Goal: Information Seeking & Learning: Find contact information

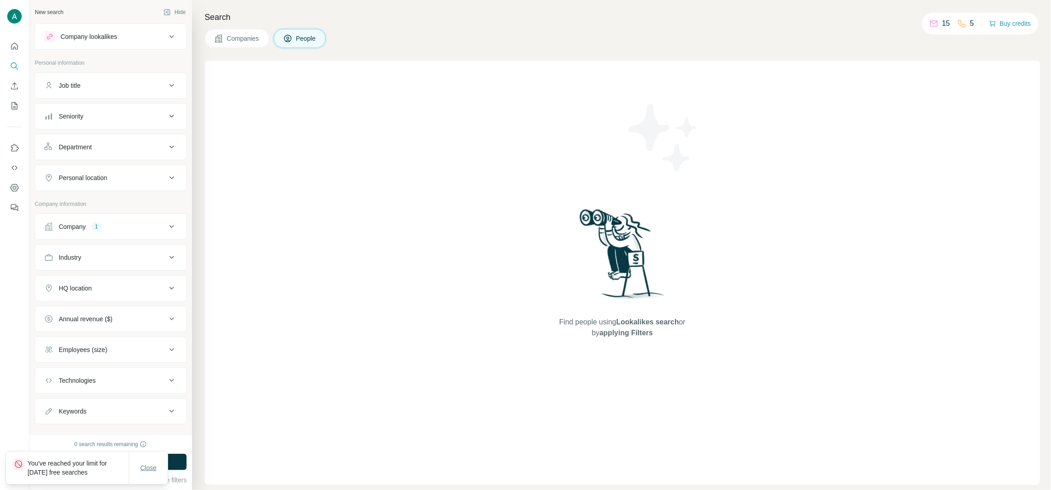
click at [150, 467] on span "Close" at bounding box center [149, 467] width 16 height 9
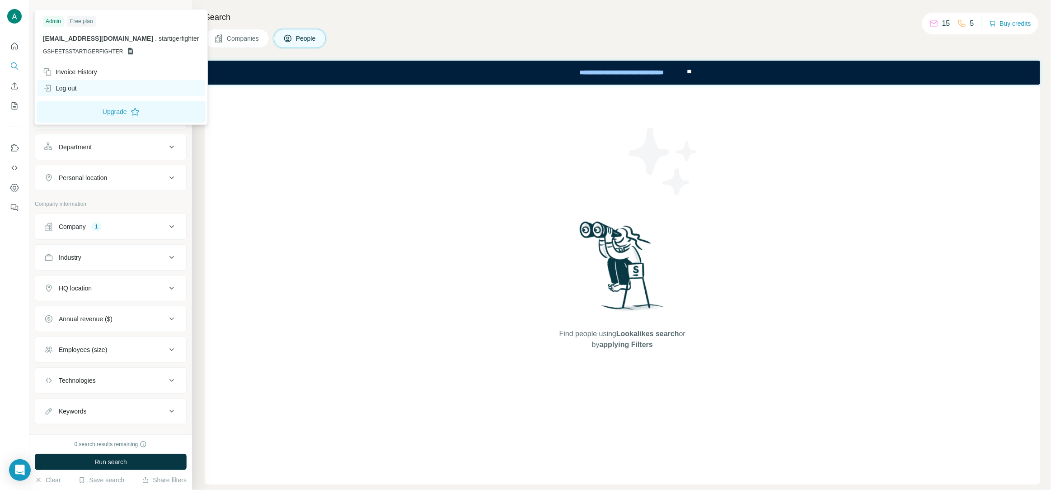
click at [75, 91] on div "Log out" at bounding box center [60, 88] width 34 height 9
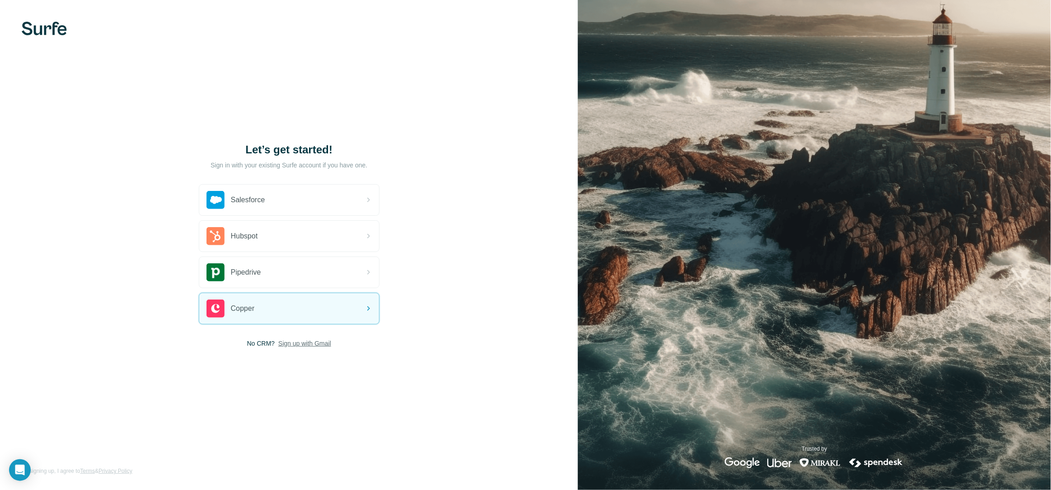
click at [306, 342] on span "Sign up with Gmail" at bounding box center [304, 343] width 53 height 9
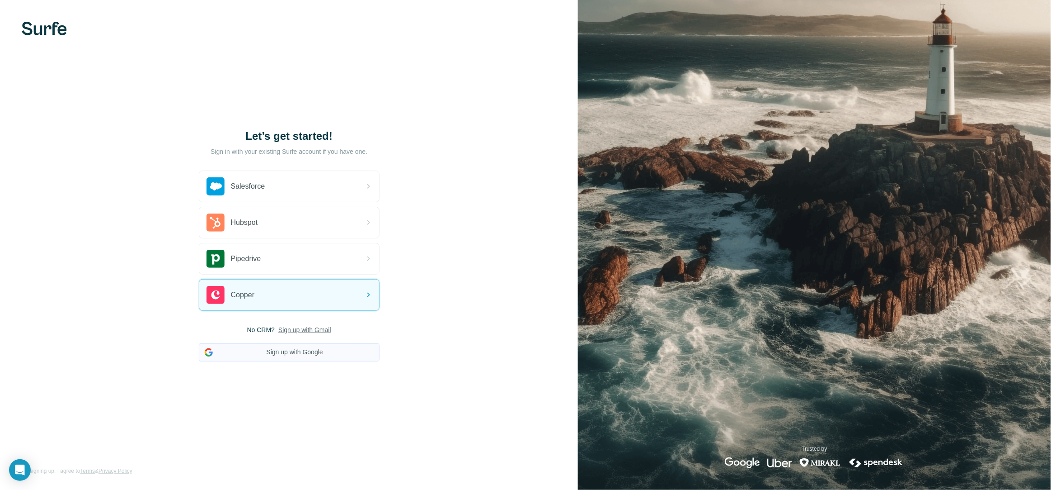
click at [325, 357] on button "Sign up with Google" at bounding box center [289, 352] width 181 height 18
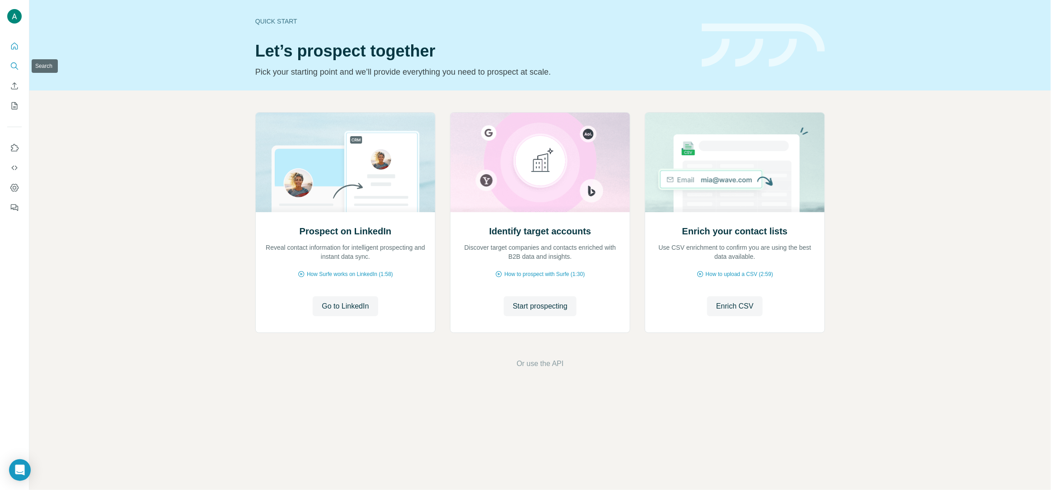
click at [10, 72] on button "Search" at bounding box center [14, 66] width 14 height 16
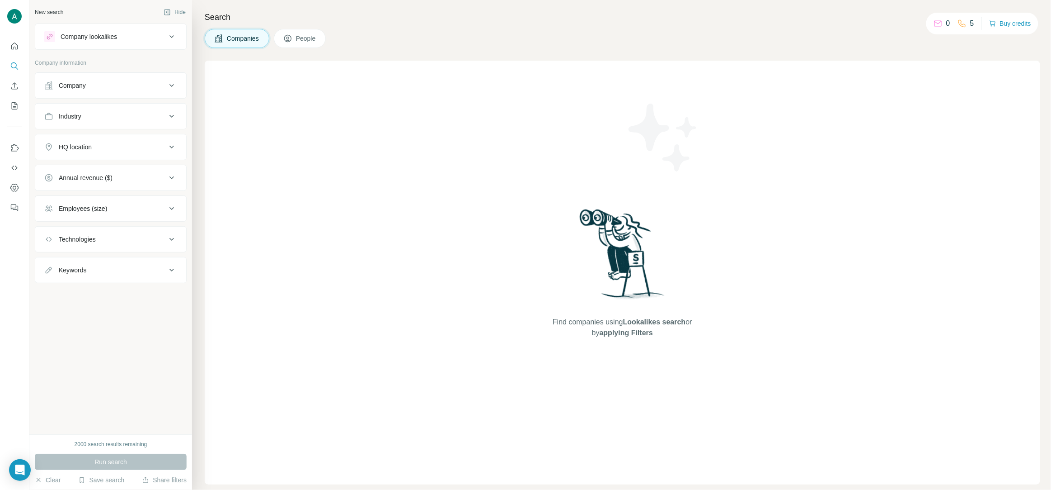
click at [101, 89] on div "Company" at bounding box center [105, 85] width 122 height 9
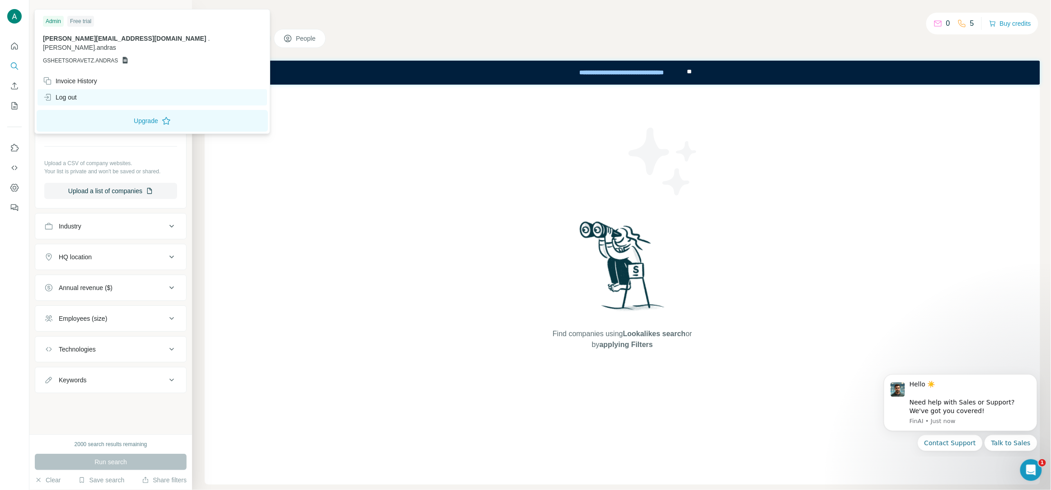
click at [73, 93] on div "Log out" at bounding box center [60, 97] width 34 height 9
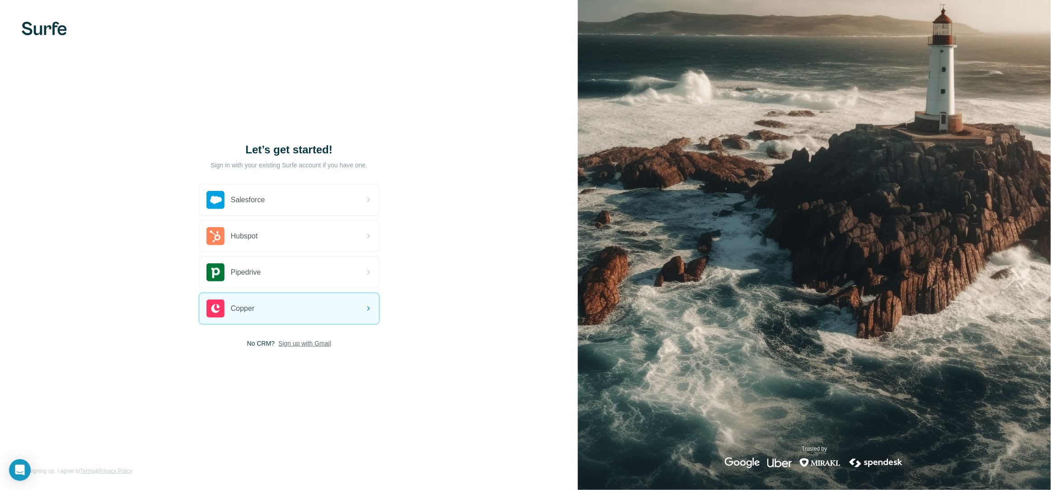
click at [313, 343] on span "Sign up with Gmail" at bounding box center [304, 343] width 53 height 9
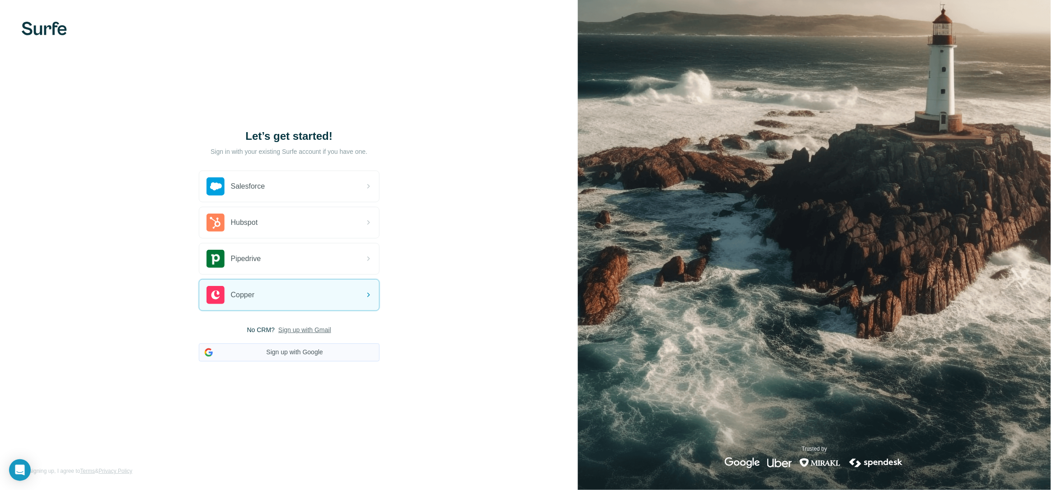
click at [300, 350] on button "Sign up with Google" at bounding box center [289, 352] width 181 height 18
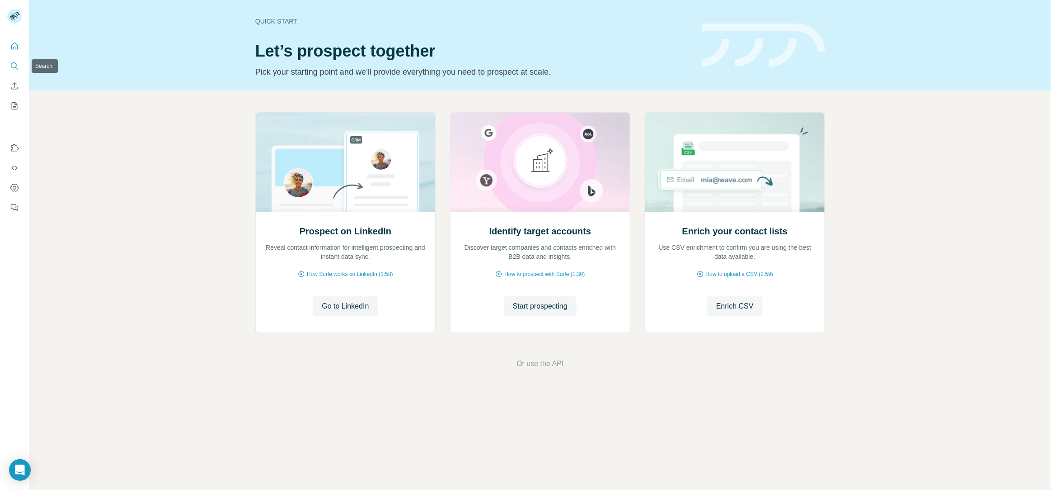
click at [13, 66] on icon "Search" at bounding box center [14, 65] width 9 height 9
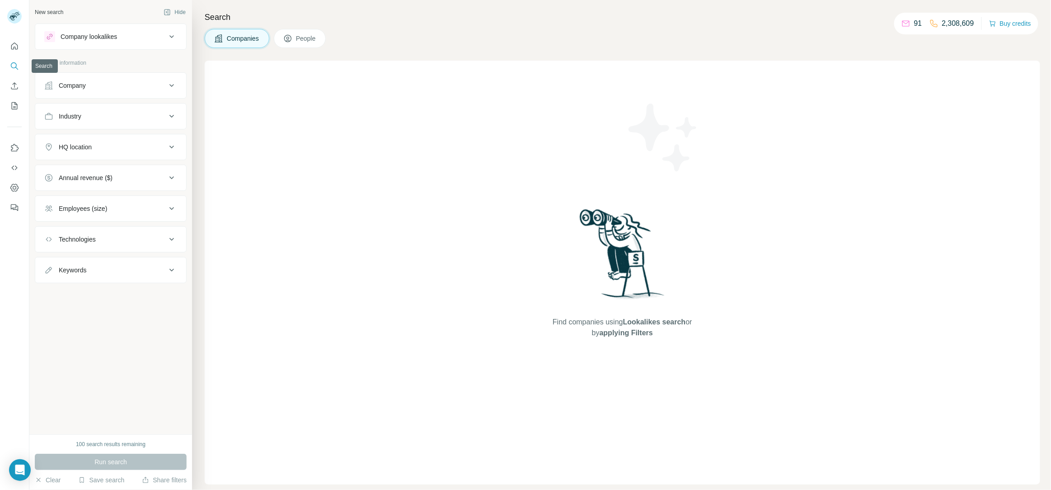
click at [108, 93] on button "Company" at bounding box center [110, 86] width 151 height 22
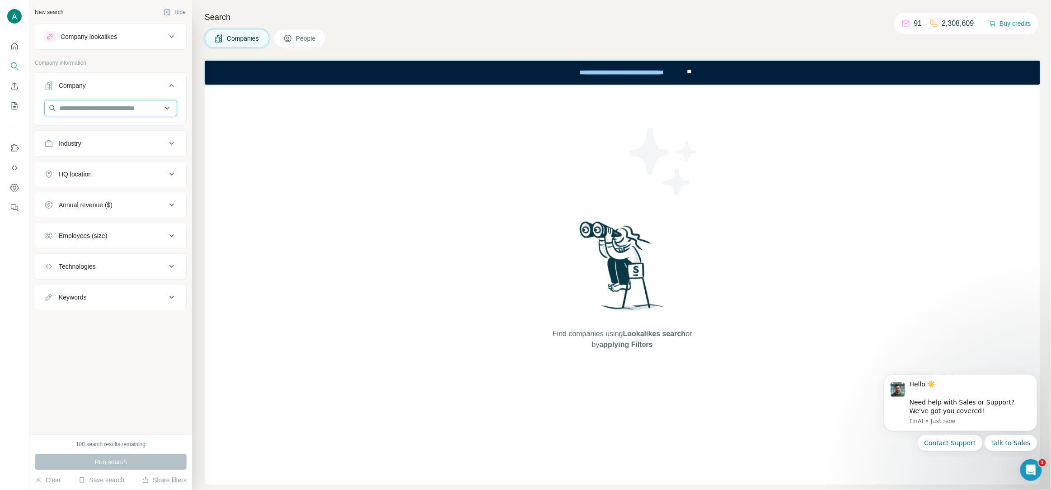
click at [94, 109] on input "text" at bounding box center [110, 108] width 133 height 16
paste input "**********"
type input "**********"
click at [121, 125] on div "Phe [DOMAIN_NAME]" at bounding box center [111, 132] width 128 height 24
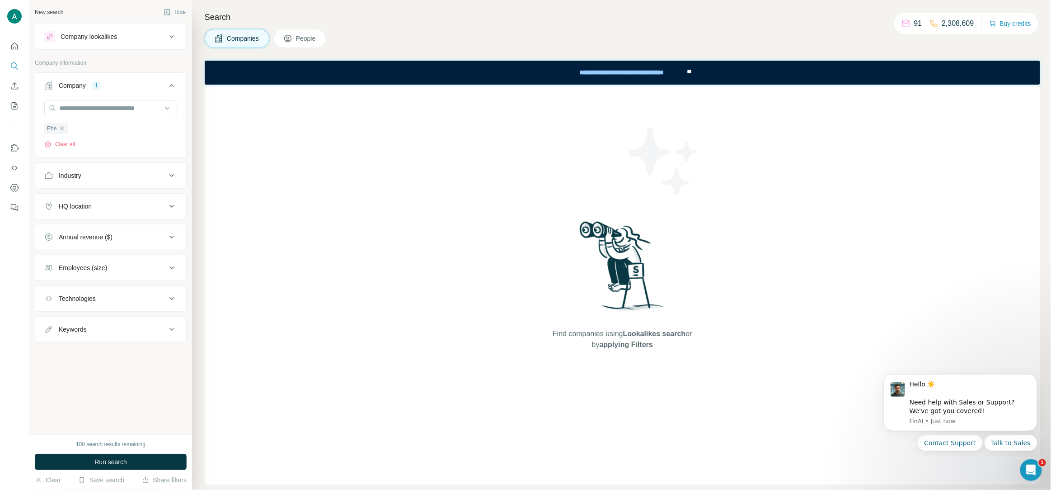
click at [309, 38] on span "People" at bounding box center [306, 38] width 21 height 9
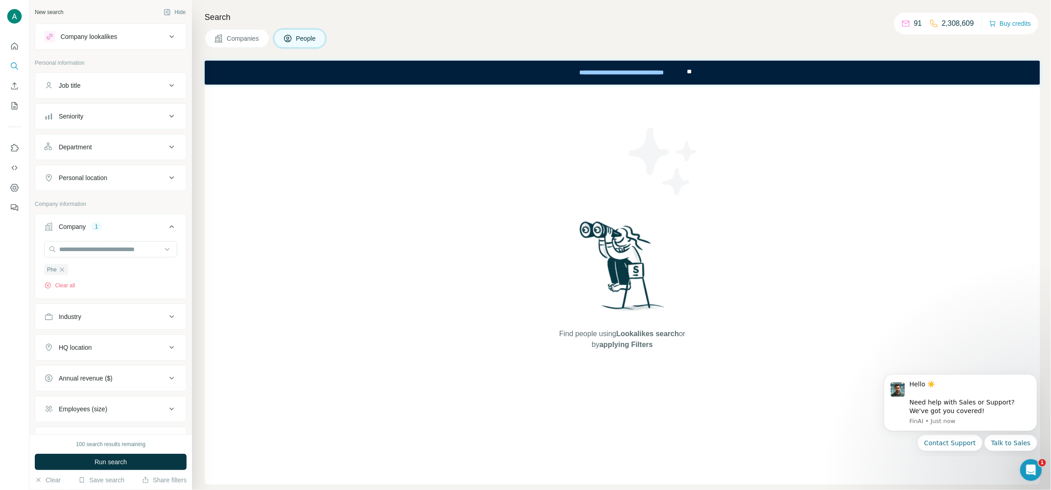
click at [85, 148] on div "Department" at bounding box center [75, 146] width 33 height 9
click at [79, 171] on input at bounding box center [106, 170] width 112 height 10
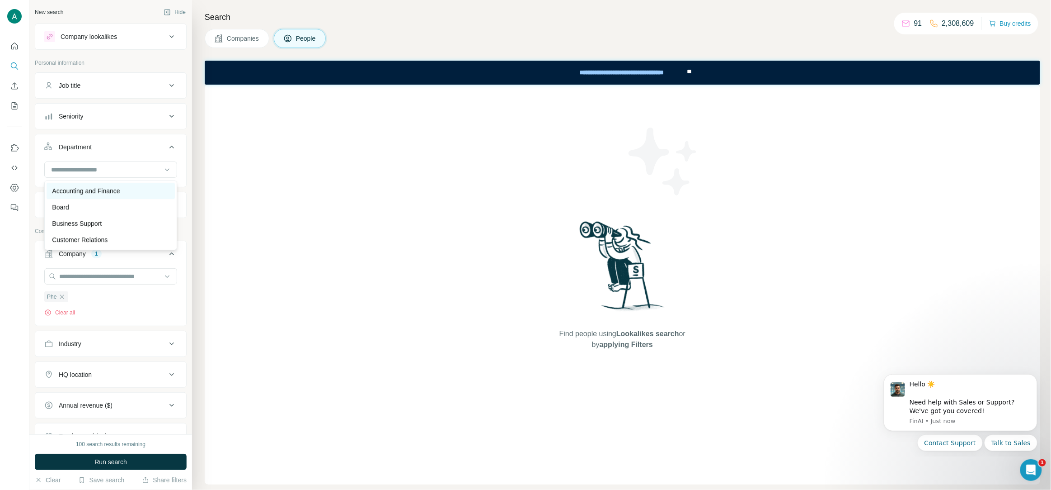
click at [92, 190] on p "Accounting and Finance" at bounding box center [86, 190] width 68 height 9
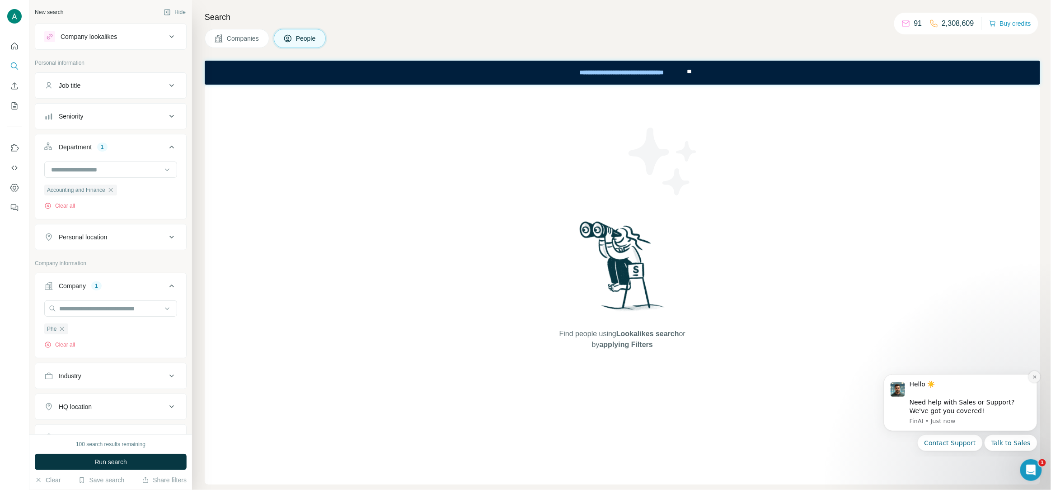
click at [1036, 377] on icon "Dismiss notification" at bounding box center [1034, 376] width 5 height 5
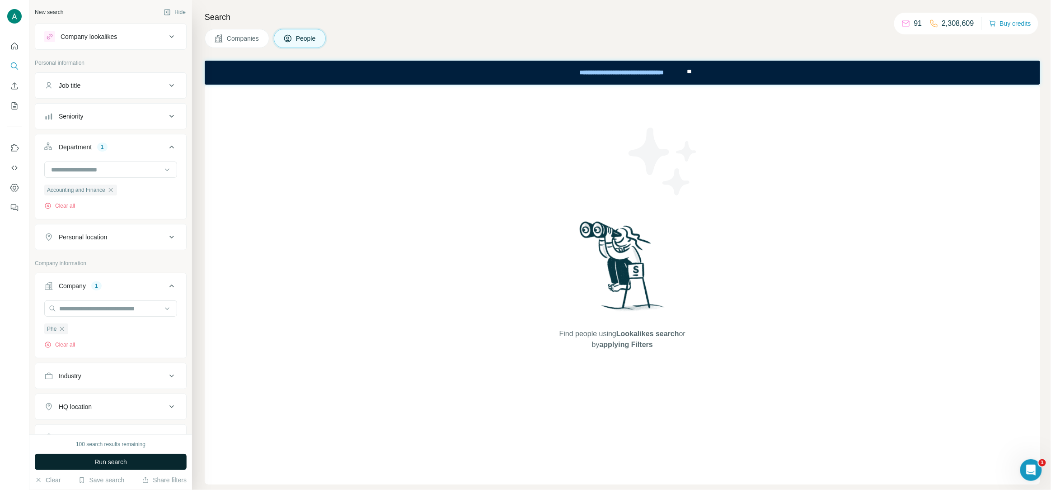
click at [123, 460] on span "Run search" at bounding box center [110, 461] width 33 height 9
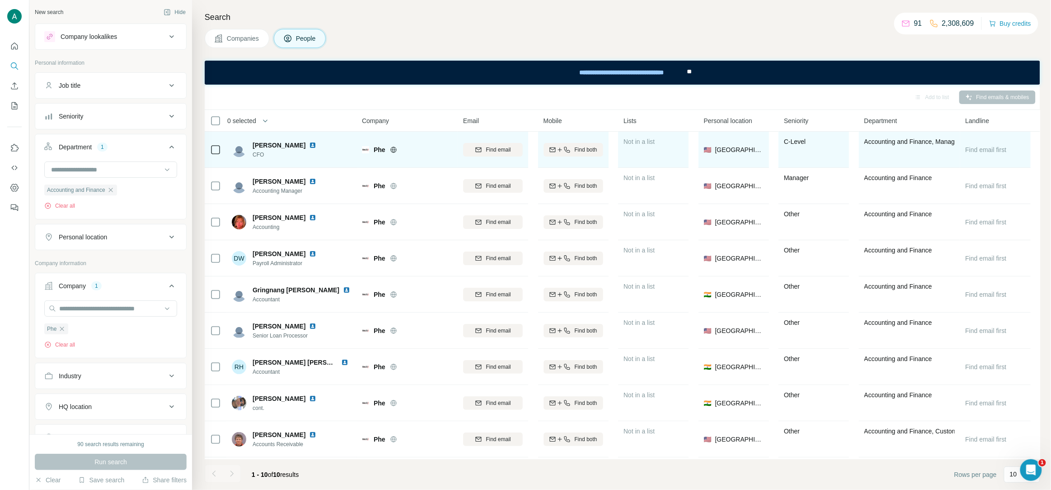
click at [257, 153] on span "CFO" at bounding box center [286, 155] width 67 height 8
copy span "CFO"
click at [309, 145] on img at bounding box center [312, 144] width 7 height 7
click at [492, 146] on span "Find email" at bounding box center [498, 150] width 25 height 8
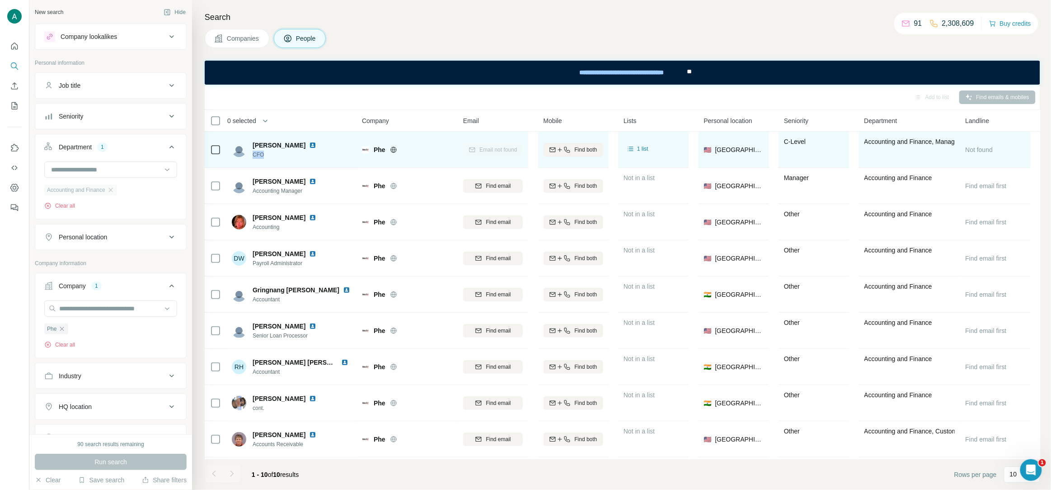
click at [117, 190] on div "Accounting and Finance" at bounding box center [80, 189] width 73 height 11
click at [114, 191] on icon "button" at bounding box center [110, 189] width 7 height 7
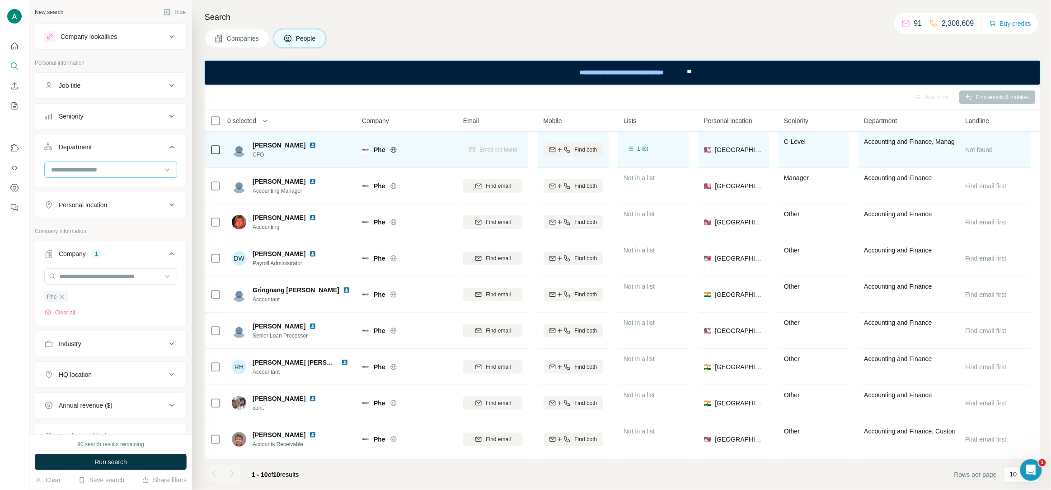
click at [82, 173] on input at bounding box center [106, 170] width 112 height 10
click at [63, 167] on input at bounding box center [106, 170] width 112 height 10
click at [170, 146] on icon at bounding box center [171, 146] width 11 height 11
click at [170, 86] on icon at bounding box center [171, 85] width 11 height 11
click at [91, 108] on input "text" at bounding box center [101, 108] width 115 height 16
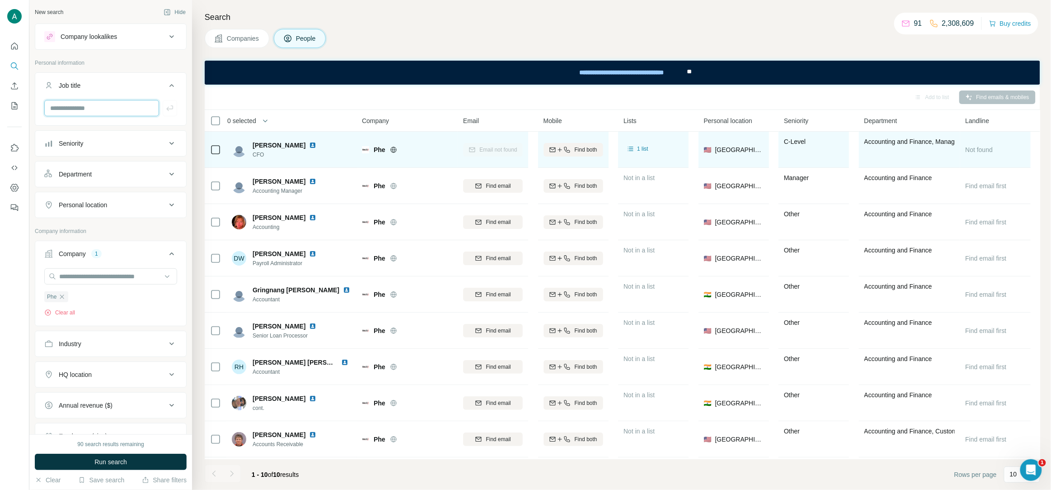
paste input "*********"
type input "*********"
click at [170, 106] on icon "button" at bounding box center [169, 108] width 9 height 9
click at [112, 461] on span "Run search" at bounding box center [110, 461] width 33 height 9
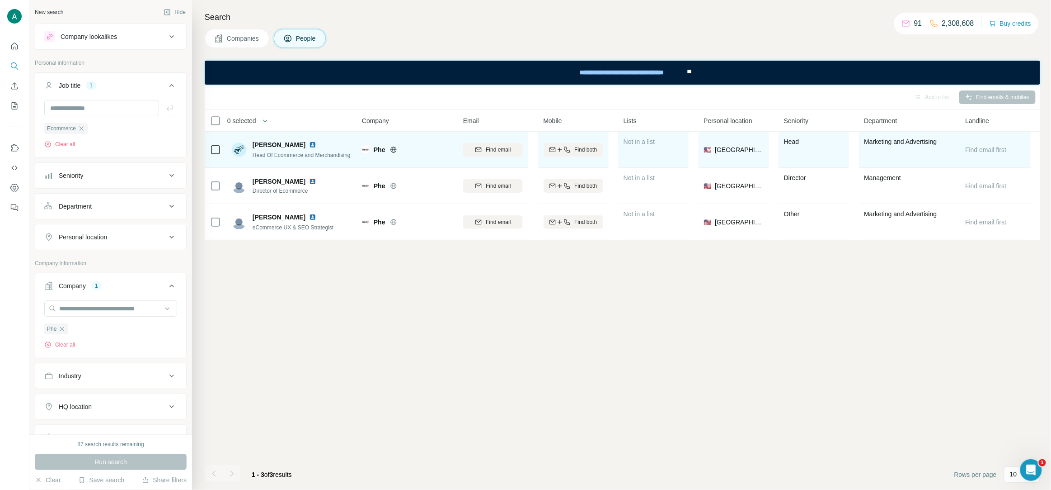
click at [312, 146] on img at bounding box center [312, 144] width 7 height 7
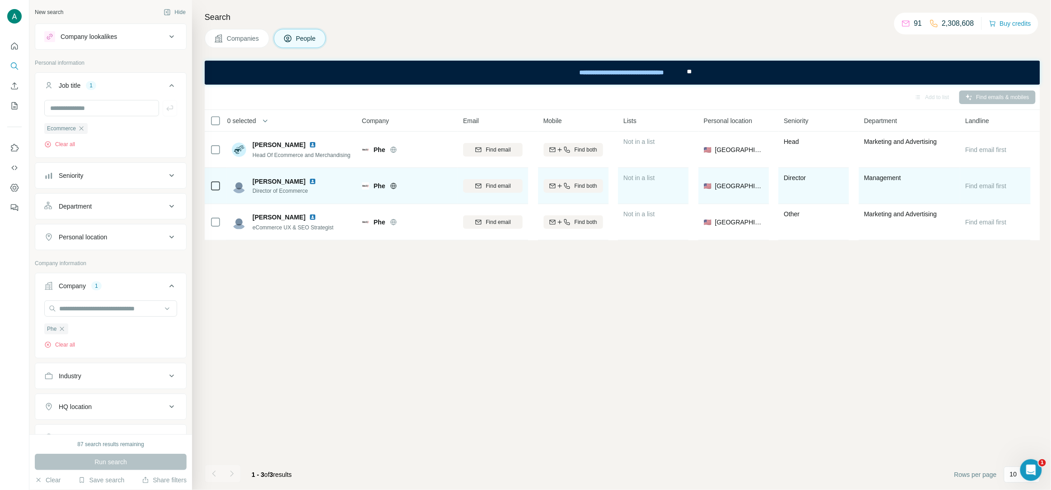
click at [309, 182] on img at bounding box center [312, 181] width 7 height 7
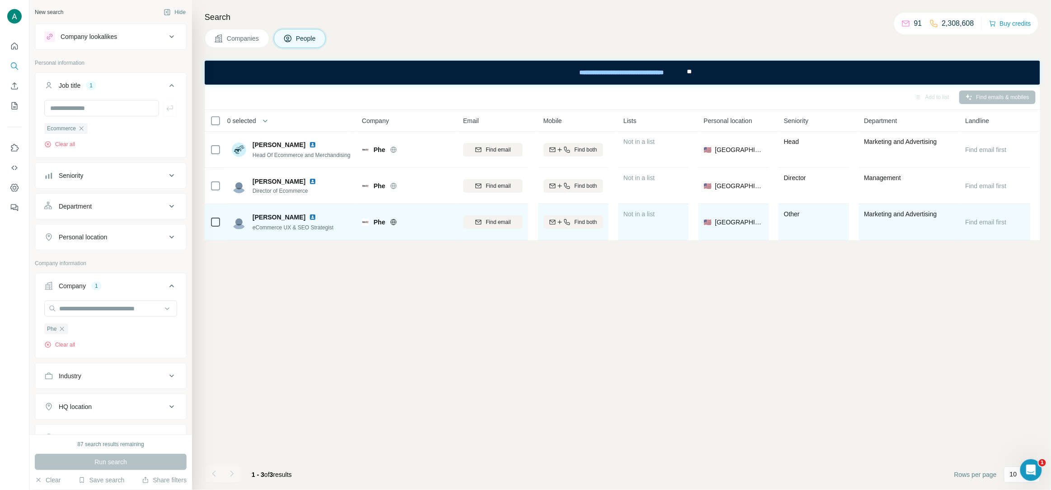
click at [309, 217] on img at bounding box center [312, 216] width 7 height 7
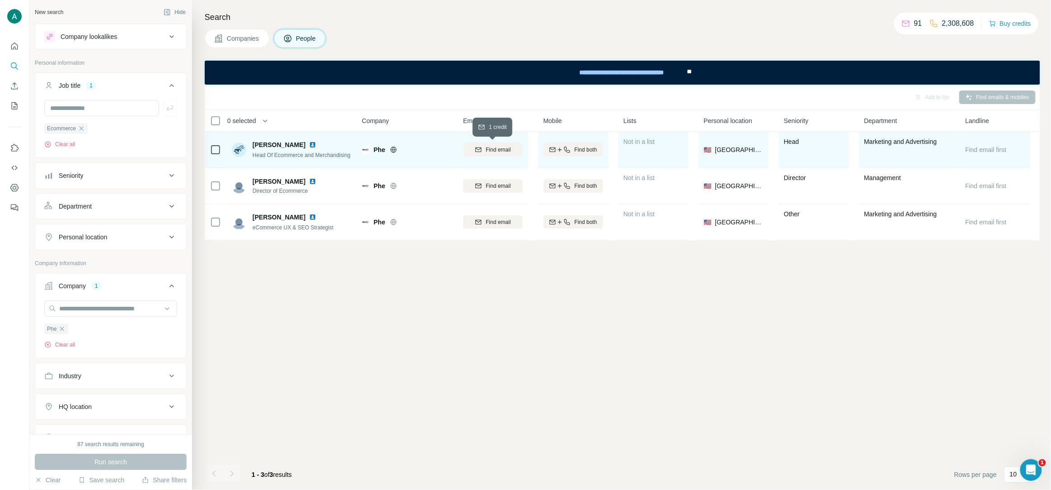
click at [499, 153] on span "Find email" at bounding box center [498, 150] width 25 height 8
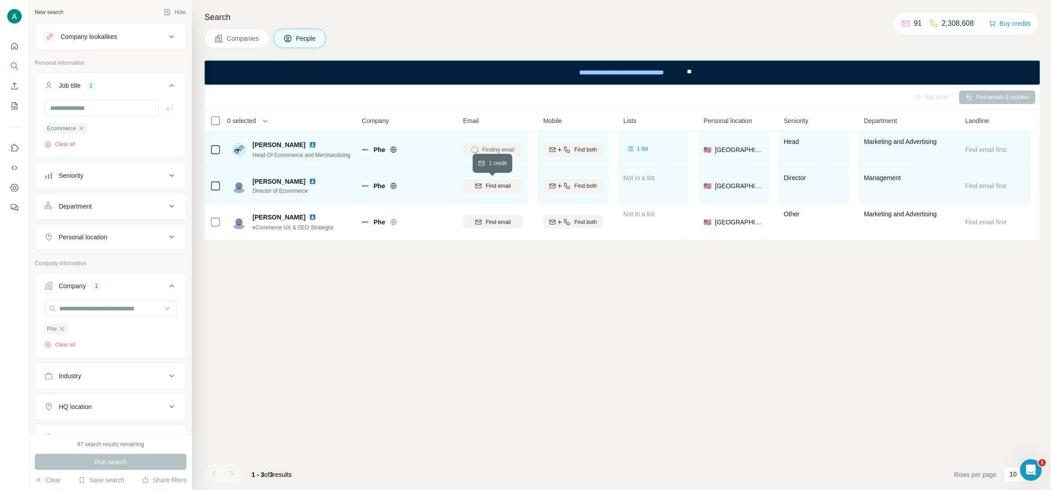
click at [495, 180] on button "Find email" at bounding box center [493, 186] width 60 height 14
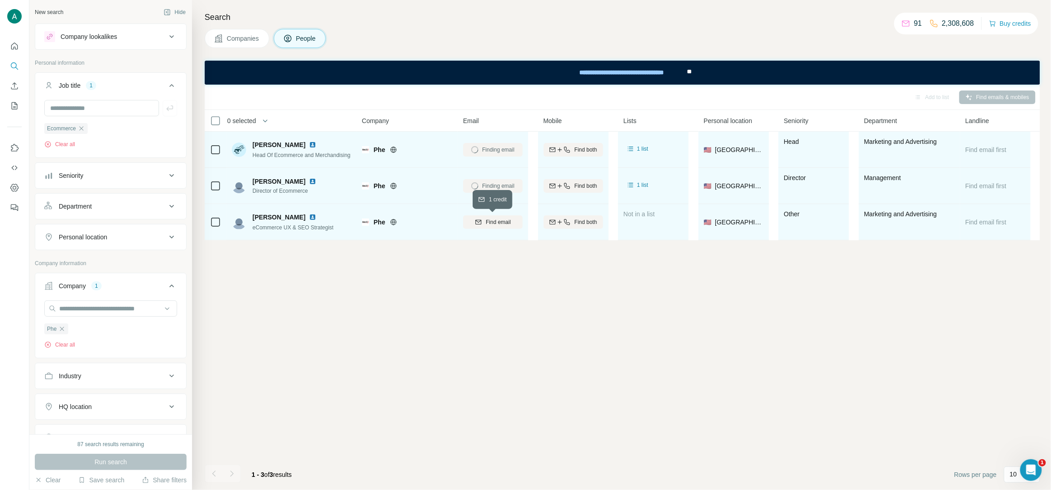
click at [492, 221] on span "Find email" at bounding box center [498, 222] width 25 height 8
drag, startPoint x: 254, startPoint y: 145, endPoint x: 304, endPoint y: 145, distance: 50.6
click at [304, 145] on span "[PERSON_NAME]" at bounding box center [279, 144] width 53 height 9
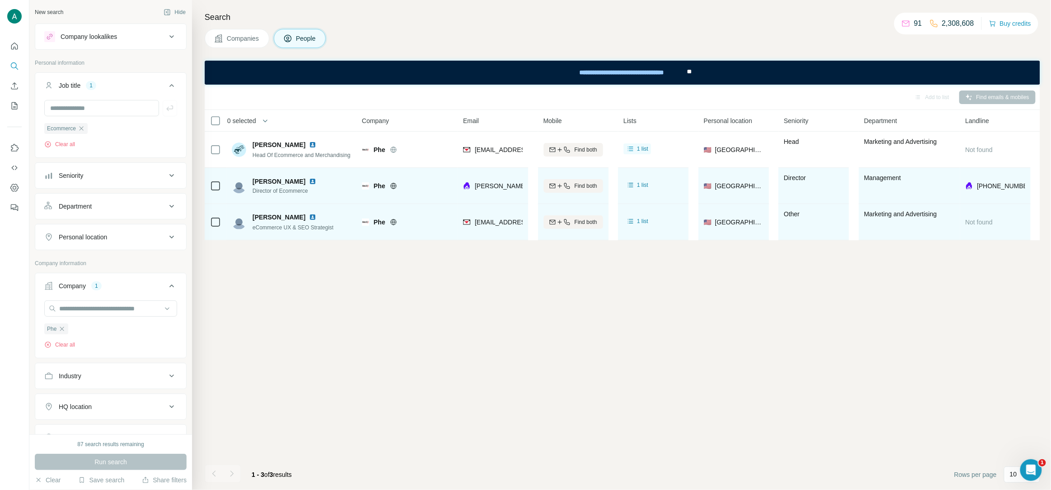
copy span "[PERSON_NAME]"
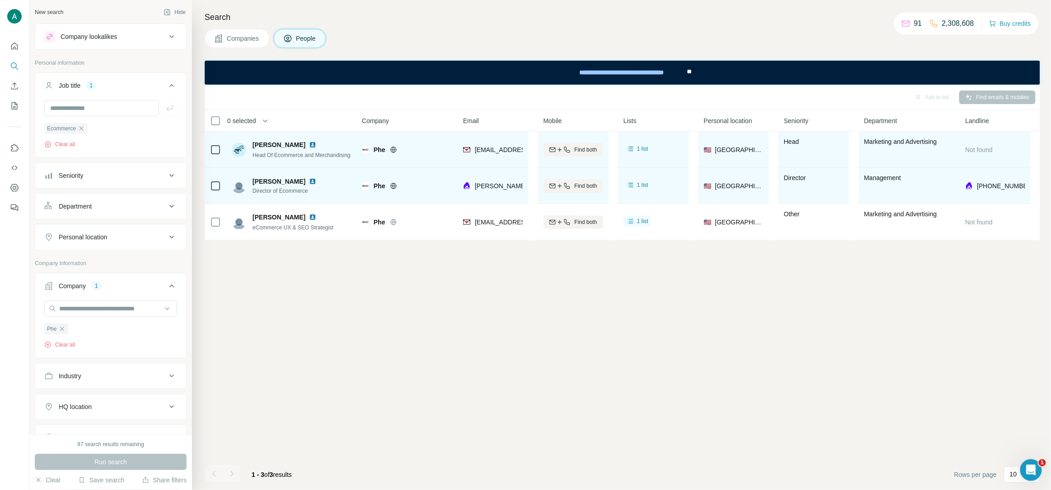
click at [274, 155] on span "Head Of Ecommerce and Merchandising" at bounding box center [302, 155] width 98 height 6
copy span "Head Of Ecommerce and Merchandising"
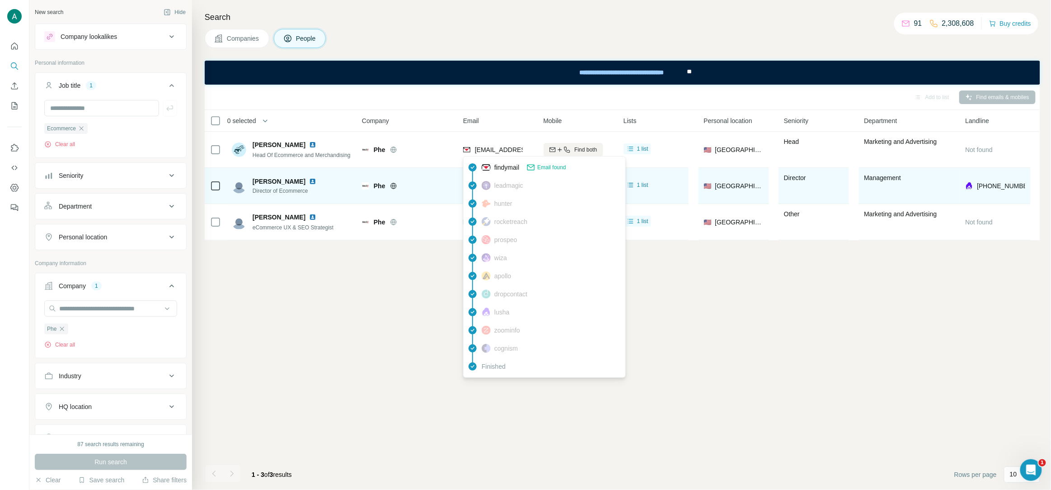
click at [496, 146] on span "[EMAIL_ADDRESS][DOMAIN_NAME]" at bounding box center [528, 149] width 107 height 7
copy tr "[EMAIL_ADDRESS][DOMAIN_NAME]"
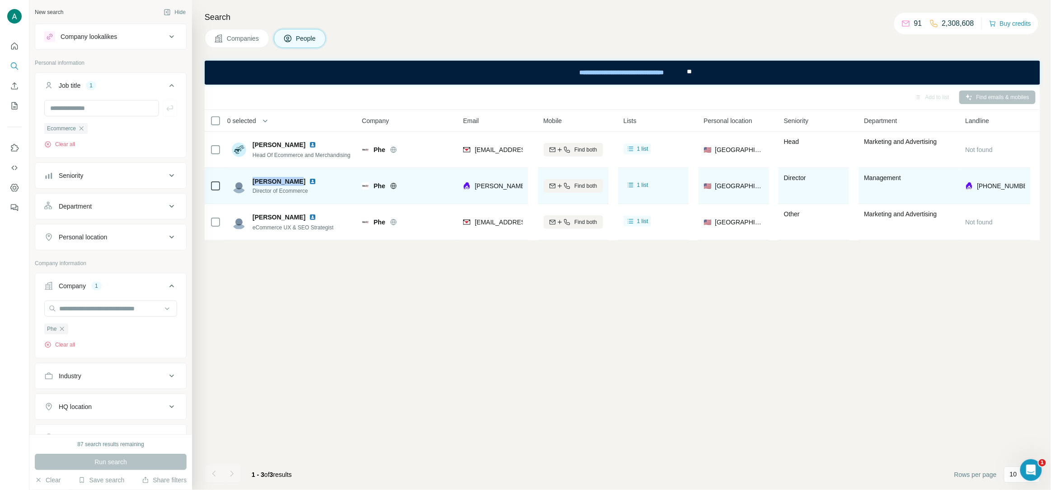
drag, startPoint x: 254, startPoint y: 181, endPoint x: 291, endPoint y: 179, distance: 36.6
click at [291, 179] on div "[PERSON_NAME]" at bounding box center [286, 181] width 67 height 9
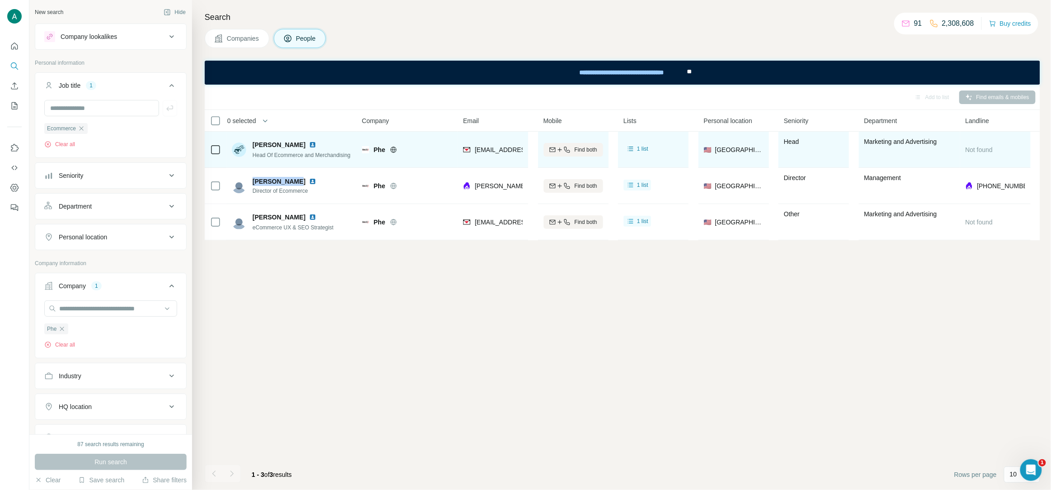
copy span "[PERSON_NAME]"
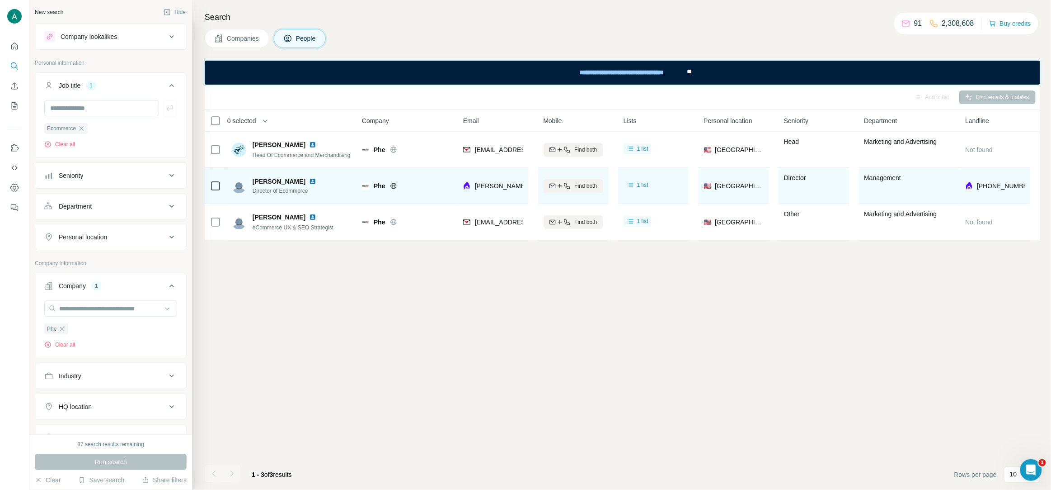
click at [258, 192] on span "Director of Ecommerce" at bounding box center [286, 191] width 67 height 8
copy span "Director of Ecommerce"
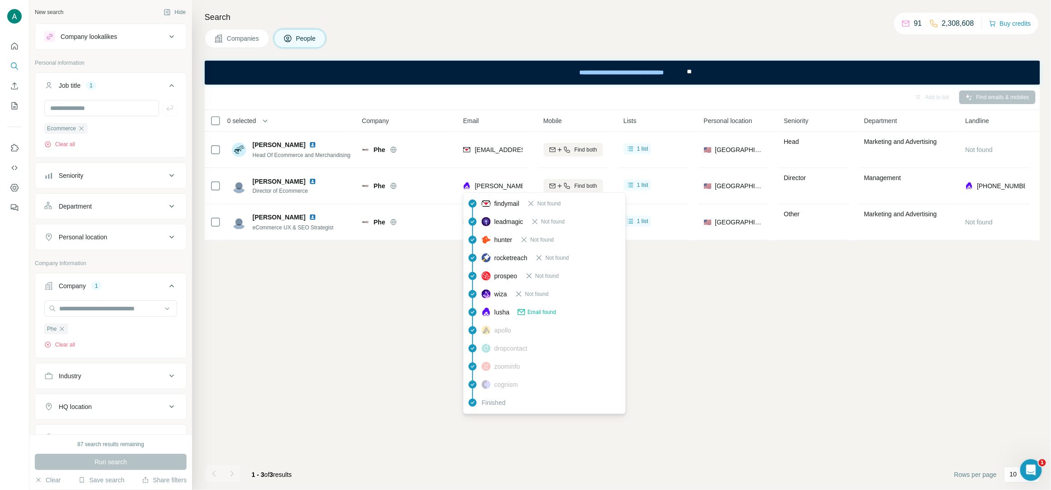
click at [499, 185] on span "[PERSON_NAME][EMAIL_ADDRESS][PERSON_NAME][DOMAIN_NAME]" at bounding box center [581, 185] width 212 height 7
copy tr "[PERSON_NAME][EMAIL_ADDRESS][PERSON_NAME][DOMAIN_NAME]"
click at [280, 310] on div "Add to list Find emails & mobiles 0 selected People Company Email Mobile Lists …" at bounding box center [623, 287] width 836 height 405
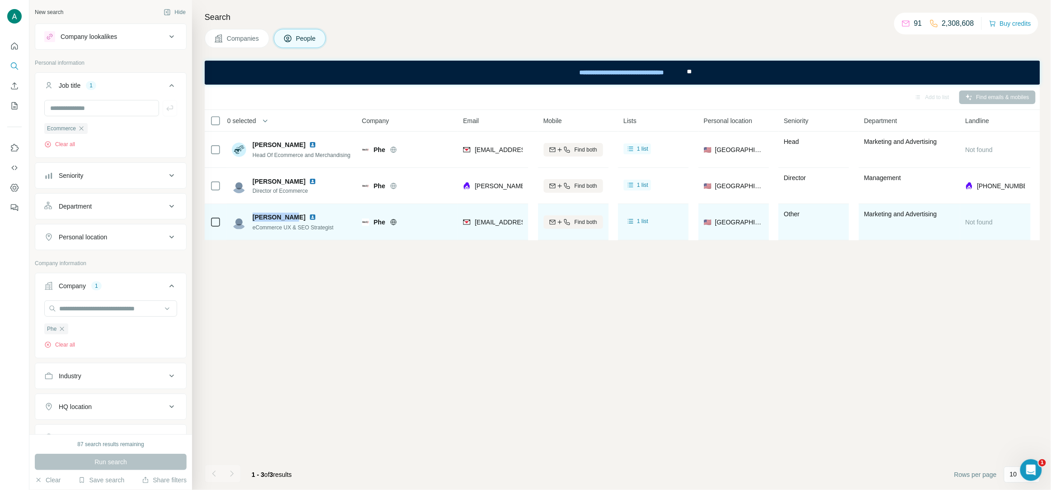
drag, startPoint x: 252, startPoint y: 217, endPoint x: 289, endPoint y: 218, distance: 36.6
click at [289, 218] on span "[PERSON_NAME]" at bounding box center [279, 216] width 53 height 9
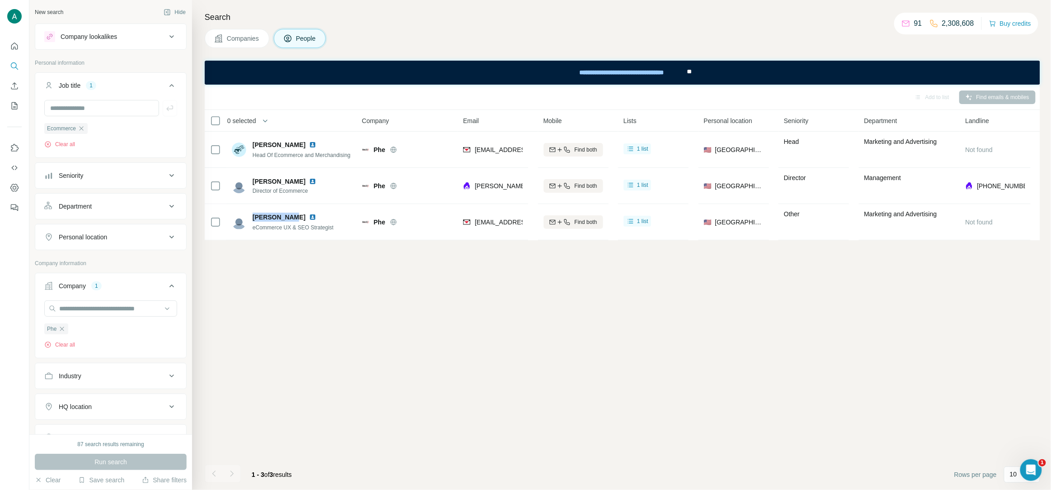
copy span "[PERSON_NAME]"
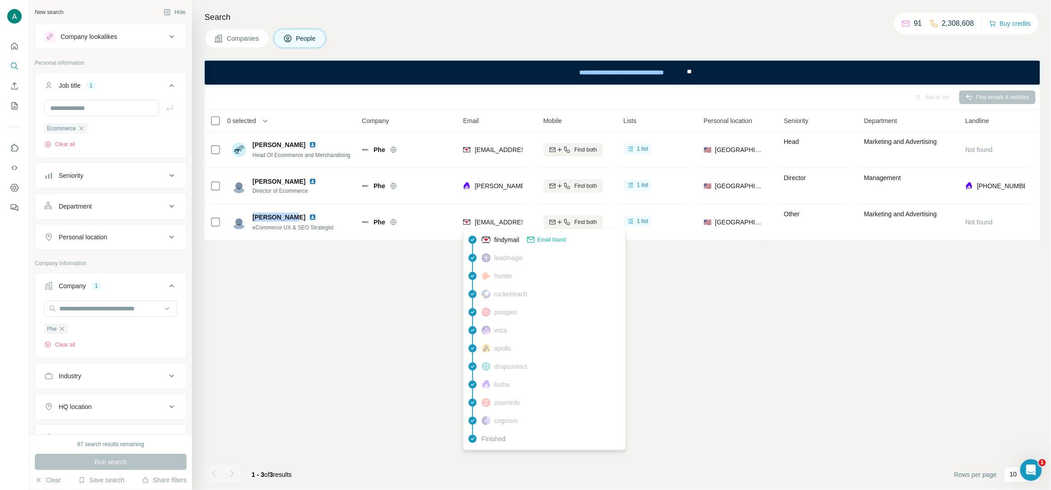
click at [504, 224] on span "[EMAIL_ADDRESS][DOMAIN_NAME]" at bounding box center [528, 221] width 107 height 7
copy tr "[EMAIL_ADDRESS][DOMAIN_NAME]"
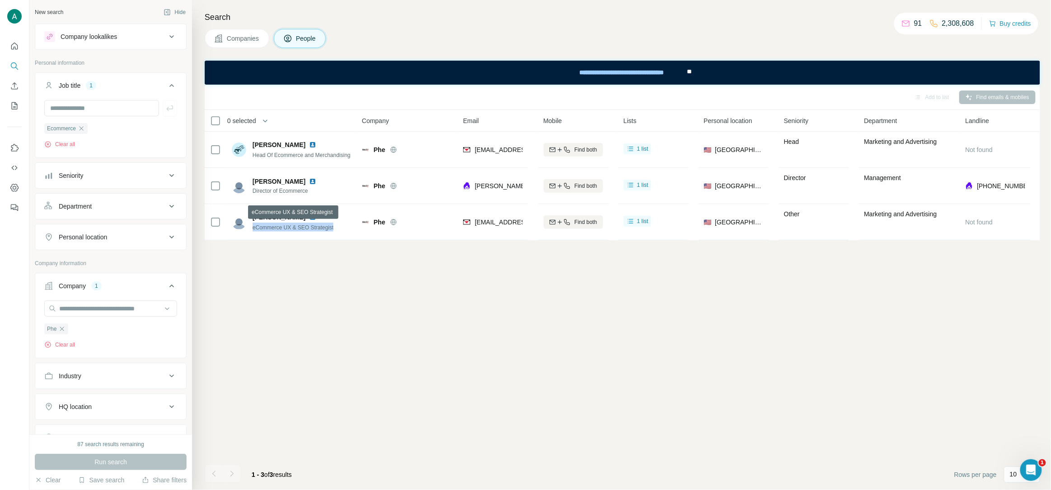
drag, startPoint x: 342, startPoint y: 230, endPoint x: 254, endPoint y: 231, distance: 87.7
click at [254, 231] on div "[PERSON_NAME] eCommerce UX & SEO Strategist" at bounding box center [292, 221] width 120 height 25
copy span "eCommerce UX & SEO Strategist"
click at [63, 330] on icon "button" at bounding box center [61, 328] width 7 height 7
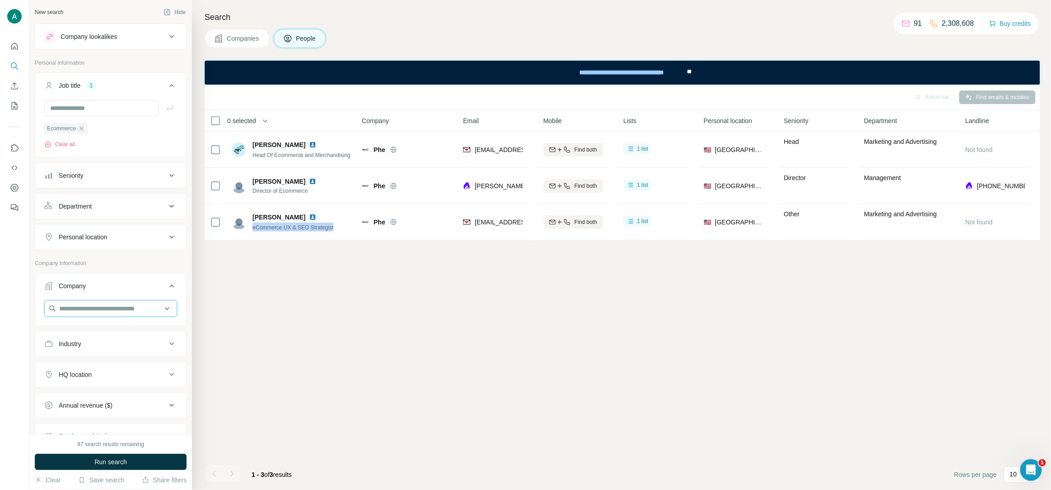
click at [76, 312] on input "text" at bounding box center [110, 308] width 133 height 16
type input "*******"
click at [84, 132] on div "Ecommerce" at bounding box center [65, 128] width 43 height 11
click at [81, 127] on icon "button" at bounding box center [82, 128] width 4 height 4
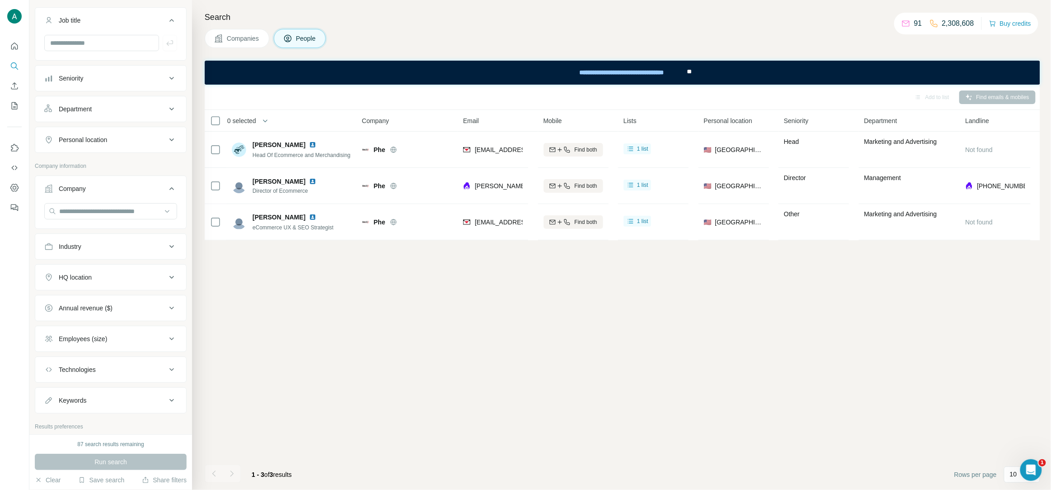
scroll to position [50, 0]
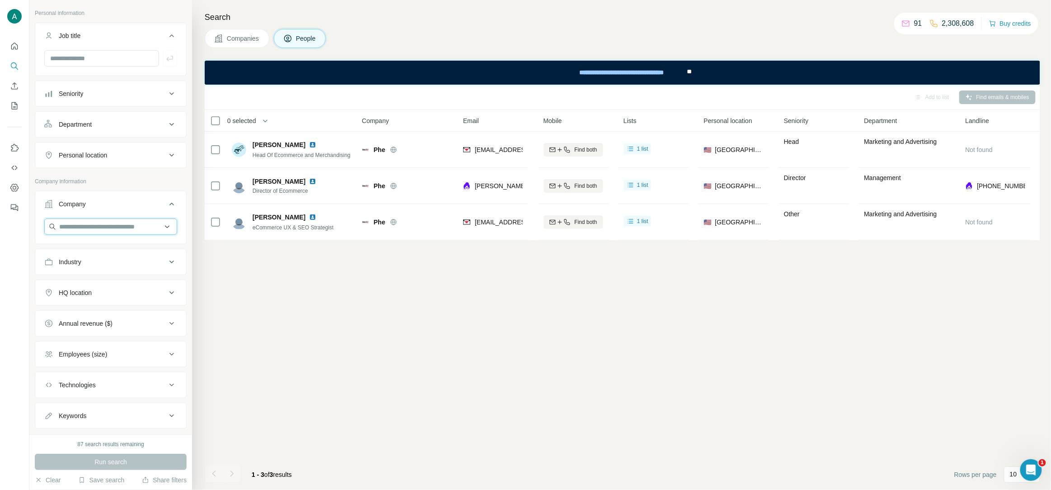
click at [110, 230] on input "text" at bounding box center [110, 226] width 133 height 16
paste input "**********"
drag, startPoint x: 105, startPoint y: 224, endPoint x: -23, endPoint y: 208, distance: 128.9
click at [0, 208] on html "**********" at bounding box center [525, 245] width 1051 height 490
paste input "******"
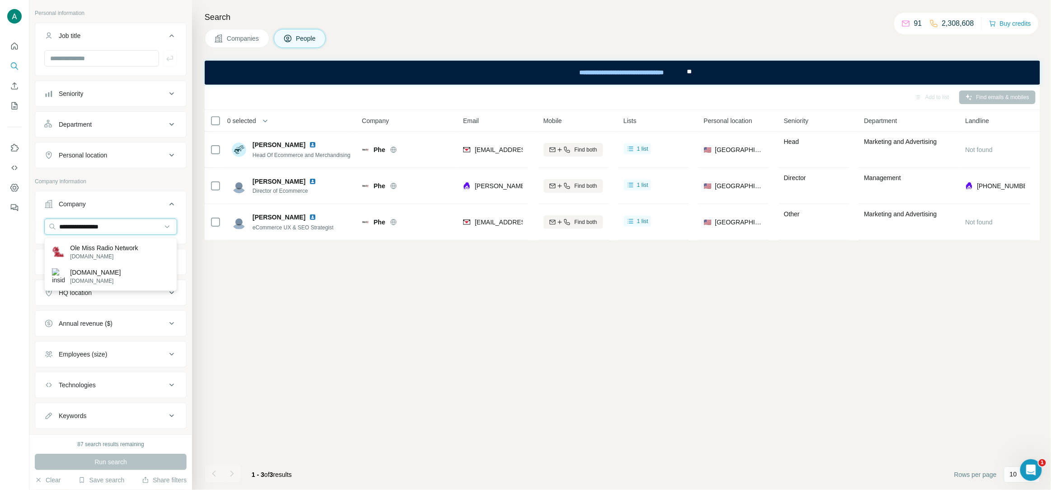
type input "**********"
click at [106, 56] on input "text" at bounding box center [101, 58] width 115 height 16
paste input "*********"
type input "*********"
click at [174, 59] on button "button" at bounding box center [170, 58] width 14 height 16
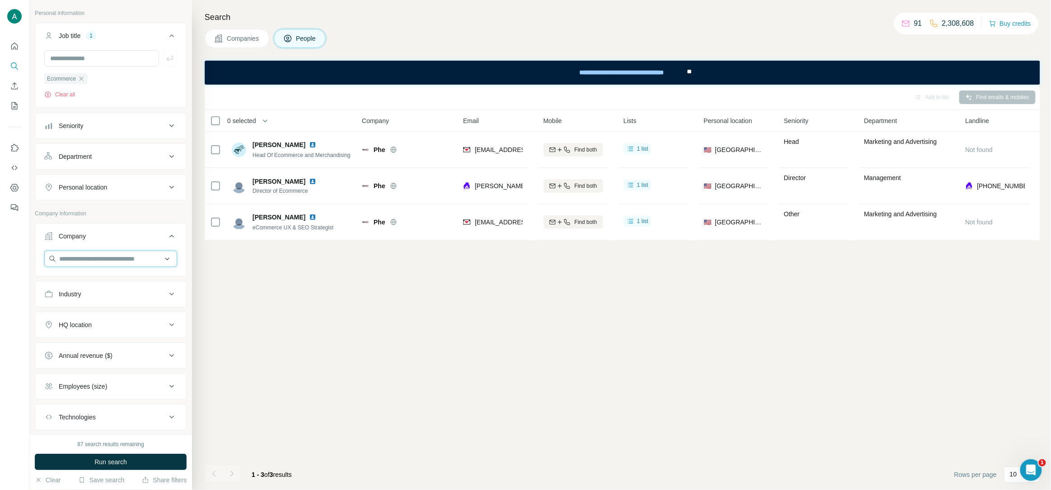
click at [106, 254] on input "text" at bounding box center [110, 258] width 133 height 16
paste input "**********"
type input "**********"
click at [102, 281] on p "Ole Miss Radio Network" at bounding box center [104, 279] width 68 height 9
drag, startPoint x: 108, startPoint y: 462, endPoint x: 140, endPoint y: 453, distance: 32.2
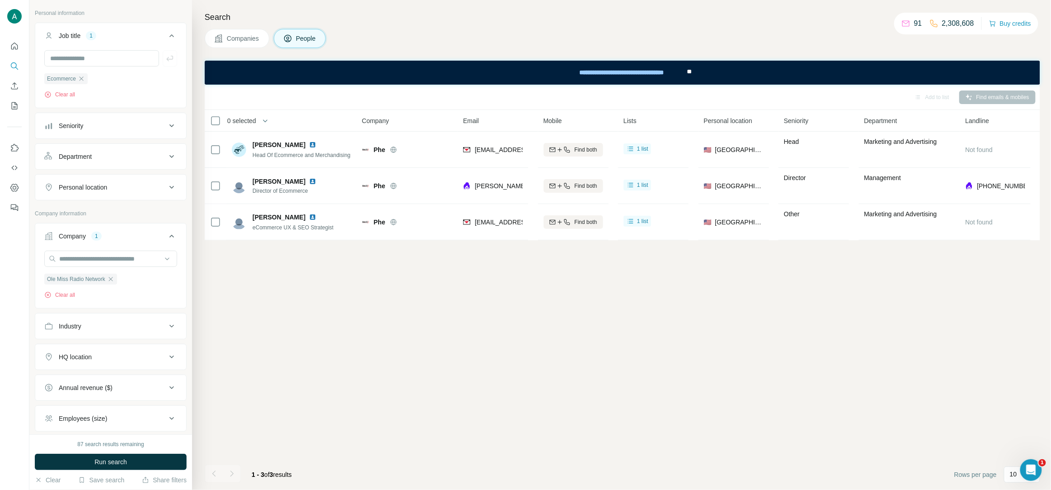
click at [108, 462] on span "Run search" at bounding box center [110, 461] width 33 height 9
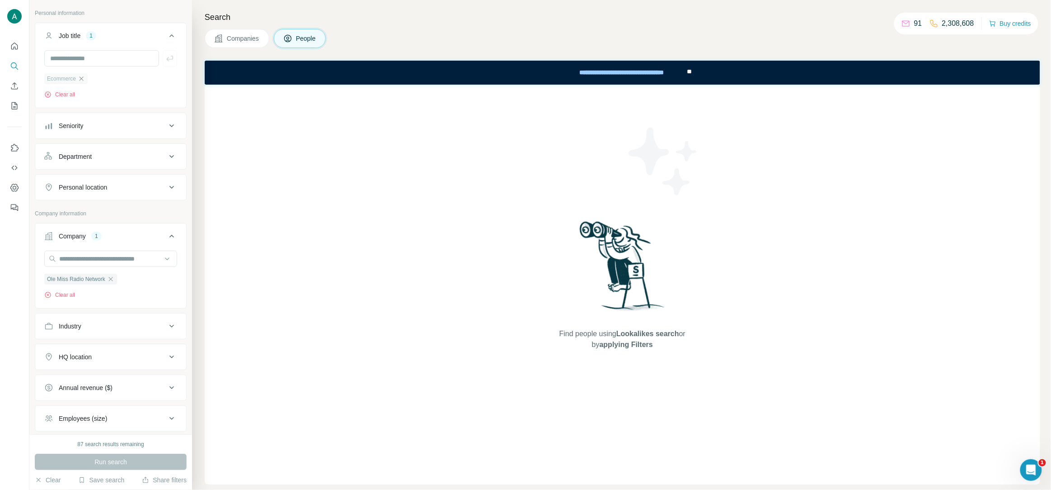
click at [82, 80] on icon "button" at bounding box center [81, 78] width 7 height 7
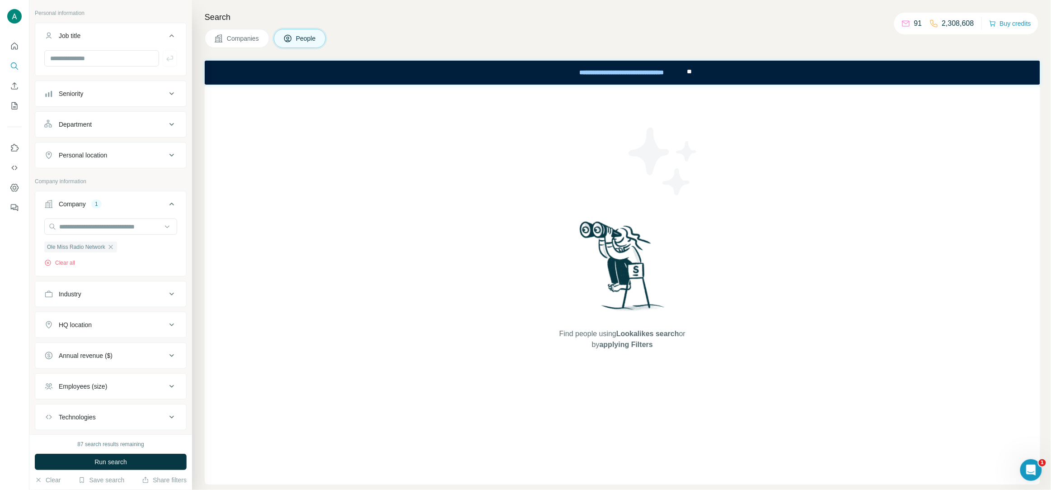
click at [138, 126] on div "Department" at bounding box center [105, 124] width 122 height 9
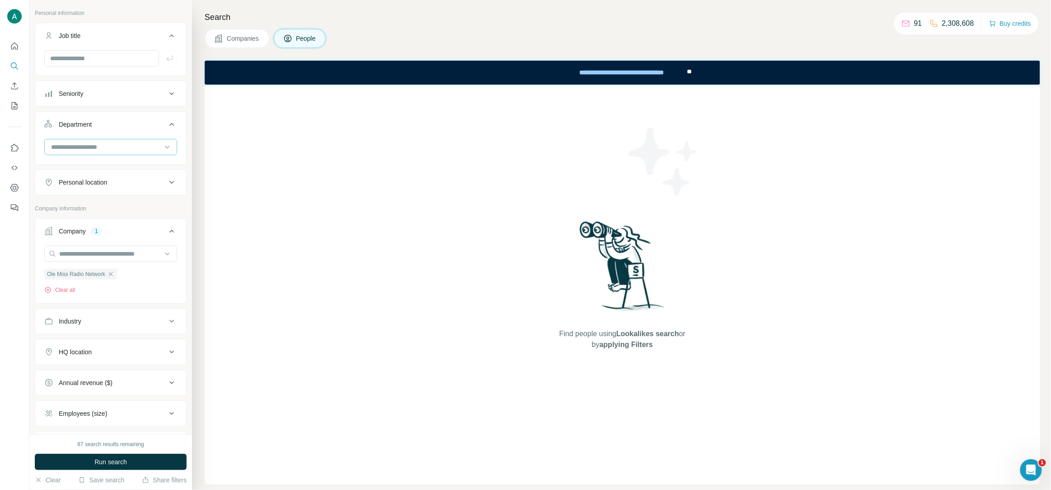
click at [123, 149] on input at bounding box center [106, 147] width 112 height 10
click at [116, 164] on p "Accounting and Finance" at bounding box center [86, 167] width 68 height 9
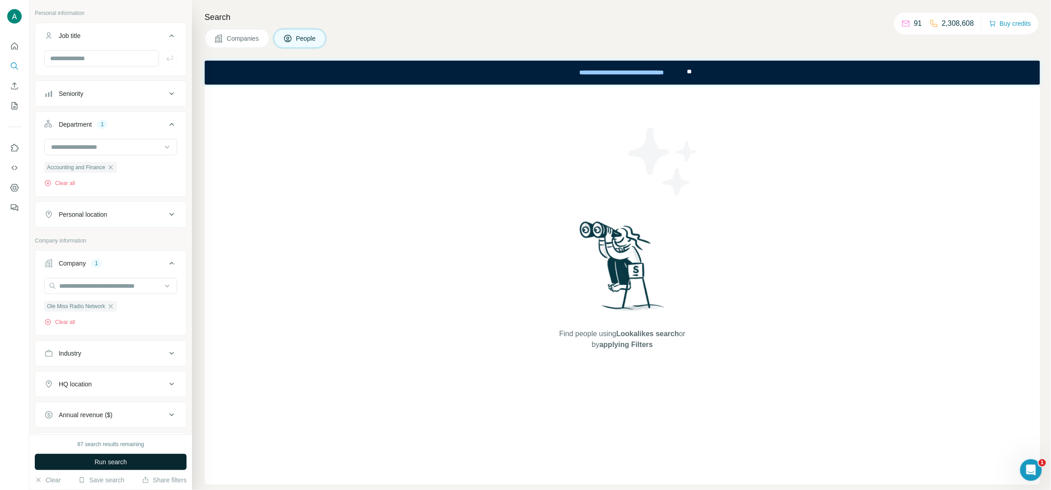
click at [114, 460] on span "Run search" at bounding box center [110, 461] width 33 height 9
click at [114, 167] on icon "button" at bounding box center [110, 167] width 7 height 7
click at [105, 464] on span "Run search" at bounding box center [110, 461] width 33 height 9
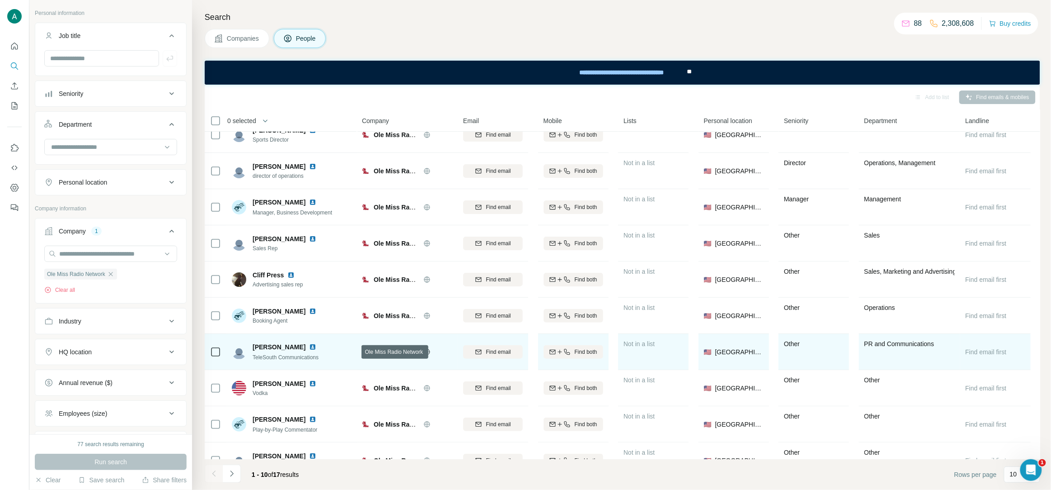
scroll to position [34, 0]
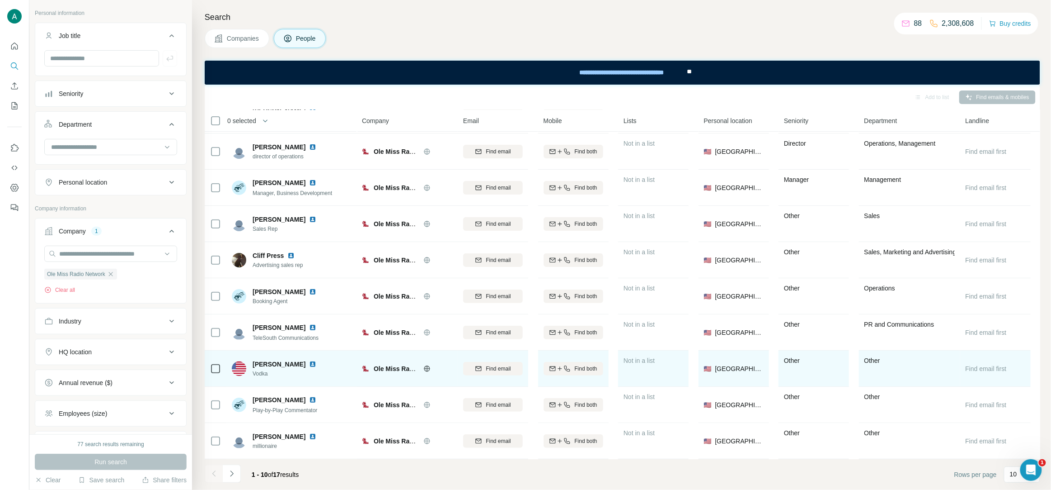
click at [309, 364] on img at bounding box center [312, 363] width 7 height 7
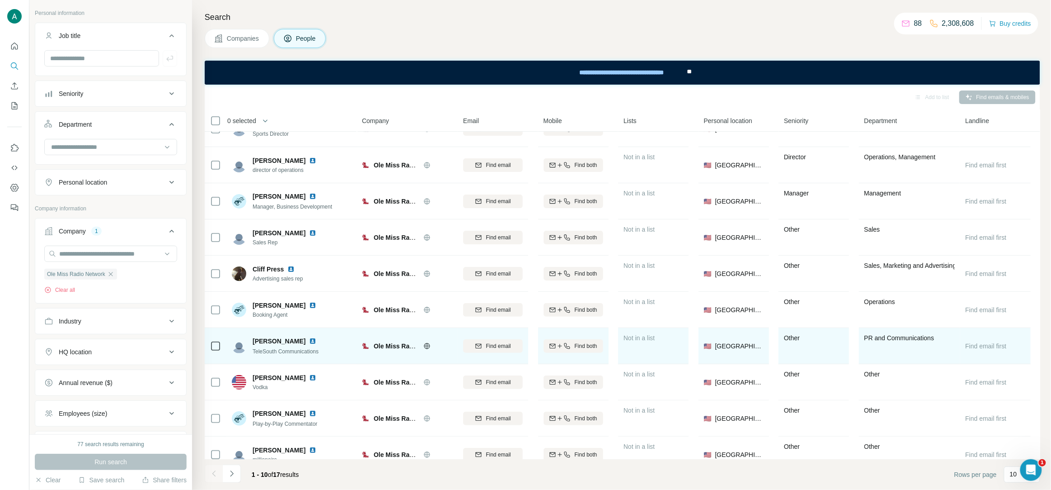
scroll to position [0, 0]
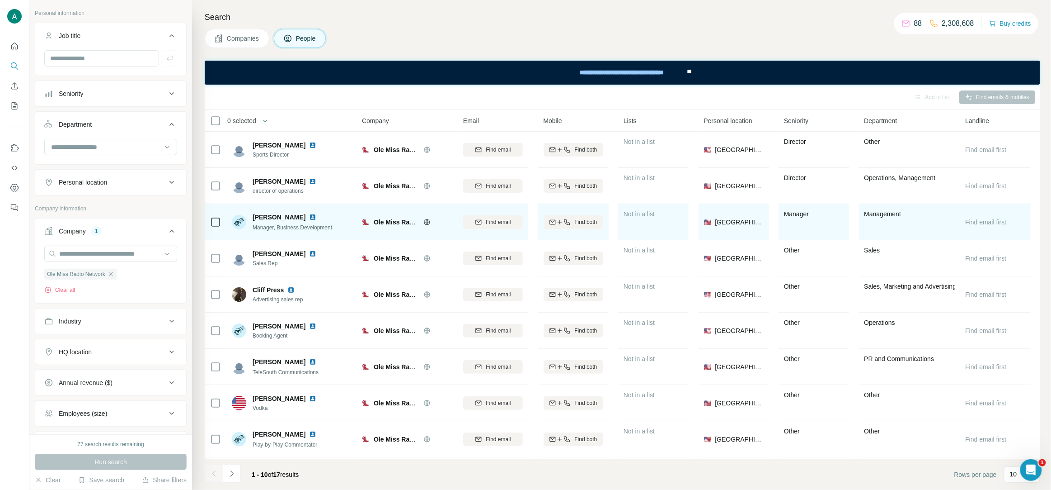
click at [309, 218] on img at bounding box center [312, 216] width 7 height 7
click at [505, 225] on span "Find email" at bounding box center [498, 222] width 25 height 8
drag, startPoint x: 254, startPoint y: 217, endPoint x: 297, endPoint y: 214, distance: 42.6
click at [297, 214] on div "[PERSON_NAME]" at bounding box center [293, 216] width 80 height 9
click at [293, 228] on span "Manager, Business Development" at bounding box center [293, 227] width 80 height 6
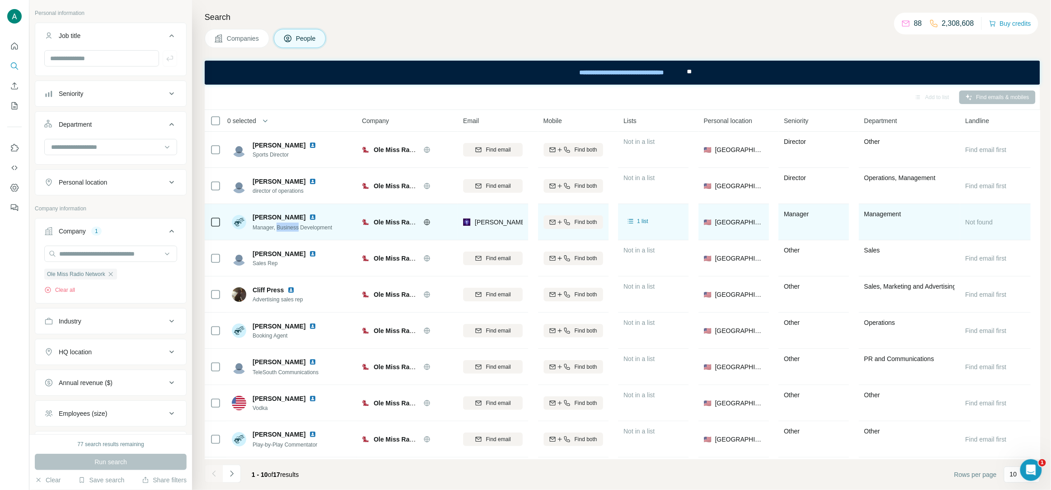
click at [293, 228] on span "Manager, Business Development" at bounding box center [293, 227] width 80 height 6
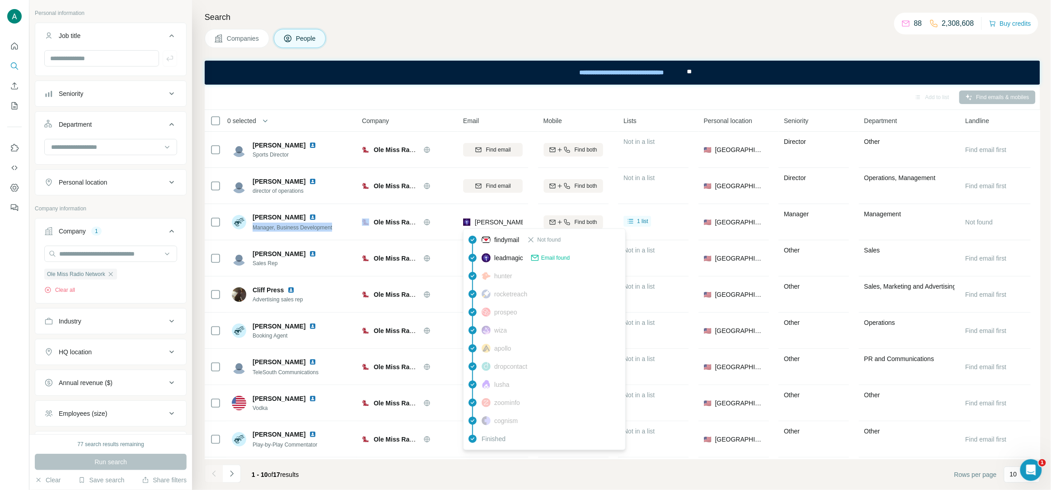
click at [502, 226] on span "[PERSON_NAME][EMAIL_ADDRESS][DOMAIN_NAME]" at bounding box center [554, 221] width 159 height 7
click at [484, 99] on div "Add to list Find emails & mobiles" at bounding box center [622, 97] width 827 height 16
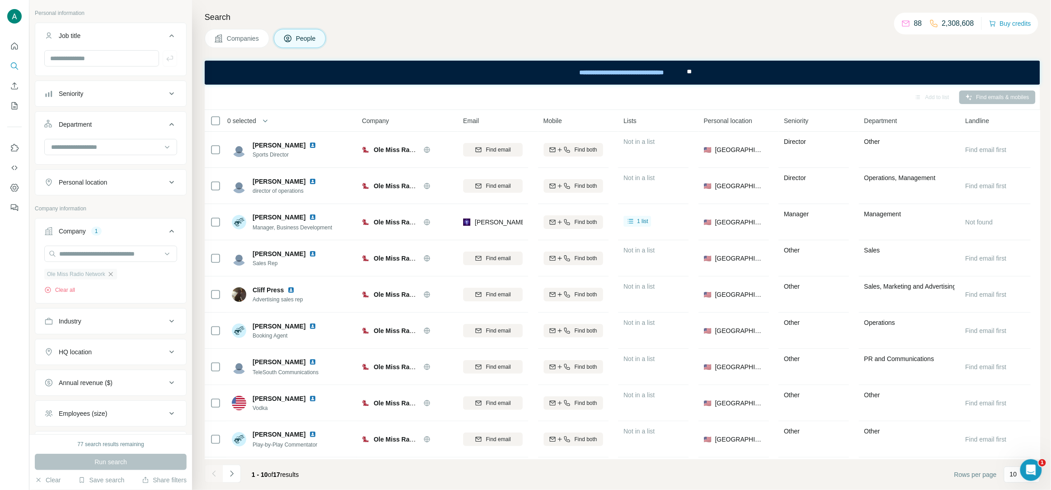
click at [113, 274] on icon "button" at bounding box center [110, 274] width 4 height 4
click at [111, 250] on input "text" at bounding box center [110, 253] width 133 height 16
type input "**********"
click at [104, 282] on p "[DOMAIN_NAME]" at bounding box center [91, 283] width 43 height 8
click at [108, 464] on span "Run search" at bounding box center [110, 461] width 33 height 9
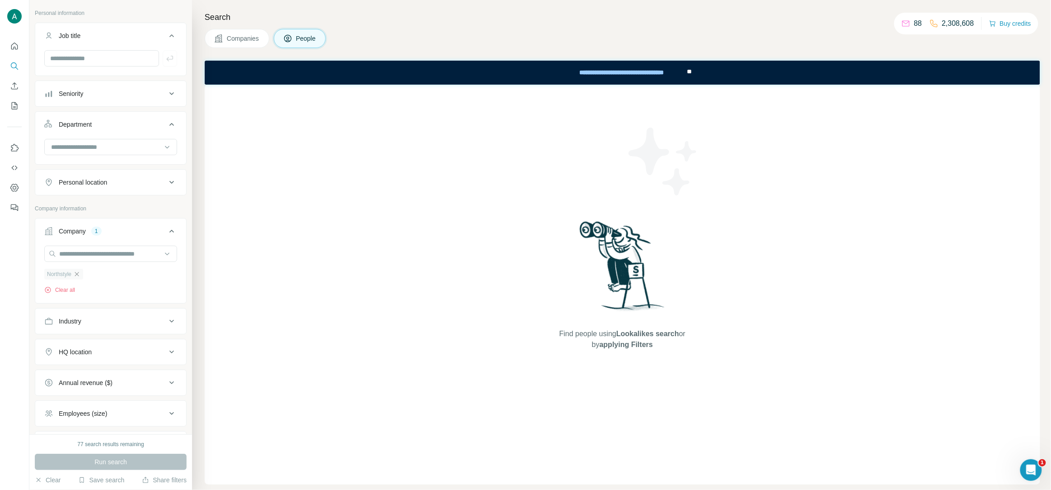
click at [78, 275] on icon "button" at bounding box center [76, 273] width 7 height 7
click at [79, 259] on input "text" at bounding box center [110, 253] width 133 height 16
paste input "**********"
type input "**********"
click at [104, 283] on p "[DOMAIN_NAME]" at bounding box center [91, 283] width 43 height 8
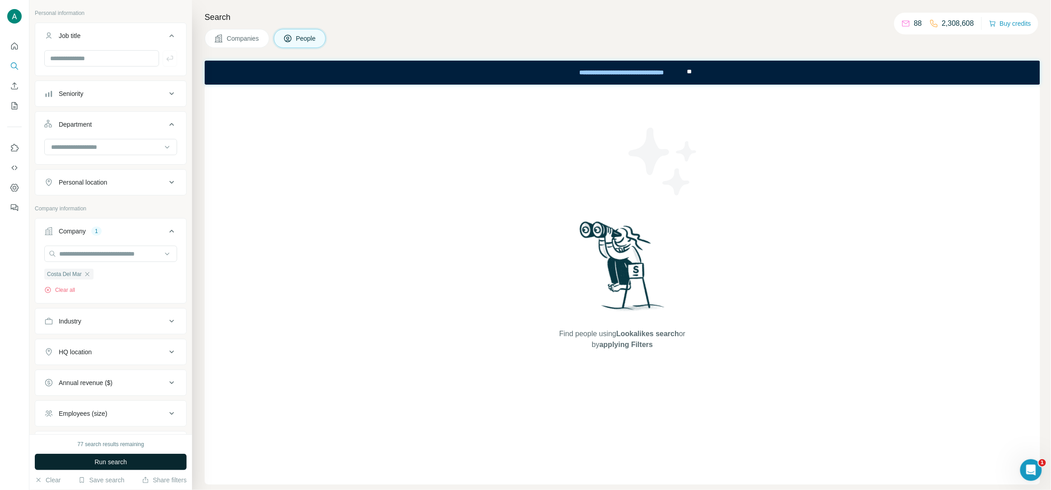
click at [106, 462] on span "Run search" at bounding box center [110, 461] width 33 height 9
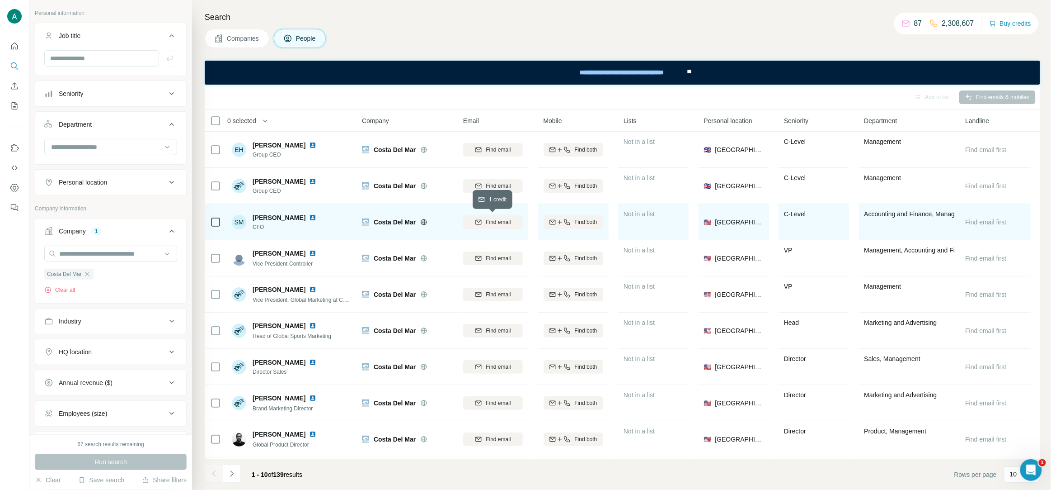
click at [507, 223] on span "Find email" at bounding box center [498, 222] width 25 height 8
click at [309, 218] on img at bounding box center [312, 217] width 7 height 7
click at [259, 229] on span "CFO" at bounding box center [286, 227] width 67 height 8
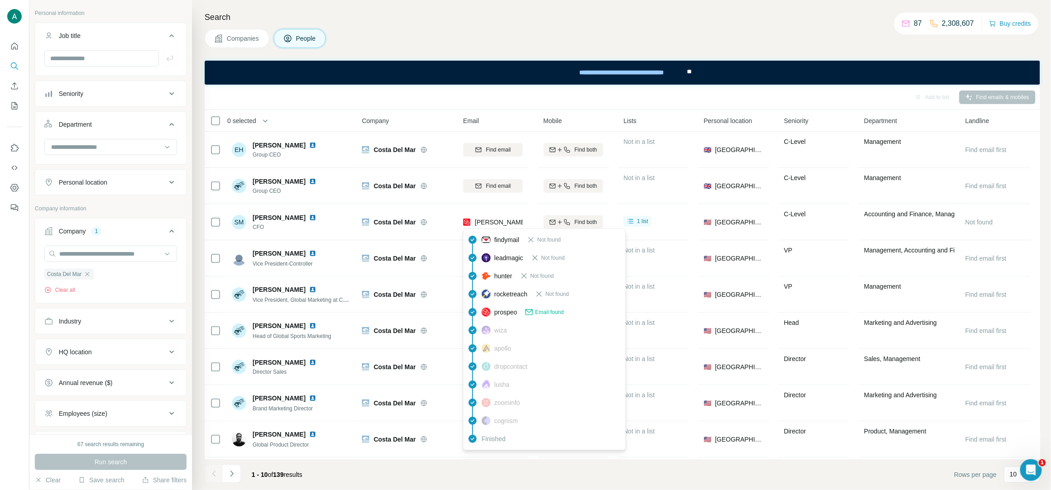
click at [501, 221] on span "[PERSON_NAME][EMAIL_ADDRESS][DOMAIN_NAME]" at bounding box center [554, 221] width 159 height 7
click at [443, 92] on div "Add to list Find emails & mobiles" at bounding box center [622, 97] width 827 height 16
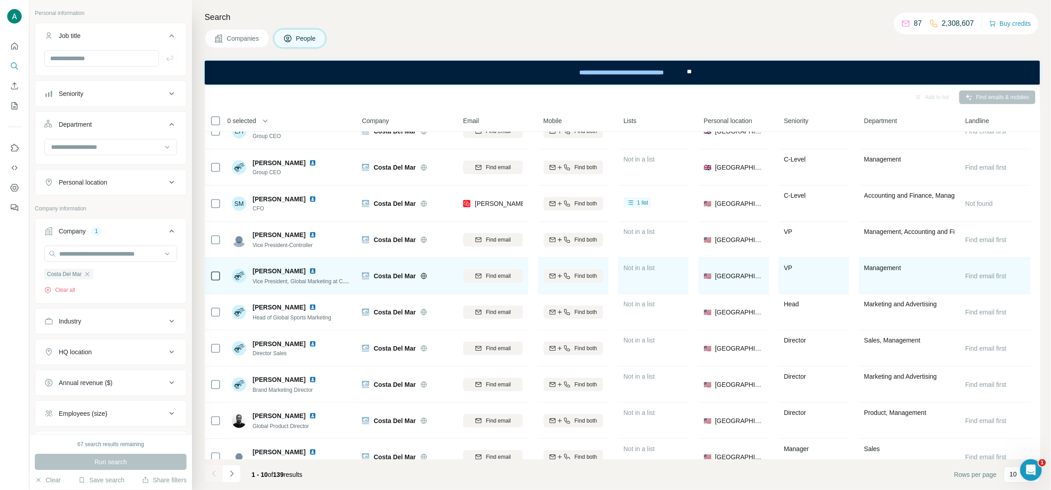
scroll to position [34, 0]
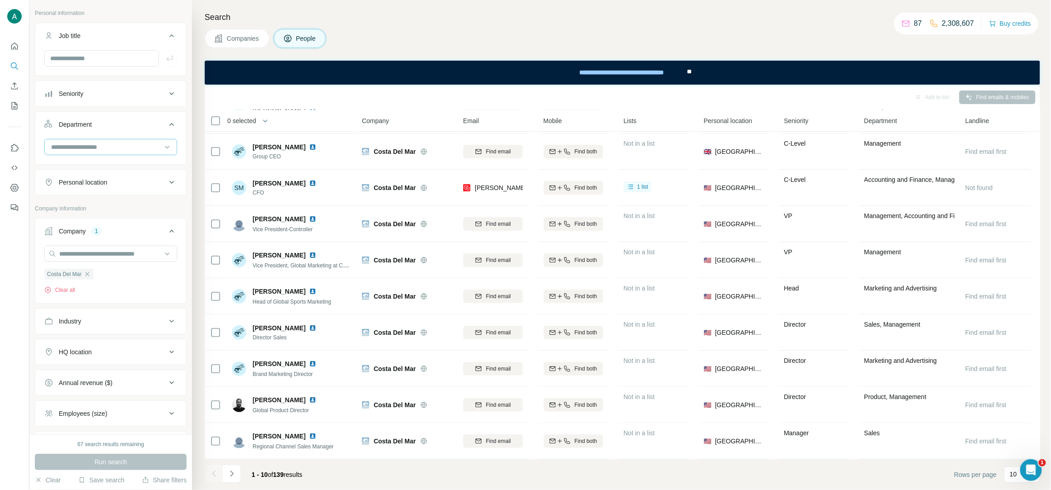
click at [104, 143] on input at bounding box center [106, 147] width 112 height 10
click at [104, 168] on p "Accounting and Finance" at bounding box center [86, 167] width 68 height 9
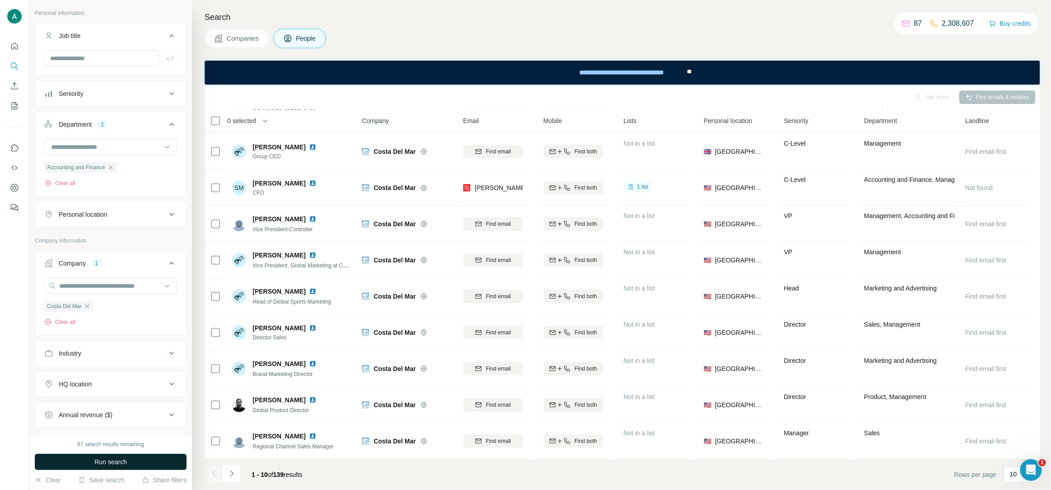
click at [120, 458] on span "Run search" at bounding box center [110, 461] width 33 height 9
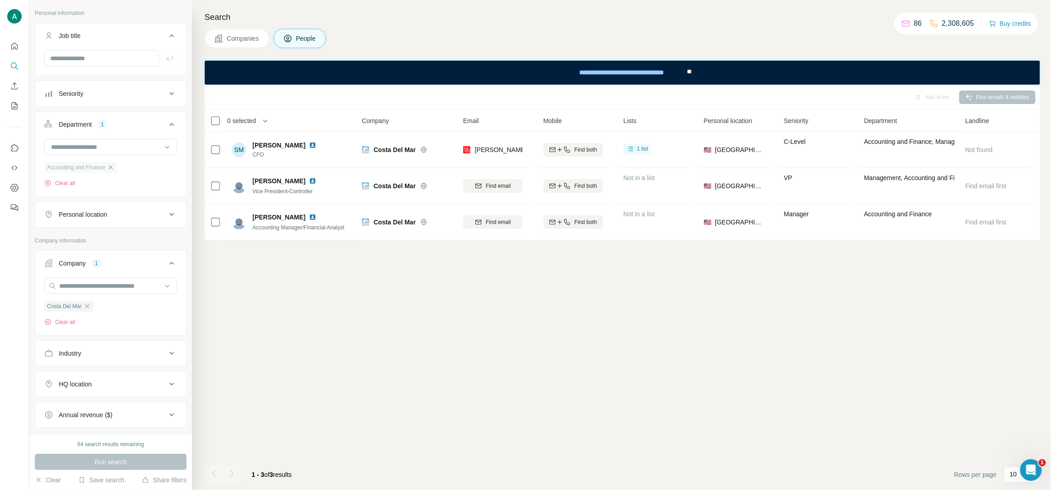
click at [114, 170] on icon "button" at bounding box center [110, 167] width 7 height 7
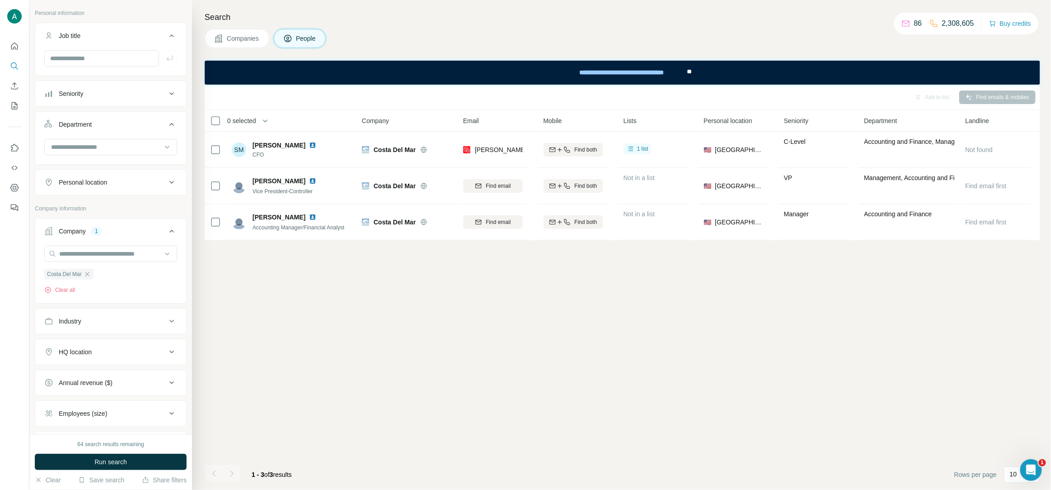
click at [152, 90] on div "Seniority" at bounding box center [105, 93] width 122 height 9
click at [115, 57] on input "text" at bounding box center [101, 58] width 115 height 16
paste input "*********"
type input "*********"
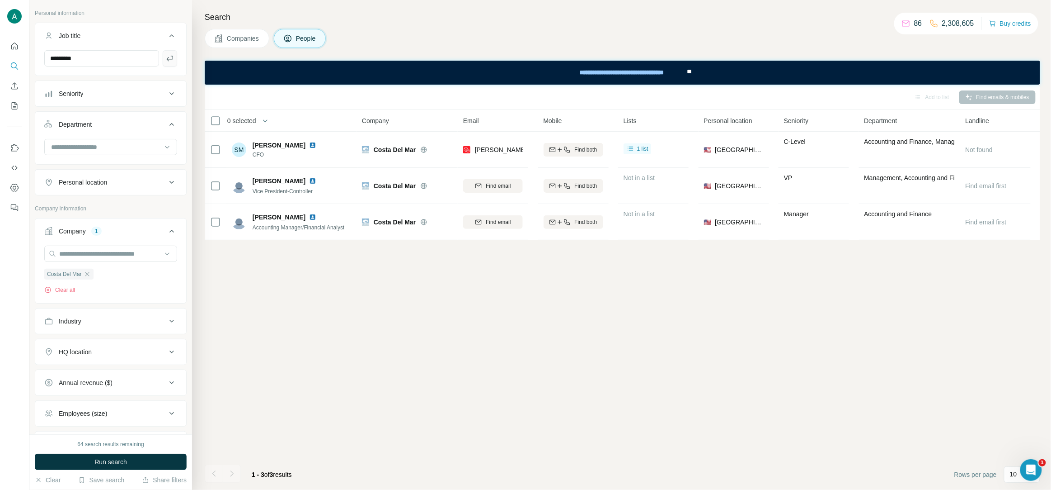
click at [171, 57] on icon "button" at bounding box center [169, 58] width 9 height 9
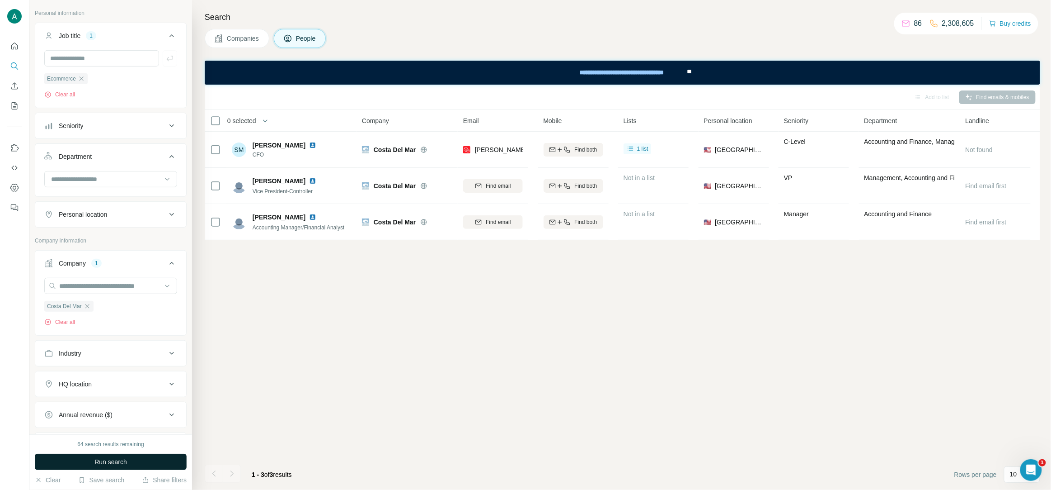
click at [122, 463] on span "Run search" at bounding box center [110, 461] width 33 height 9
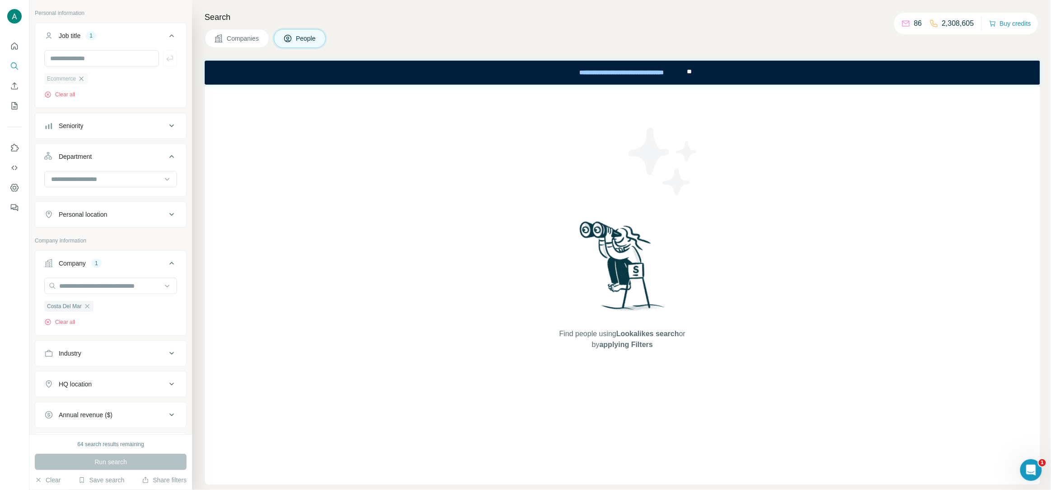
click at [83, 79] on icon "button" at bounding box center [81, 78] width 7 height 7
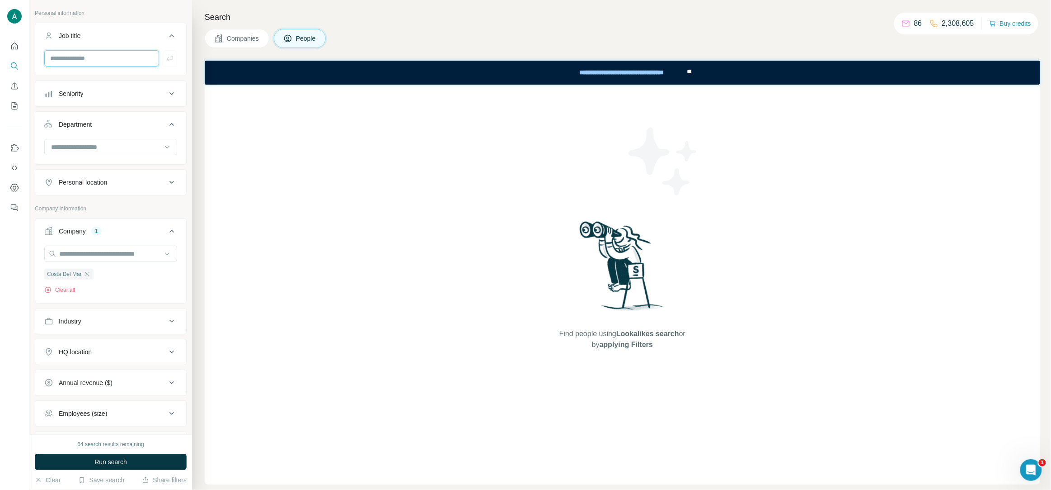
click at [85, 57] on input "text" at bounding box center [101, 58] width 115 height 16
paste input "*******"
type input "*******"
click at [171, 57] on icon "button" at bounding box center [169, 58] width 9 height 9
click at [123, 464] on span "Run search" at bounding box center [110, 461] width 33 height 9
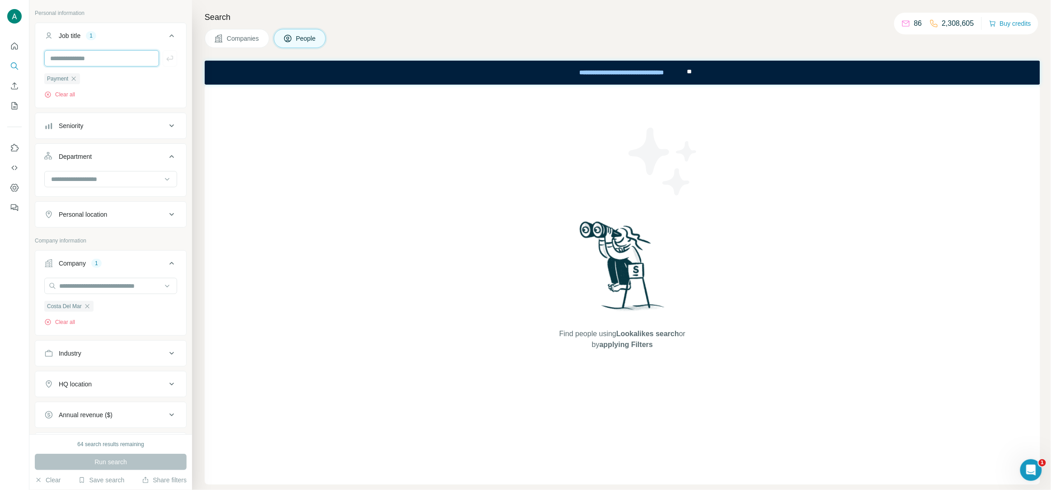
click at [80, 60] on input "text" at bounding box center [101, 58] width 115 height 16
paste input "*****"
type input "*****"
click at [171, 63] on button "button" at bounding box center [170, 58] width 14 height 16
click at [72, 80] on icon "button" at bounding box center [73, 78] width 7 height 7
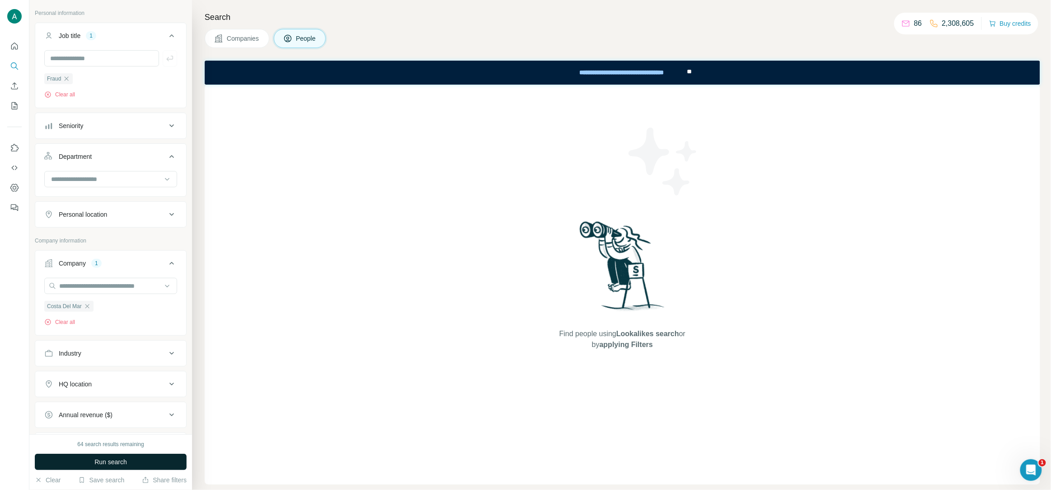
click at [102, 466] on span "Run search" at bounding box center [110, 461] width 33 height 9
click at [89, 61] on input "text" at bounding box center [101, 58] width 115 height 16
paste input "******"
type input "******"
click at [67, 79] on icon "button" at bounding box center [66, 78] width 7 height 7
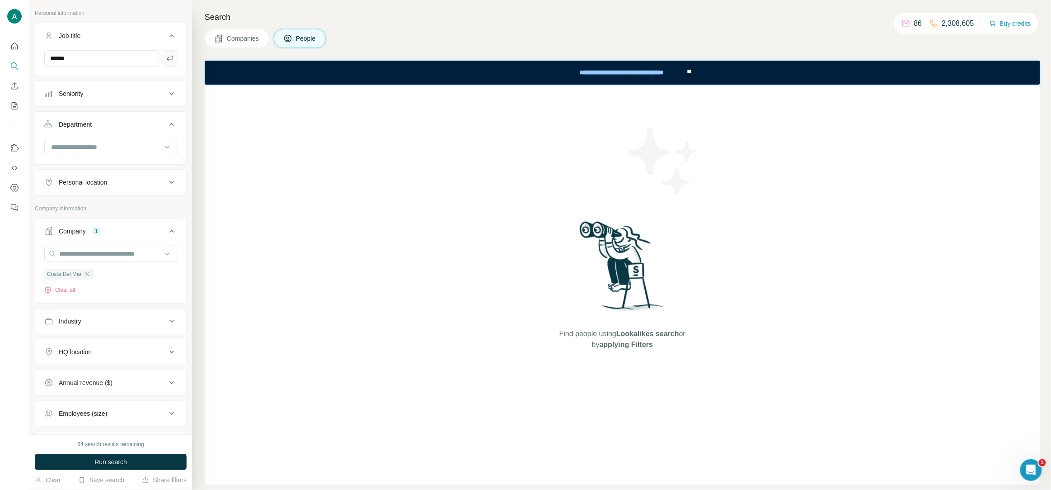
click at [170, 60] on icon "button" at bounding box center [169, 58] width 9 height 9
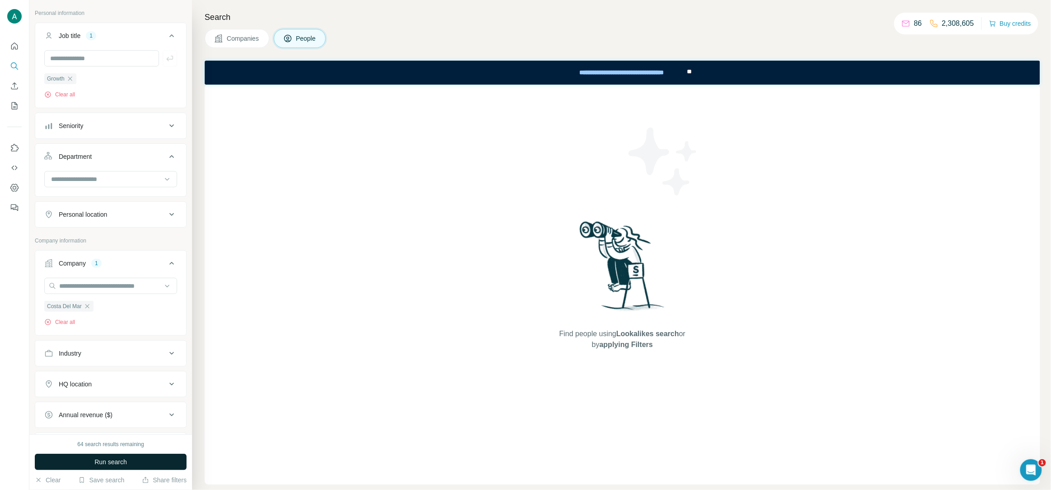
click at [114, 463] on span "Run search" at bounding box center [110, 461] width 33 height 9
click at [91, 60] on input "text" at bounding box center [101, 58] width 115 height 16
paste input "*****"
type input "*****"
click at [170, 59] on icon "button" at bounding box center [169, 58] width 9 height 9
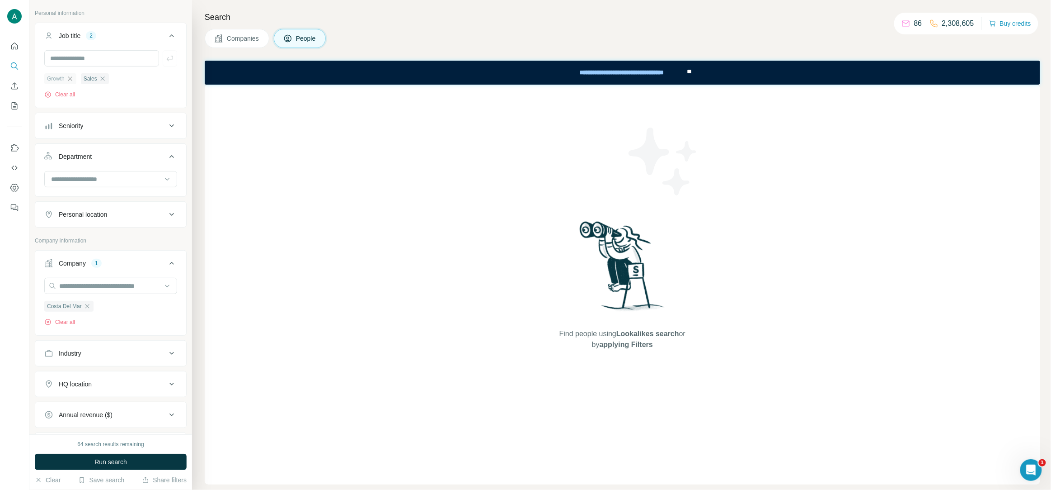
click at [70, 78] on icon "button" at bounding box center [69, 78] width 7 height 7
drag, startPoint x: 119, startPoint y: 458, endPoint x: 158, endPoint y: 404, distance: 66.7
click at [118, 459] on span "Run search" at bounding box center [110, 461] width 33 height 9
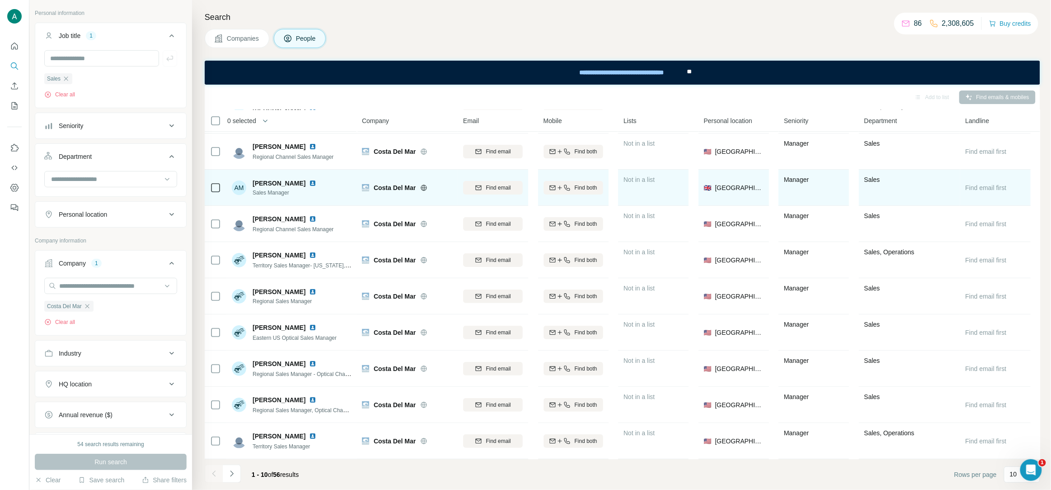
scroll to position [22, 0]
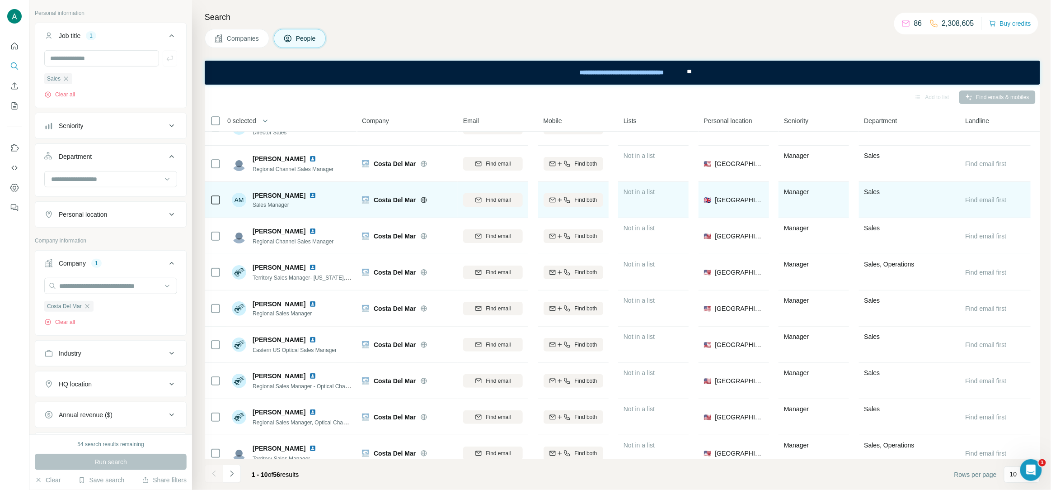
click at [309, 193] on img at bounding box center [312, 195] width 7 height 7
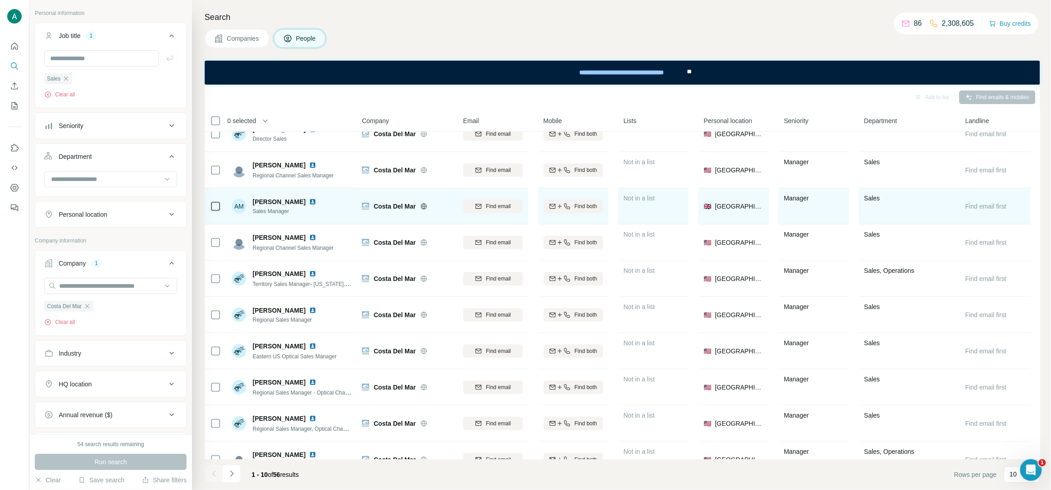
scroll to position [10, 0]
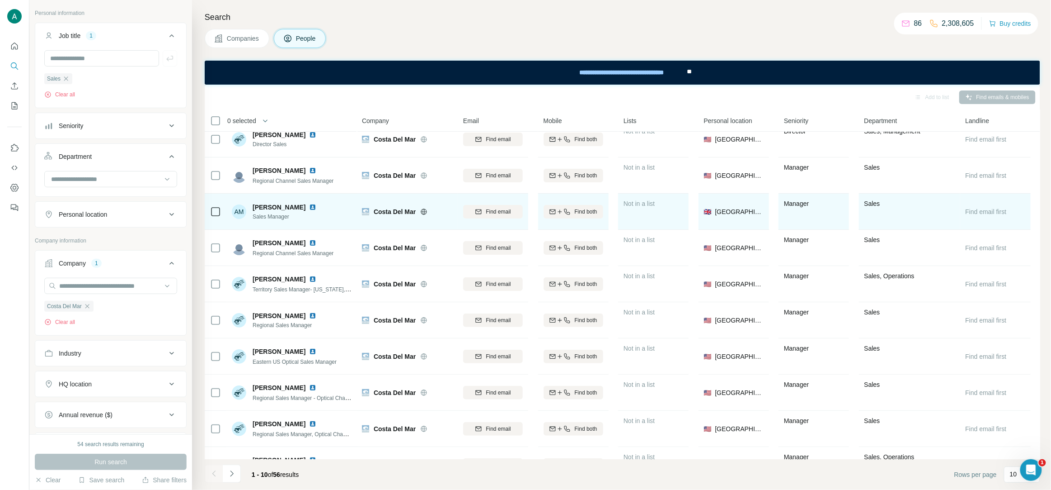
click at [309, 206] on img at bounding box center [312, 206] width 7 height 7
click at [483, 214] on div "Find email" at bounding box center [493, 211] width 60 height 8
click at [309, 207] on img at bounding box center [312, 206] width 7 height 7
drag, startPoint x: 254, startPoint y: 206, endPoint x: 298, endPoint y: 205, distance: 43.8
click at [298, 205] on div "[PERSON_NAME]" at bounding box center [286, 207] width 67 height 9
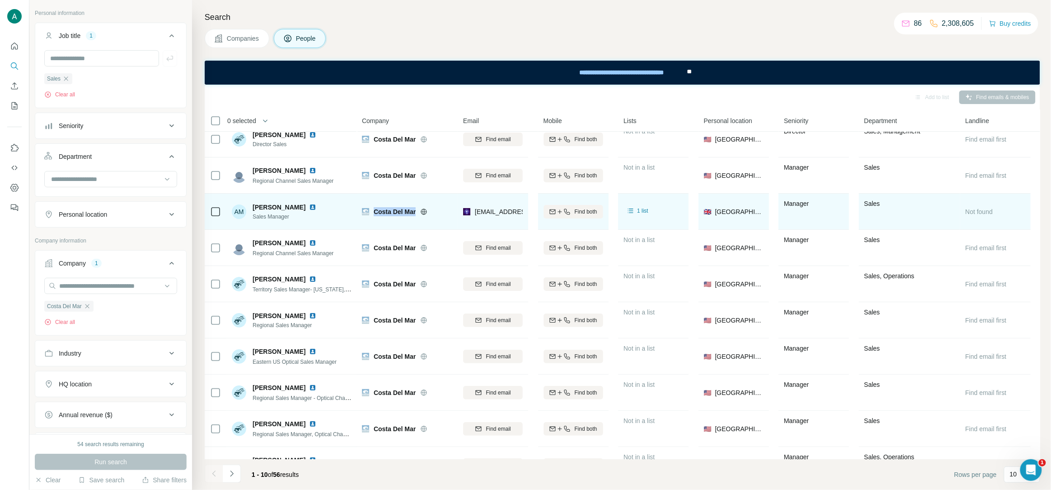
drag, startPoint x: 375, startPoint y: 212, endPoint x: 420, endPoint y: 214, distance: 45.7
click at [420, 214] on div "Costa Del Mar" at bounding box center [413, 211] width 79 height 9
drag, startPoint x: 297, startPoint y: 209, endPoint x: 252, endPoint y: 209, distance: 44.8
click at [252, 209] on div "AM [PERSON_NAME] Sales Manager" at bounding box center [276, 212] width 88 height 18
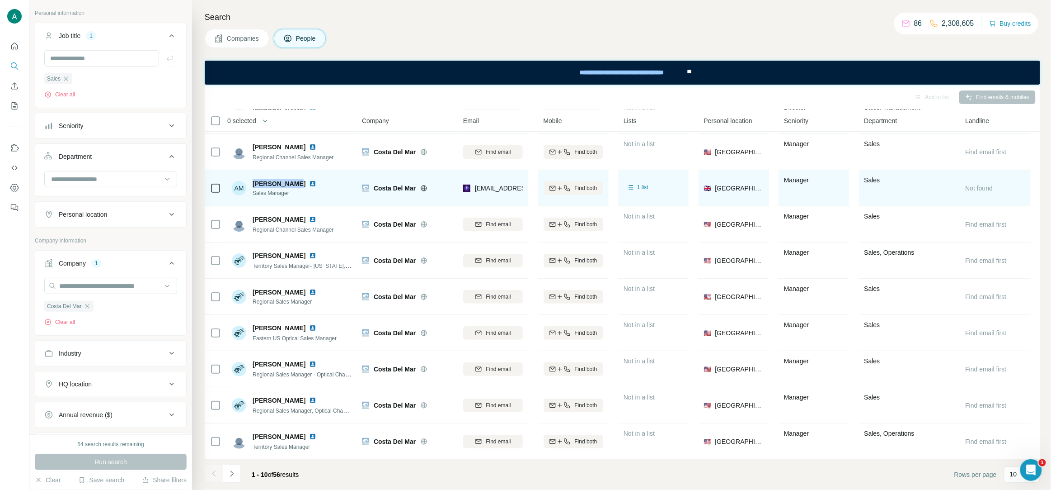
scroll to position [34, 0]
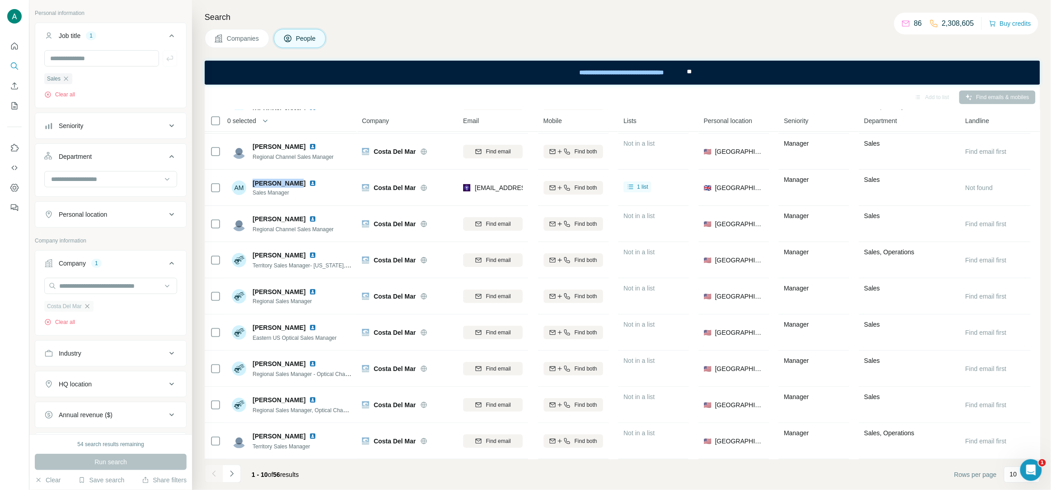
click at [90, 308] on icon "button" at bounding box center [87, 305] width 7 height 7
click at [88, 287] on input "text" at bounding box center [110, 286] width 133 height 16
paste input "**********"
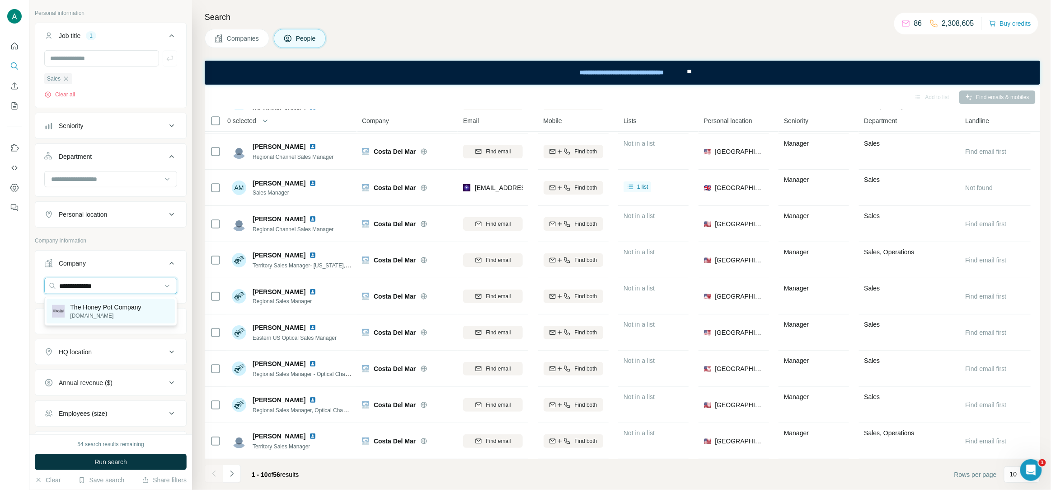
type input "**********"
click at [90, 311] on p "[DOMAIN_NAME]" at bounding box center [105, 315] width 71 height 8
click at [66, 79] on icon "button" at bounding box center [66, 78] width 4 height 4
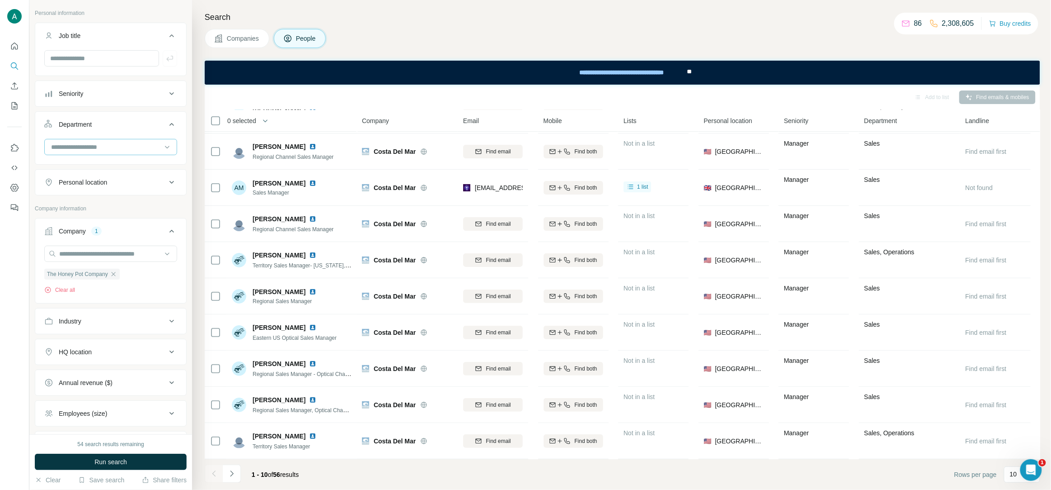
click at [103, 151] on input at bounding box center [106, 147] width 112 height 10
click at [99, 168] on p "Accounting and Finance" at bounding box center [86, 167] width 68 height 9
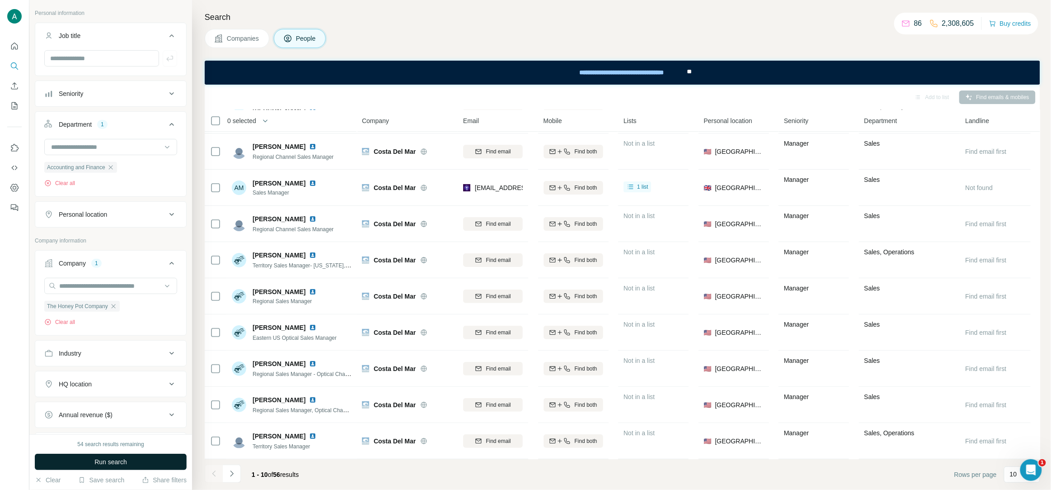
click at [111, 466] on span "Run search" at bounding box center [110, 461] width 33 height 9
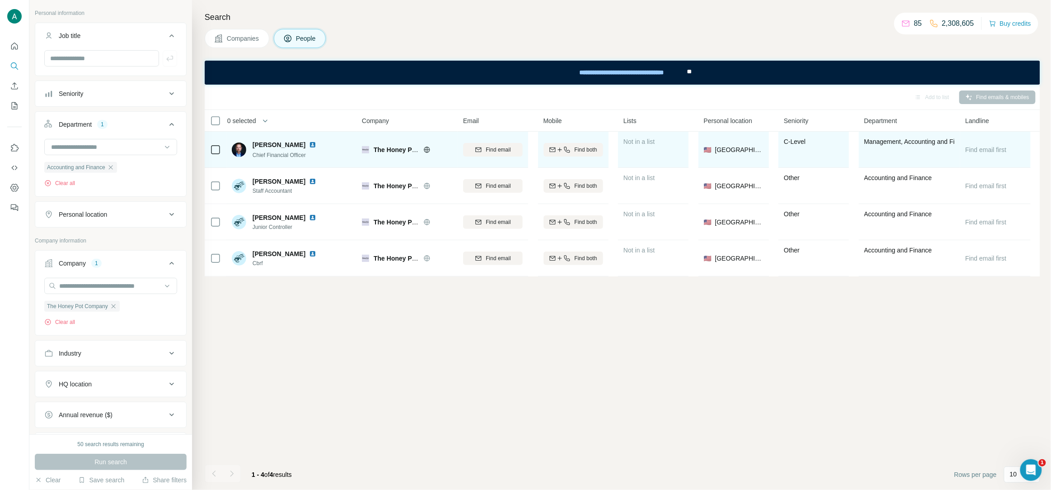
click at [309, 143] on img at bounding box center [312, 144] width 7 height 7
drag, startPoint x: 254, startPoint y: 145, endPoint x: 291, endPoint y: 147, distance: 37.1
click at [291, 147] on div "[PERSON_NAME]" at bounding box center [286, 144] width 67 height 9
click at [486, 153] on span "Find email" at bounding box center [498, 150] width 25 height 8
drag, startPoint x: 254, startPoint y: 153, endPoint x: 312, endPoint y: 157, distance: 58.0
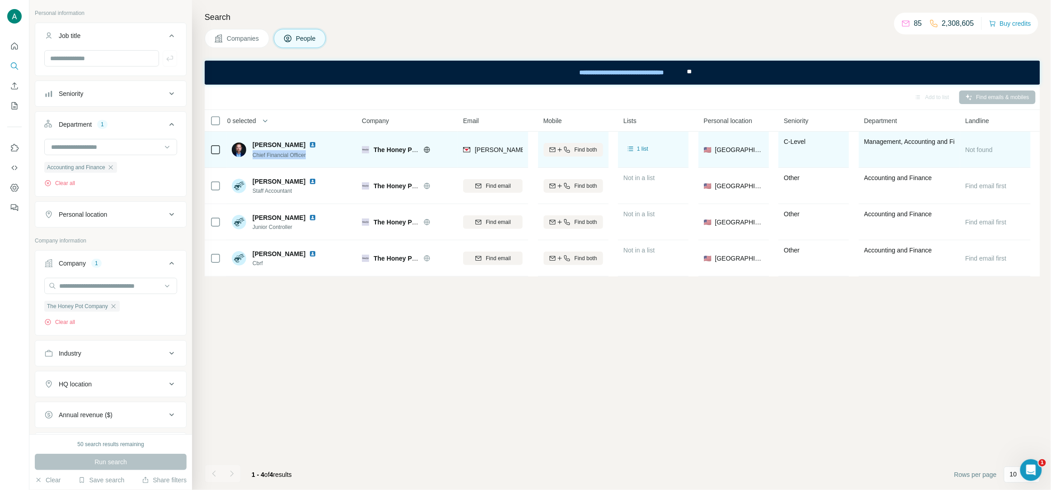
click at [312, 157] on div "[PERSON_NAME] Chief Financial Officer" at bounding box center [292, 149] width 120 height 25
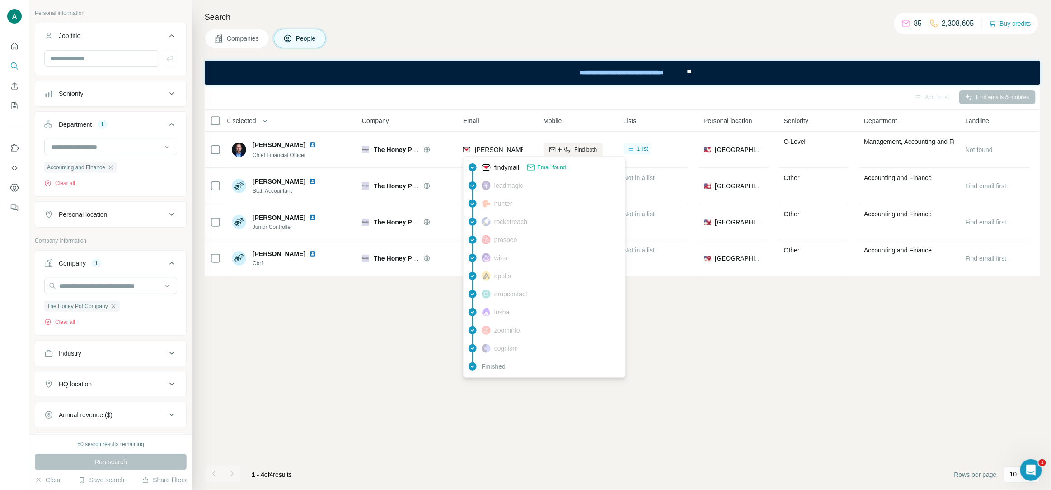
click at [501, 151] on span "[PERSON_NAME][EMAIL_ADDRESS][DOMAIN_NAME]" at bounding box center [554, 149] width 159 height 7
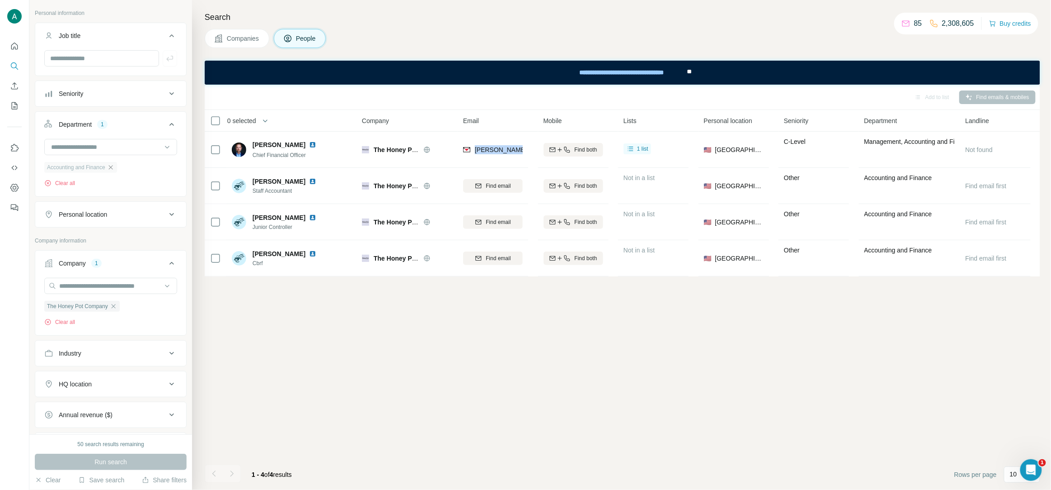
click at [114, 170] on icon "button" at bounding box center [110, 167] width 7 height 7
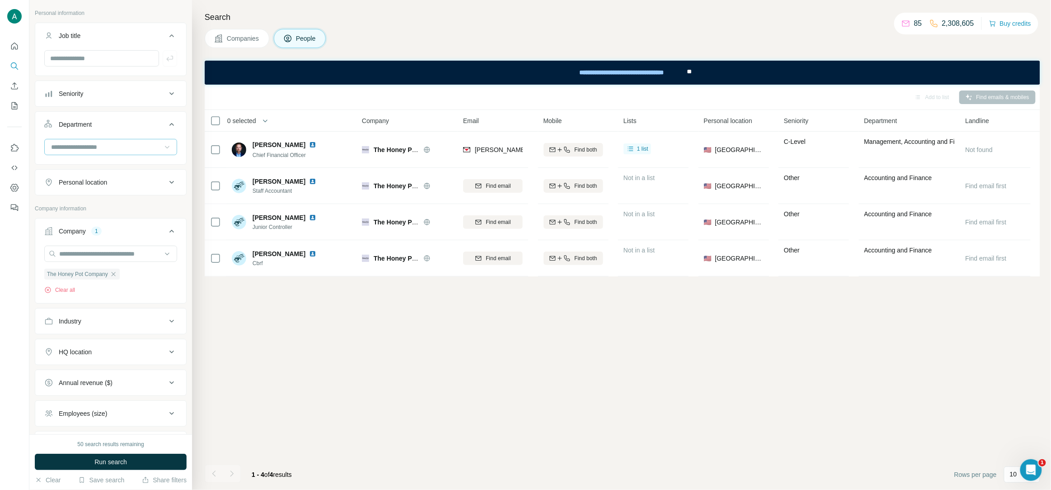
click at [168, 146] on icon at bounding box center [167, 146] width 9 height 9
click at [115, 203] on div "R&D" at bounding box center [111, 207] width 118 height 9
click at [122, 461] on span "Run search" at bounding box center [110, 461] width 33 height 9
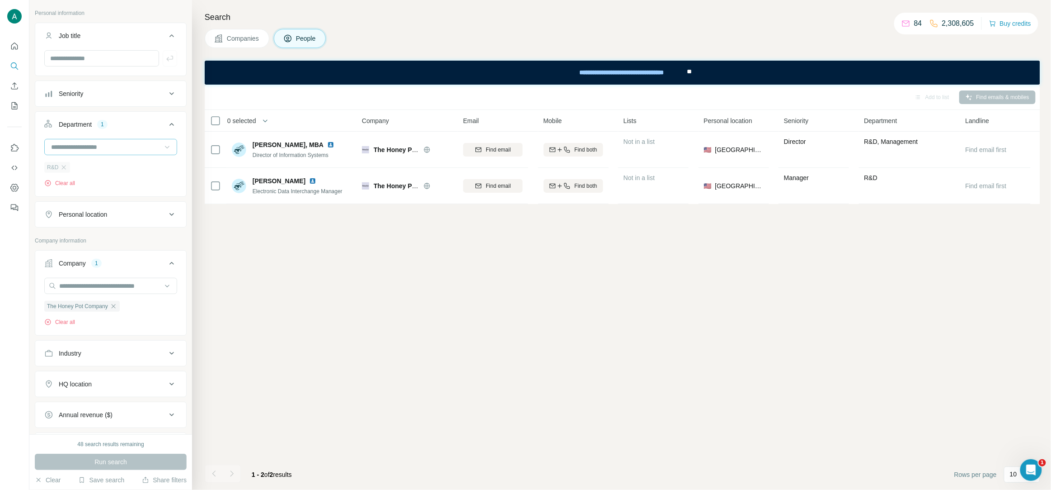
click at [64, 171] on div "R&D" at bounding box center [57, 167] width 26 height 11
click at [64, 168] on icon "button" at bounding box center [64, 167] width 4 height 4
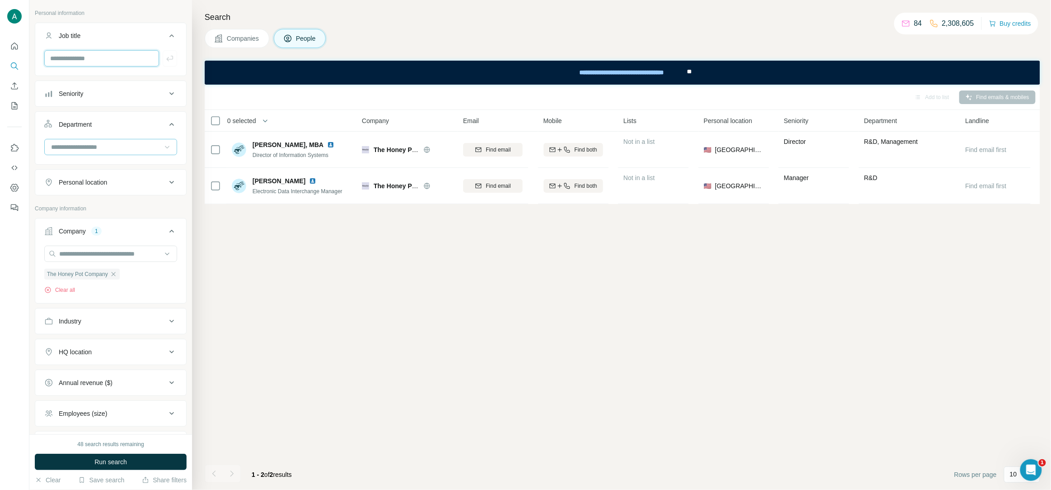
click at [89, 61] on input "text" at bounding box center [101, 58] width 115 height 16
type input "**"
click at [174, 59] on icon "button" at bounding box center [169, 58] width 9 height 9
click at [109, 462] on span "Run search" at bounding box center [110, 461] width 33 height 9
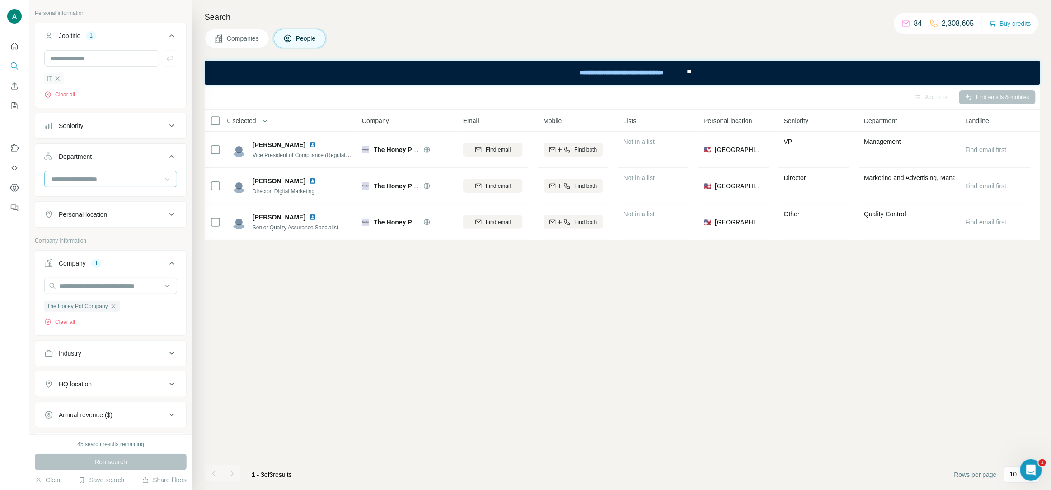
click at [60, 80] on icon "button" at bounding box center [57, 78] width 7 height 7
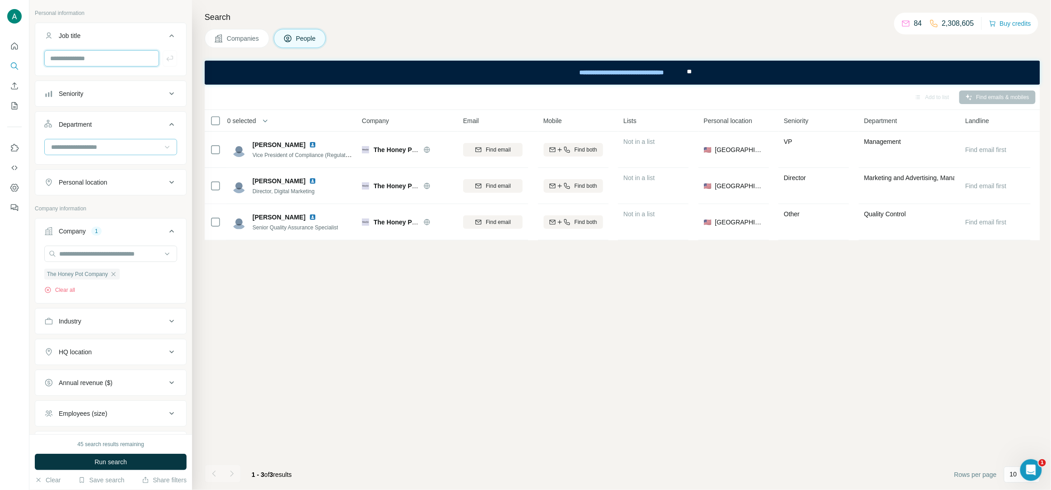
click at [76, 58] on input "text" at bounding box center [101, 58] width 115 height 16
type input "*******"
click at [179, 54] on div "*******" at bounding box center [110, 62] width 151 height 24
click at [172, 59] on icon "button" at bounding box center [169, 58] width 9 height 9
drag, startPoint x: 107, startPoint y: 464, endPoint x: 134, endPoint y: 457, distance: 28.1
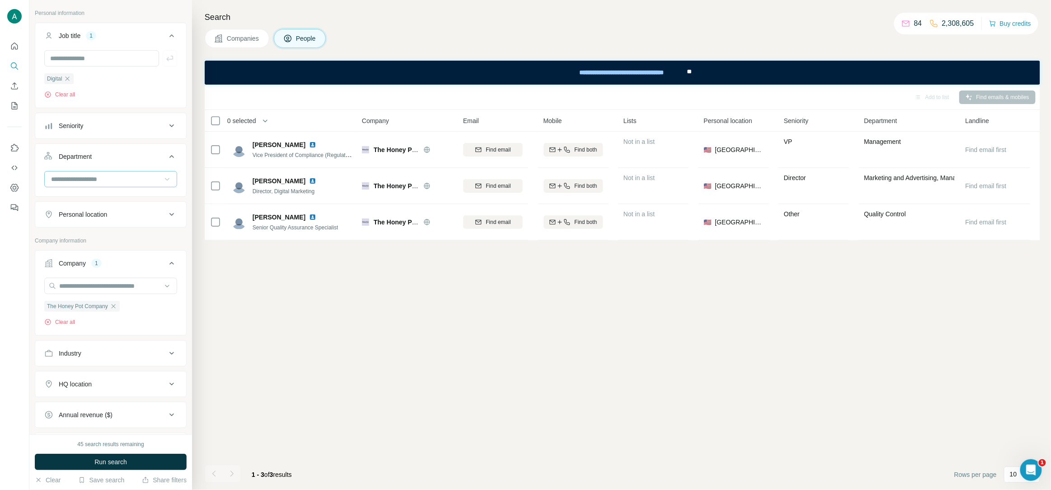
click at [107, 465] on span "Run search" at bounding box center [110, 461] width 33 height 9
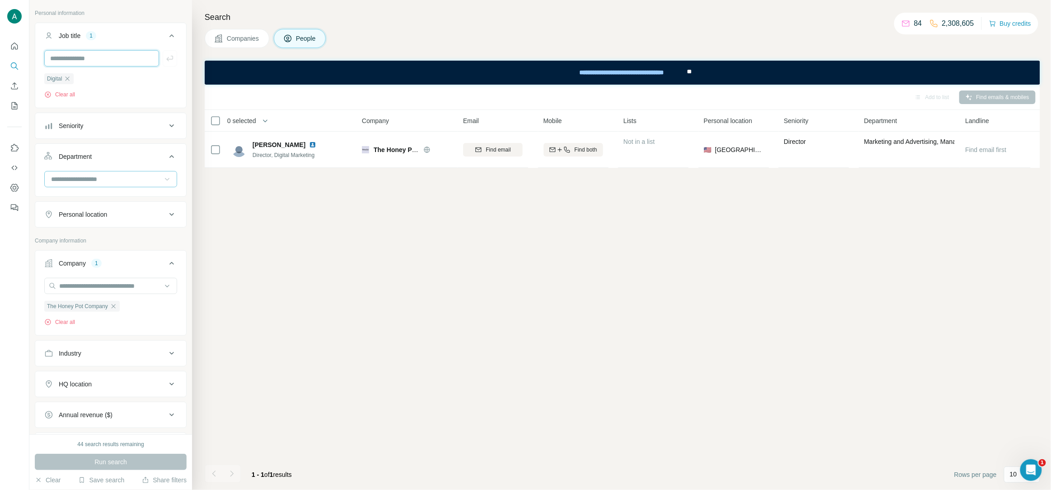
click at [89, 61] on input "text" at bounding box center [101, 58] width 115 height 16
paste input "********"
type input "*******"
click at [171, 59] on icon "button" at bounding box center [169, 58] width 7 height 5
click at [67, 79] on icon "button" at bounding box center [67, 78] width 7 height 7
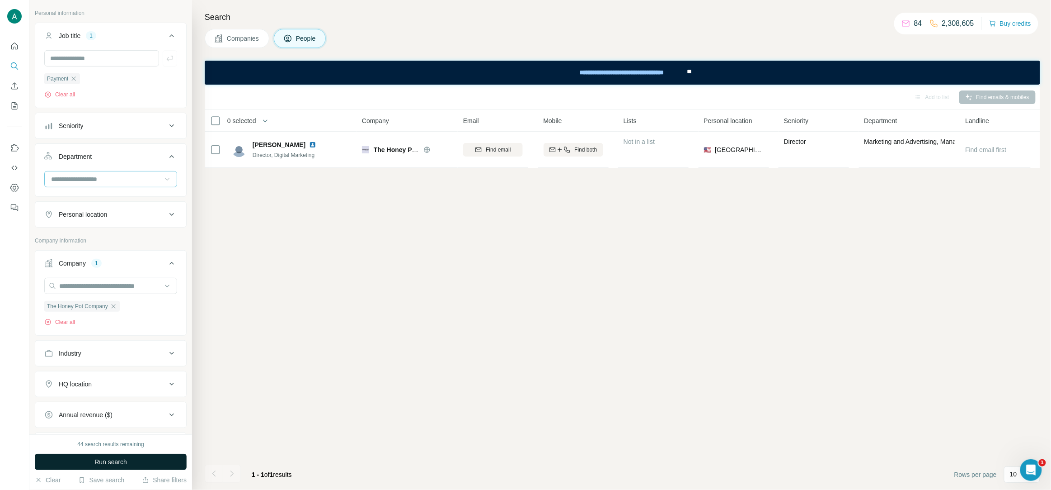
click at [106, 464] on span "Run search" at bounding box center [110, 461] width 33 height 9
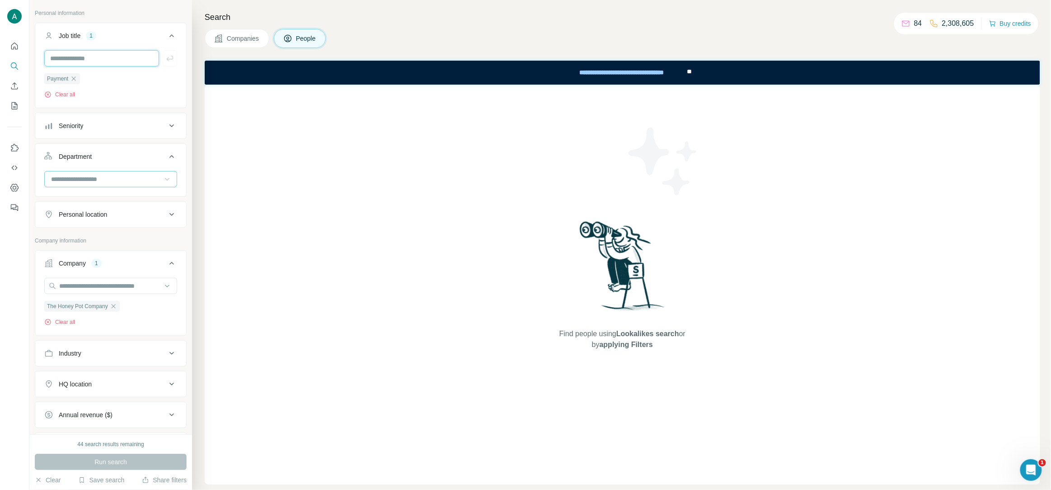
click at [71, 57] on input "text" at bounding box center [101, 58] width 115 height 16
paste input "******"
type input "******"
click at [170, 60] on icon "button" at bounding box center [169, 58] width 9 height 9
click at [73, 81] on icon "button" at bounding box center [73, 78] width 7 height 7
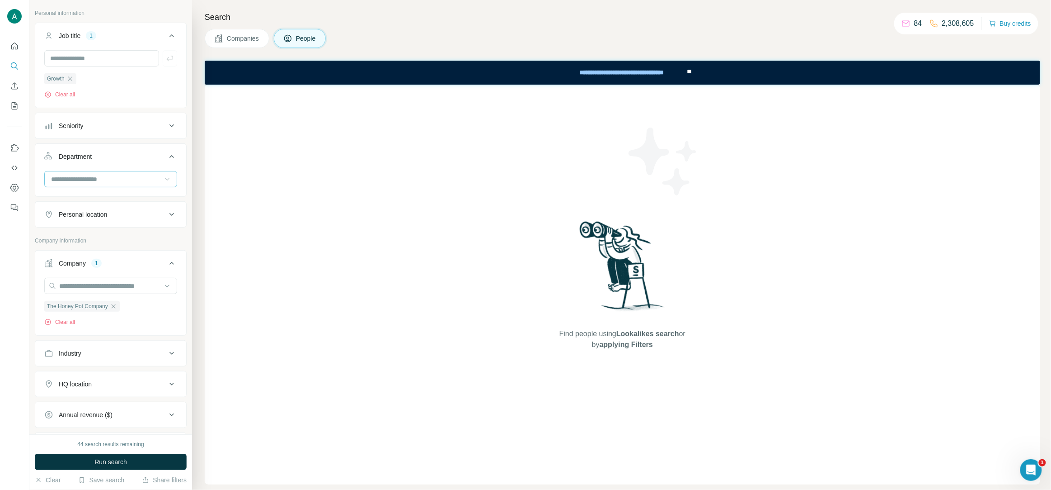
click at [86, 470] on div "44 search results remaining Run search Clear Save search Share filters" at bounding box center [110, 462] width 163 height 56
click at [92, 462] on button "Run search" at bounding box center [111, 461] width 152 height 16
click at [85, 57] on input "text" at bounding box center [101, 58] width 115 height 16
paste input "*****"
type input "*****"
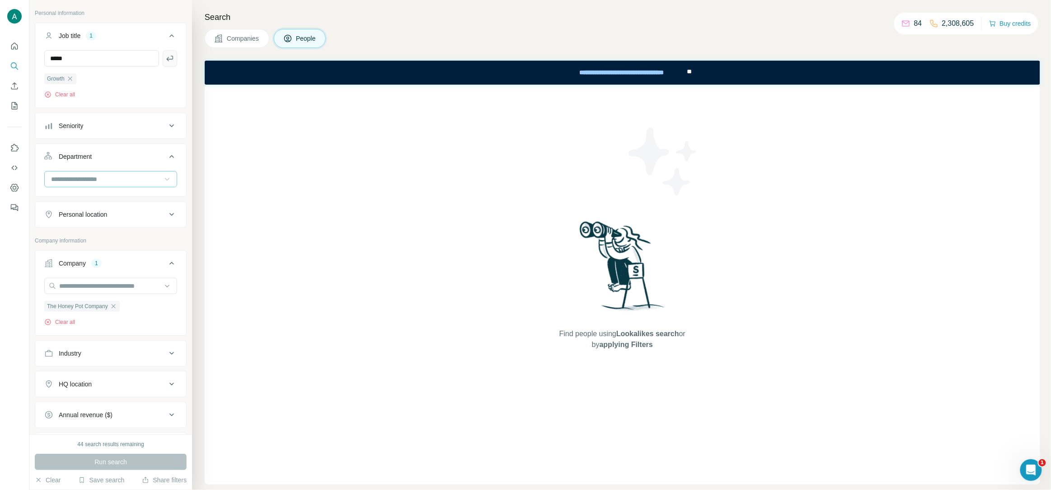
click at [170, 57] on icon "button" at bounding box center [169, 58] width 9 height 9
click at [74, 79] on icon "button" at bounding box center [69, 78] width 7 height 7
click at [129, 455] on button "Run search" at bounding box center [111, 461] width 152 height 16
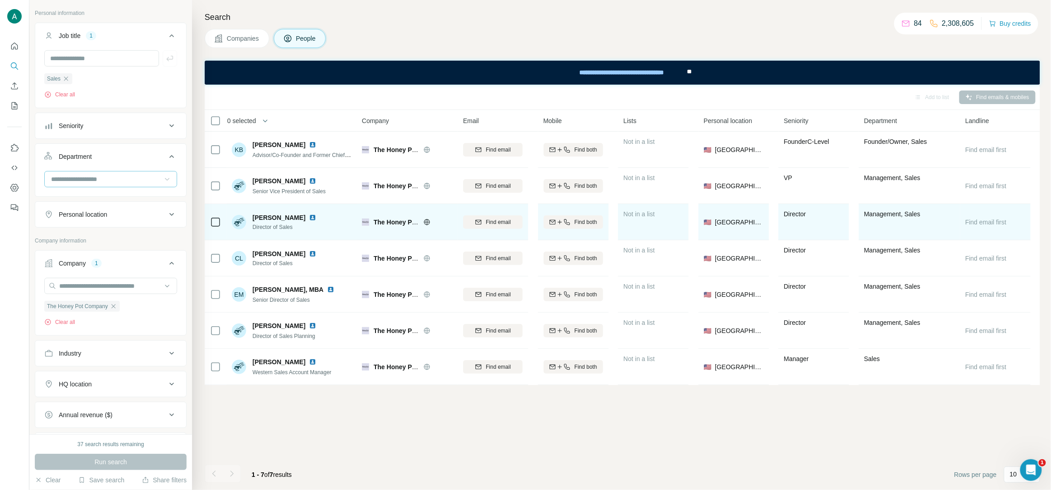
click at [316, 215] on img at bounding box center [312, 217] width 7 height 7
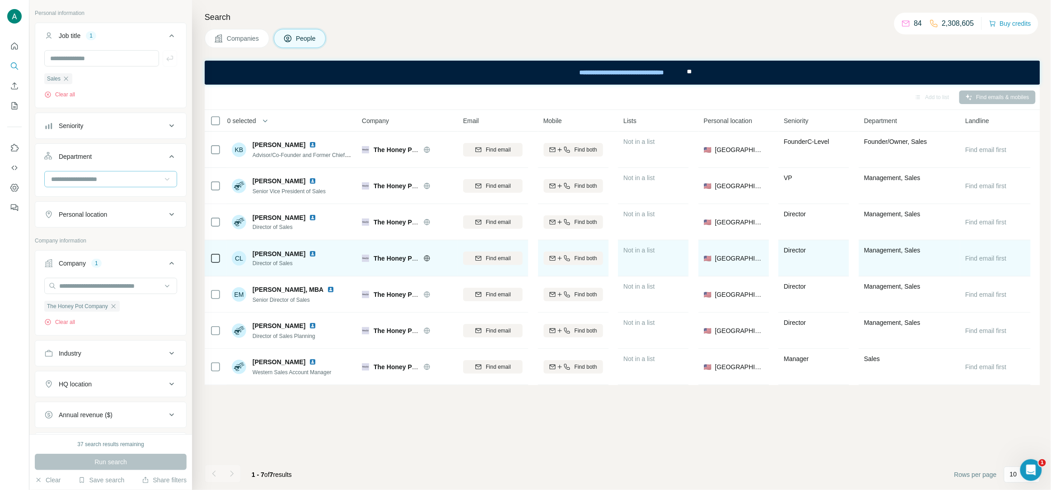
click at [316, 254] on img at bounding box center [312, 253] width 7 height 7
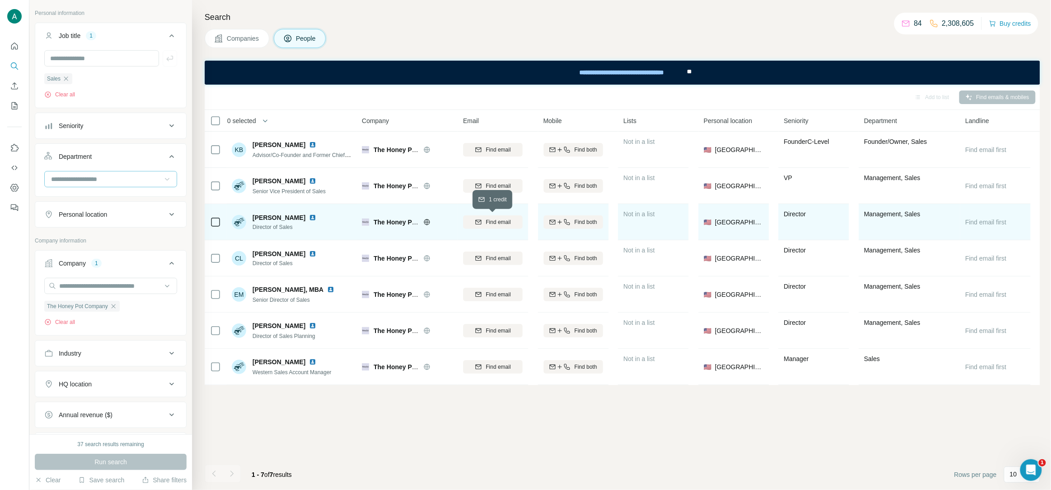
click at [502, 221] on span "Find email" at bounding box center [498, 222] width 25 height 8
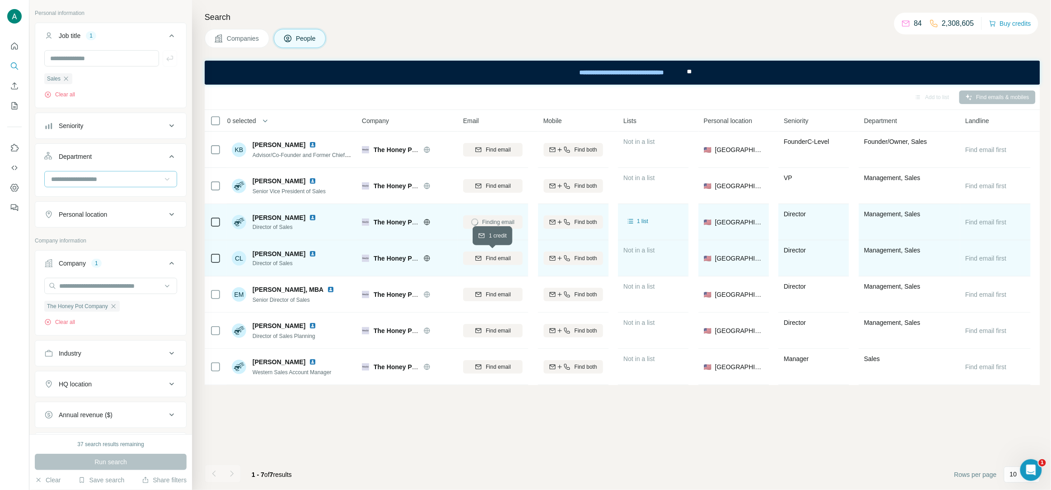
click at [486, 259] on span "Find email" at bounding box center [498, 258] width 25 height 8
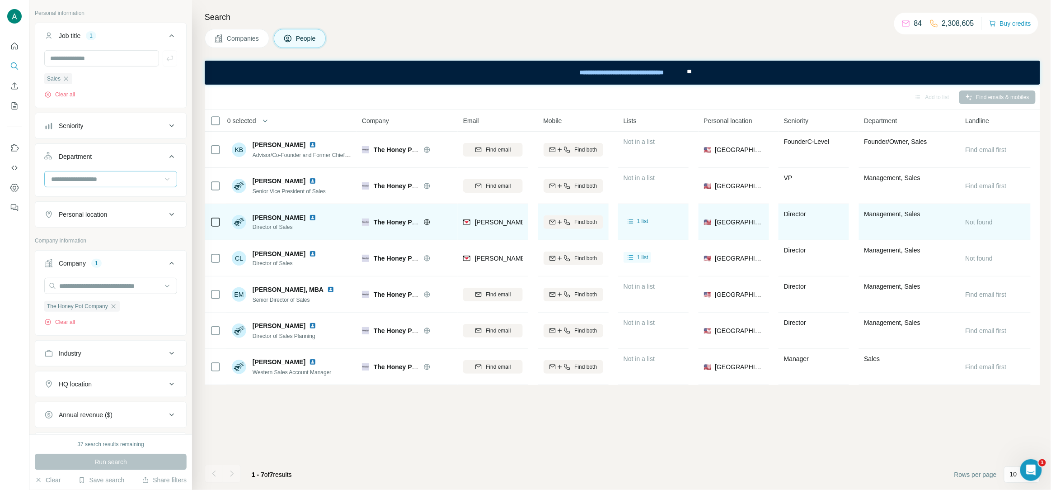
drag, startPoint x: 252, startPoint y: 215, endPoint x: 310, endPoint y: 219, distance: 58.0
click at [310, 219] on div "[PERSON_NAME] Director of Sales" at bounding box center [276, 222] width 88 height 18
click at [287, 228] on span "Director of Sales" at bounding box center [286, 227] width 67 height 8
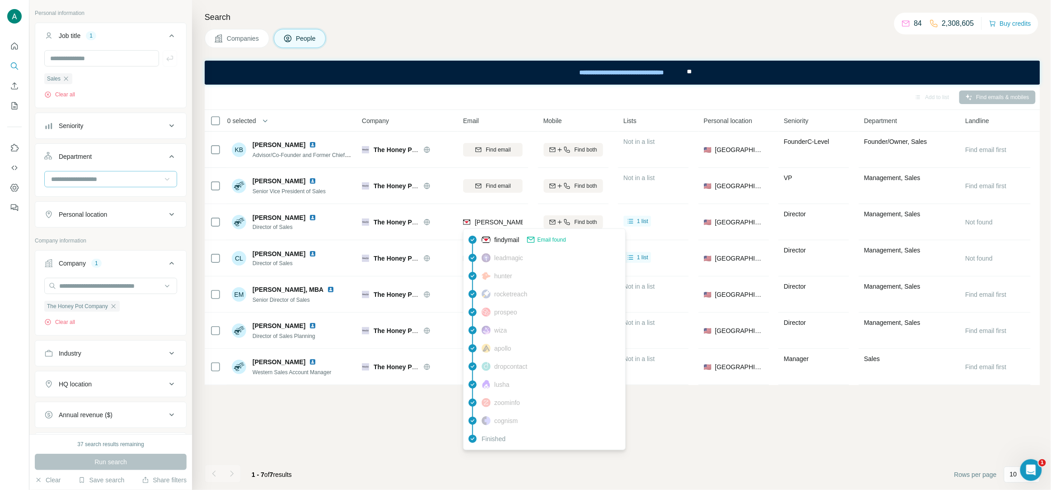
click at [500, 222] on span "[PERSON_NAME][EMAIL_ADDRESS][DOMAIN_NAME]" at bounding box center [554, 221] width 159 height 7
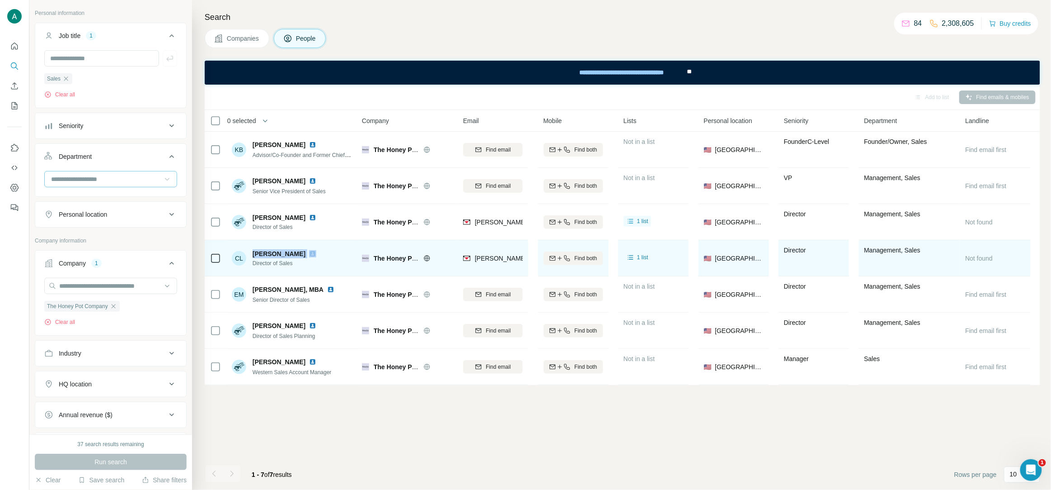
drag, startPoint x: 254, startPoint y: 254, endPoint x: 325, endPoint y: 258, distance: 70.6
click at [320, 258] on div "[PERSON_NAME]" at bounding box center [286, 253] width 67 height 9
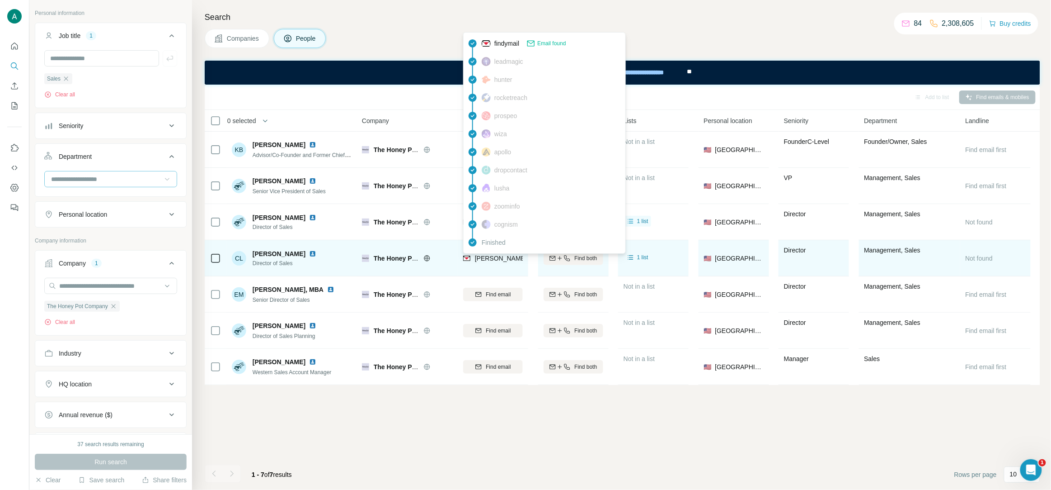
click at [489, 256] on span "[PERSON_NAME][EMAIL_ADDRESS][DOMAIN_NAME]" at bounding box center [554, 257] width 159 height 7
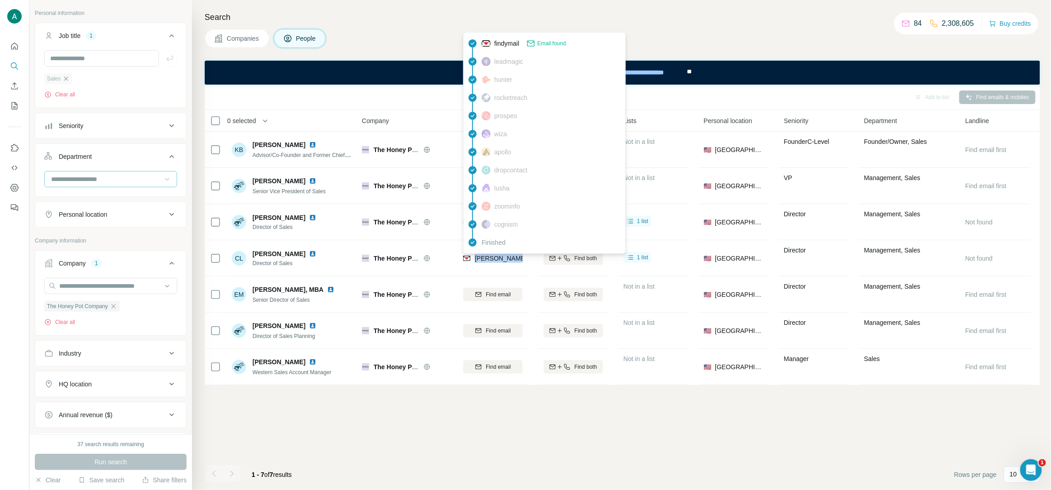
click at [67, 78] on icon "button" at bounding box center [65, 78] width 7 height 7
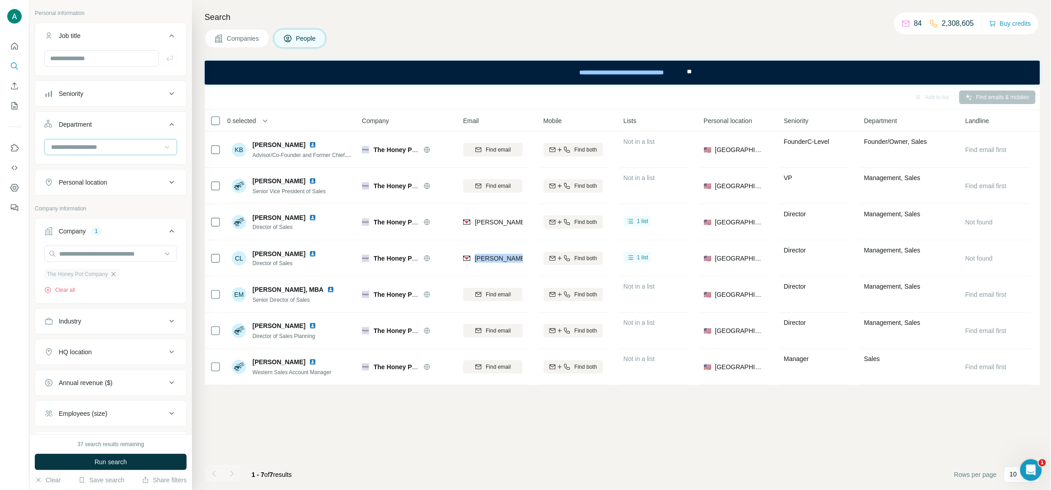
click at [115, 275] on icon "button" at bounding box center [113, 274] width 4 height 4
click at [112, 259] on input "text" at bounding box center [110, 253] width 133 height 16
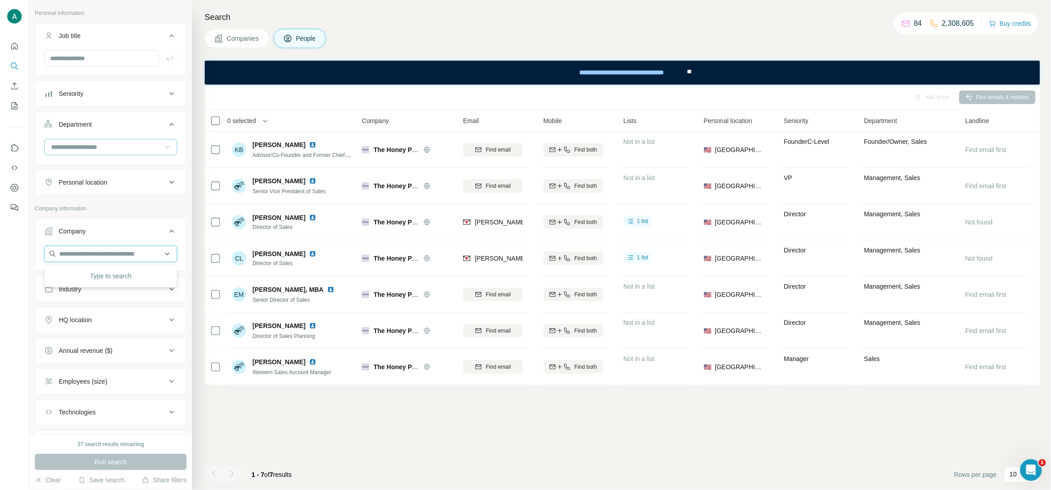
paste input "**********"
type input "**********"
click at [111, 276] on p "Valabasas Denim" at bounding box center [94, 274] width 49 height 9
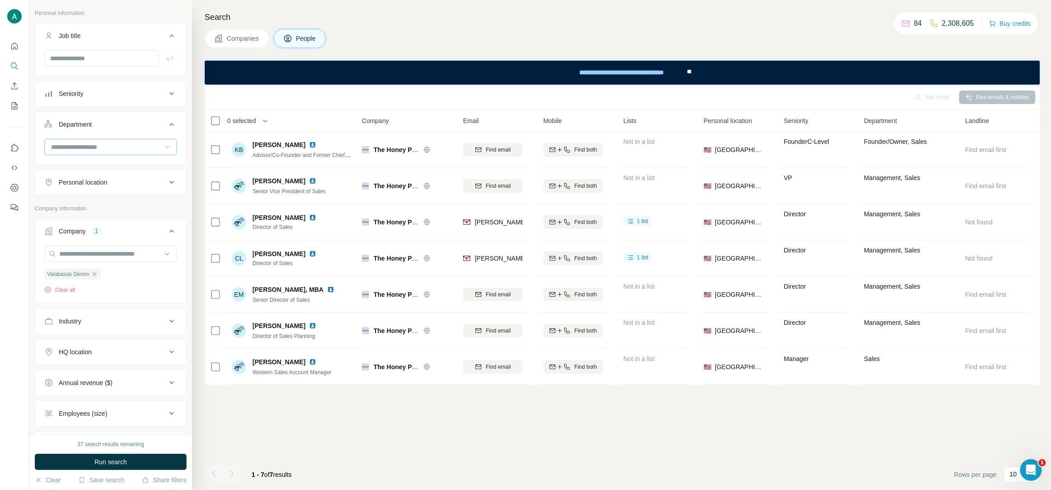
click at [104, 142] on input at bounding box center [106, 147] width 112 height 10
click at [112, 164] on p "Accounting and Finance" at bounding box center [86, 167] width 68 height 9
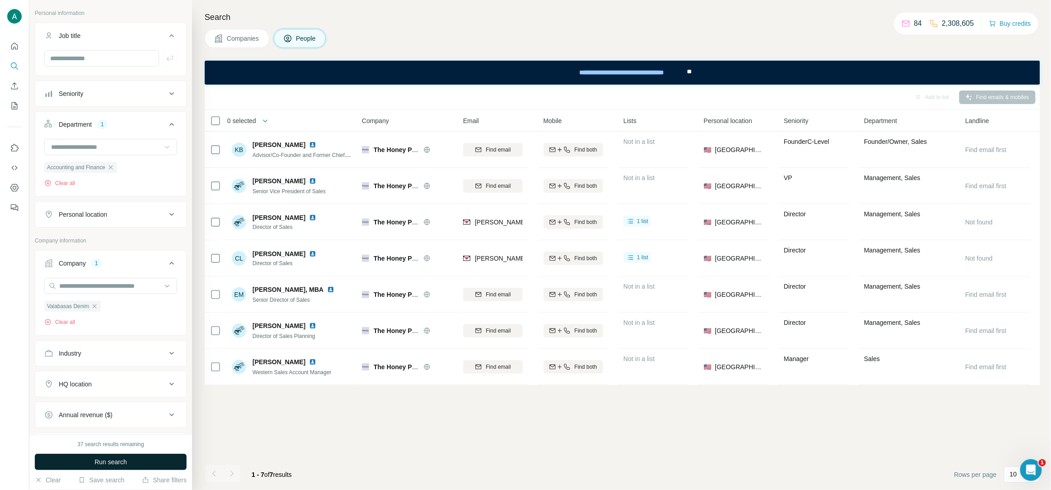
click at [112, 462] on span "Run search" at bounding box center [110, 461] width 33 height 9
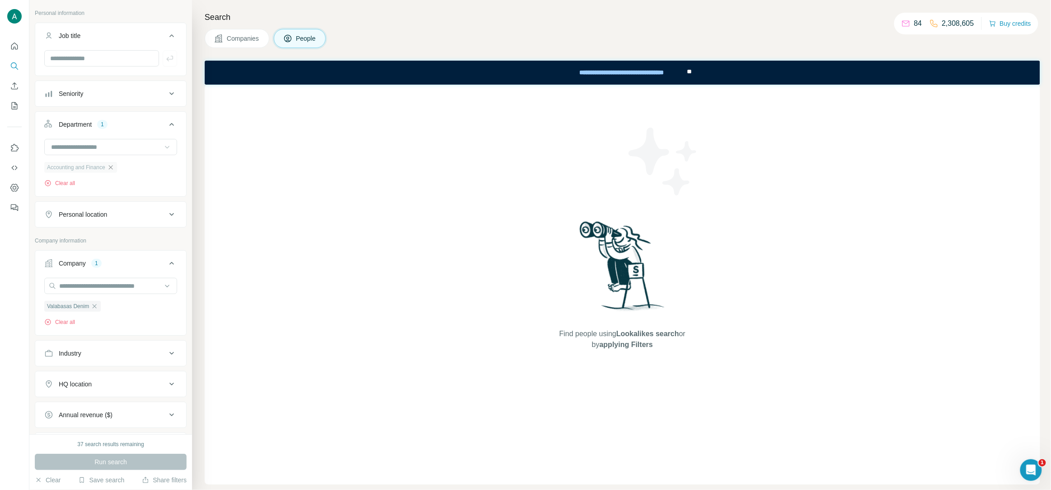
click at [114, 166] on icon "button" at bounding box center [110, 167] width 7 height 7
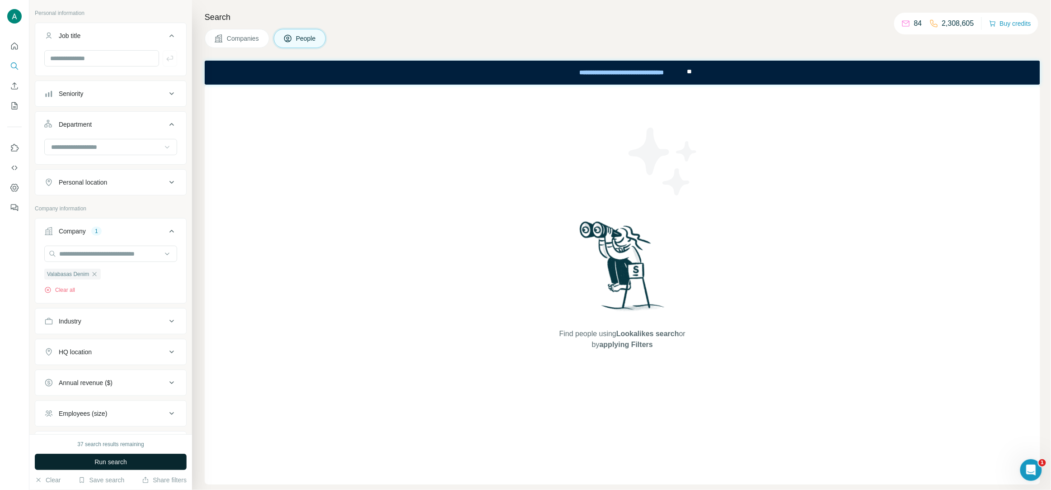
click at [96, 465] on span "Run search" at bounding box center [110, 461] width 33 height 9
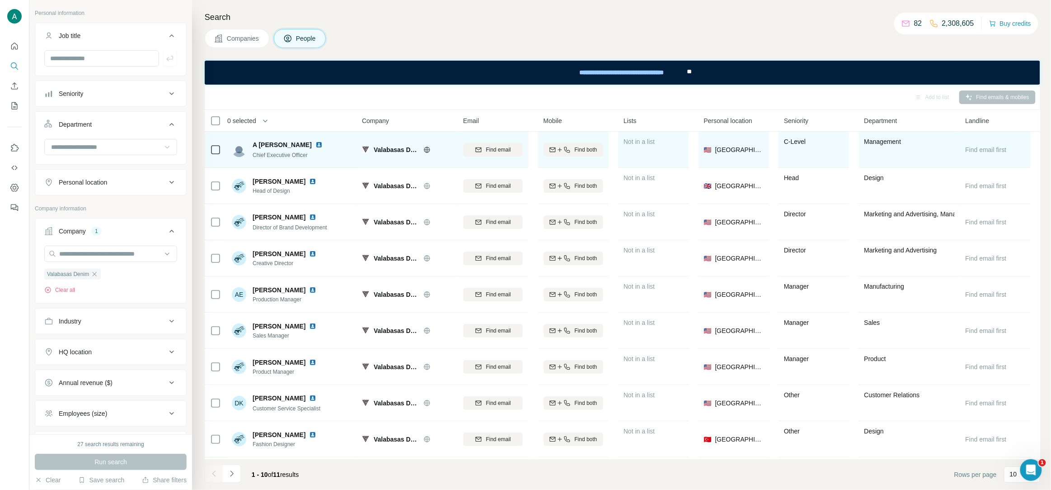
click at [316, 144] on img at bounding box center [319, 144] width 7 height 7
click at [503, 146] on span "Find email" at bounding box center [498, 150] width 25 height 8
drag, startPoint x: 253, startPoint y: 141, endPoint x: 279, endPoint y: 141, distance: 26.2
click at [279, 141] on span "A [PERSON_NAME]" at bounding box center [282, 144] width 59 height 9
drag, startPoint x: 312, startPoint y: 157, endPoint x: 253, endPoint y: 156, distance: 59.7
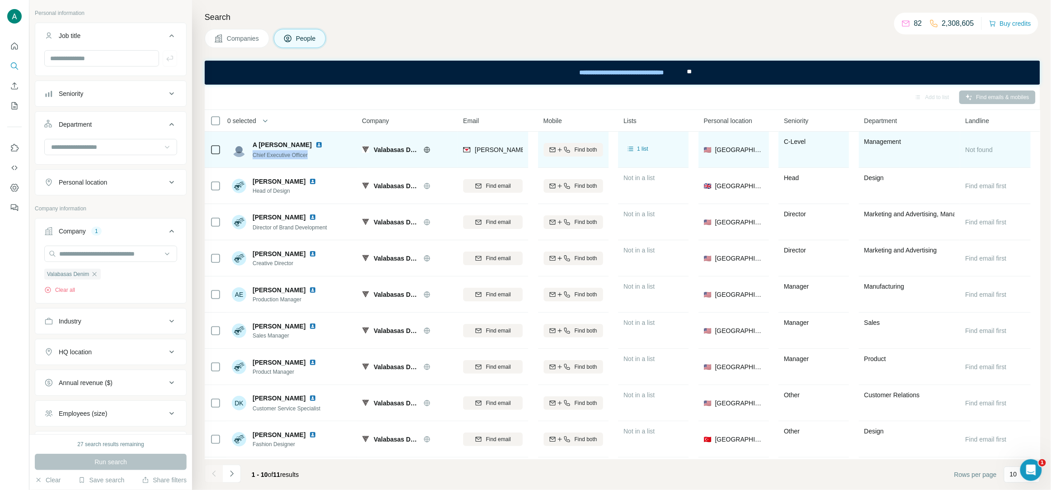
click at [253, 156] on div "A [PERSON_NAME] Chief Executive Officer" at bounding box center [292, 149] width 120 height 25
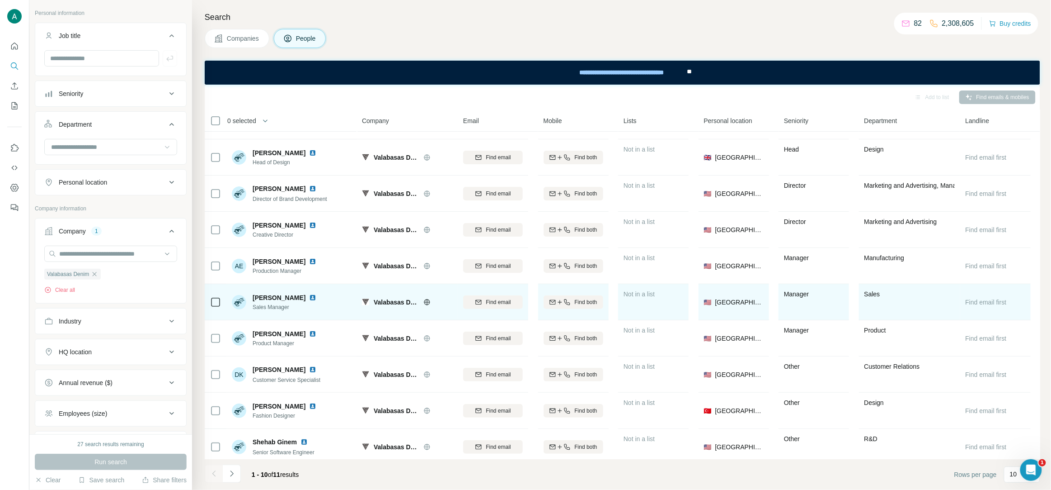
scroll to position [34, 0]
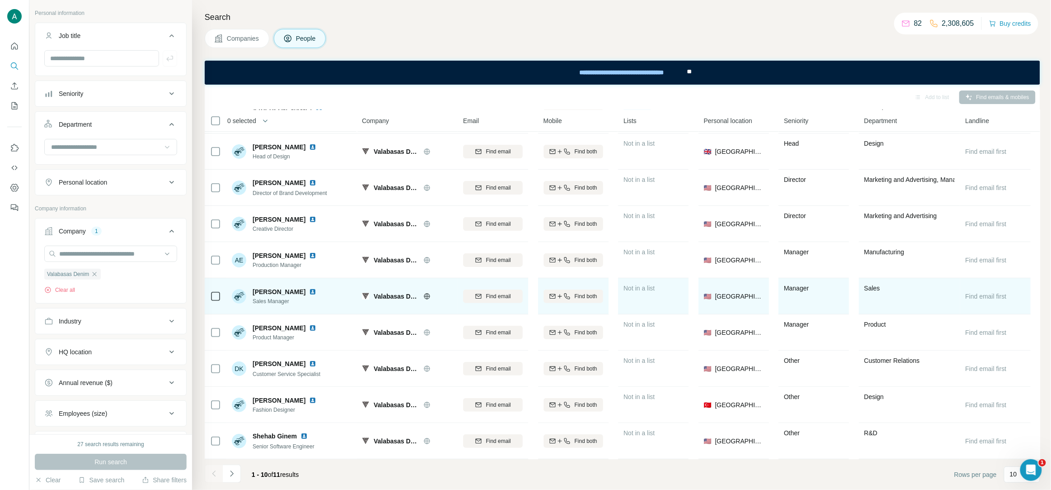
click at [309, 292] on img at bounding box center [312, 291] width 7 height 7
click at [475, 293] on icon "button" at bounding box center [478, 295] width 7 height 7
drag, startPoint x: 254, startPoint y: 289, endPoint x: 289, endPoint y: 295, distance: 36.2
click at [289, 295] on div "[PERSON_NAME]" at bounding box center [286, 291] width 67 height 9
drag, startPoint x: 294, startPoint y: 304, endPoint x: 254, endPoint y: 301, distance: 39.9
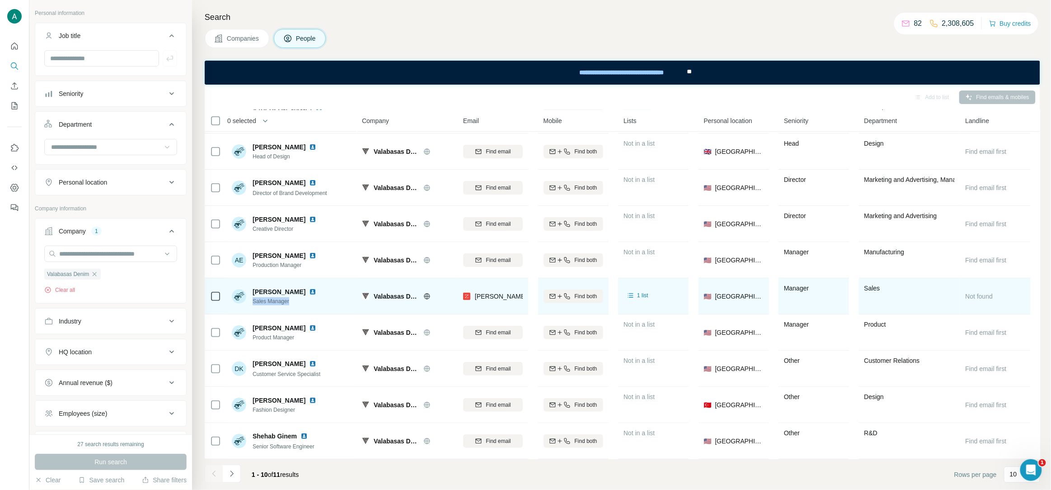
click at [254, 301] on span "Sales Manager" at bounding box center [286, 301] width 67 height 8
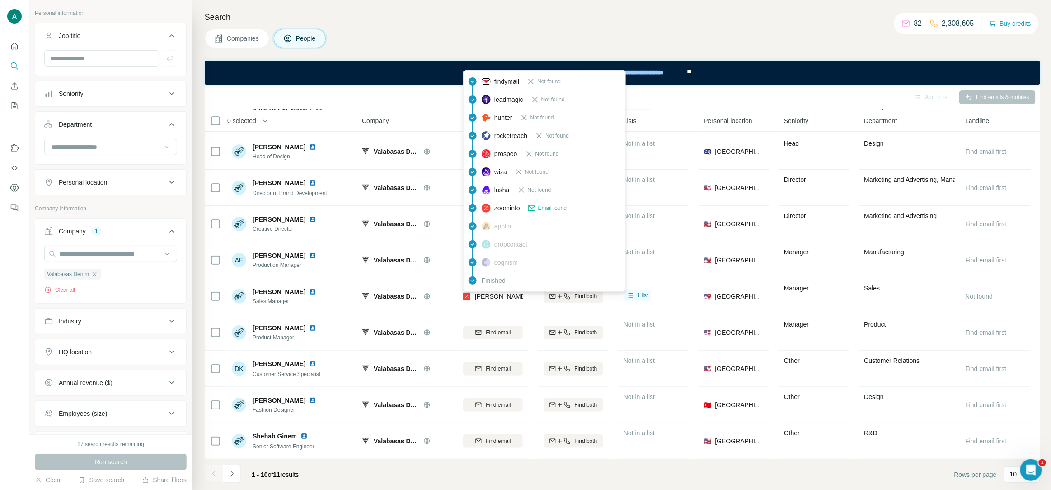
click at [482, 296] on span "[PERSON_NAME][EMAIL_ADDRESS][DOMAIN_NAME]" at bounding box center [554, 295] width 159 height 7
click at [584, 24] on div "Search Companies People Add to list Find emails & mobiles 0 selected People Com…" at bounding box center [621, 245] width 859 height 490
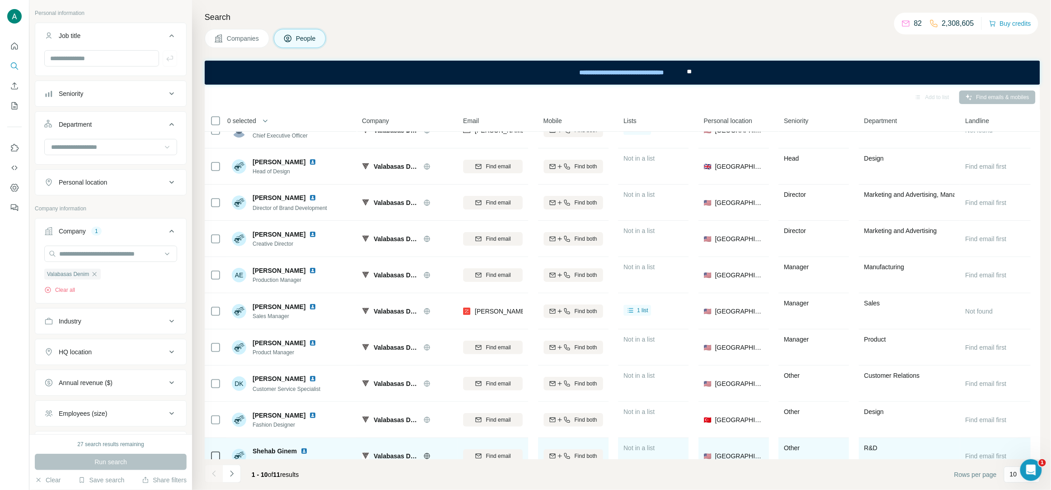
scroll to position [0, 0]
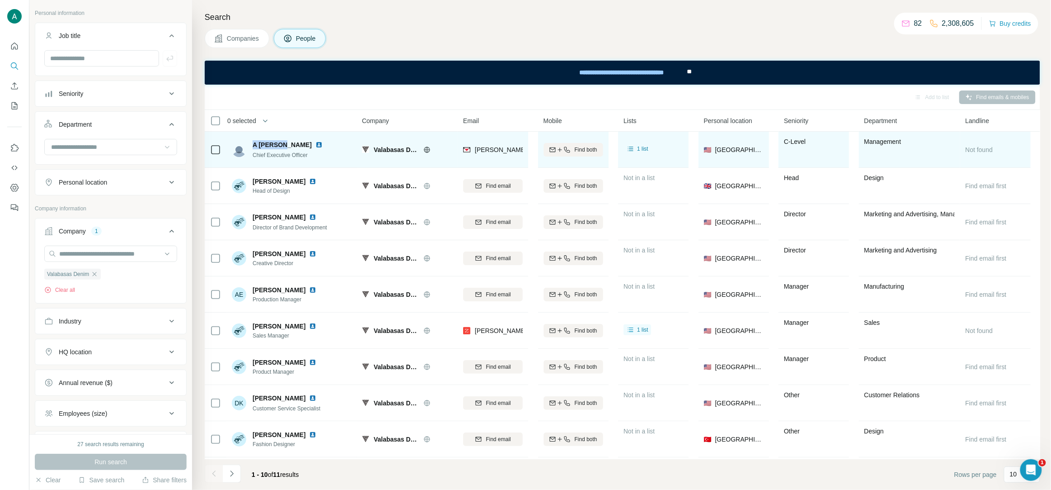
drag, startPoint x: 254, startPoint y: 142, endPoint x: 280, endPoint y: 141, distance: 26.3
click at [280, 141] on span "A [PERSON_NAME]" at bounding box center [282, 144] width 59 height 9
drag, startPoint x: 319, startPoint y: 156, endPoint x: 254, endPoint y: 157, distance: 65.1
click at [254, 157] on div "A [PERSON_NAME] Chief Executive Officer" at bounding box center [292, 149] width 120 height 25
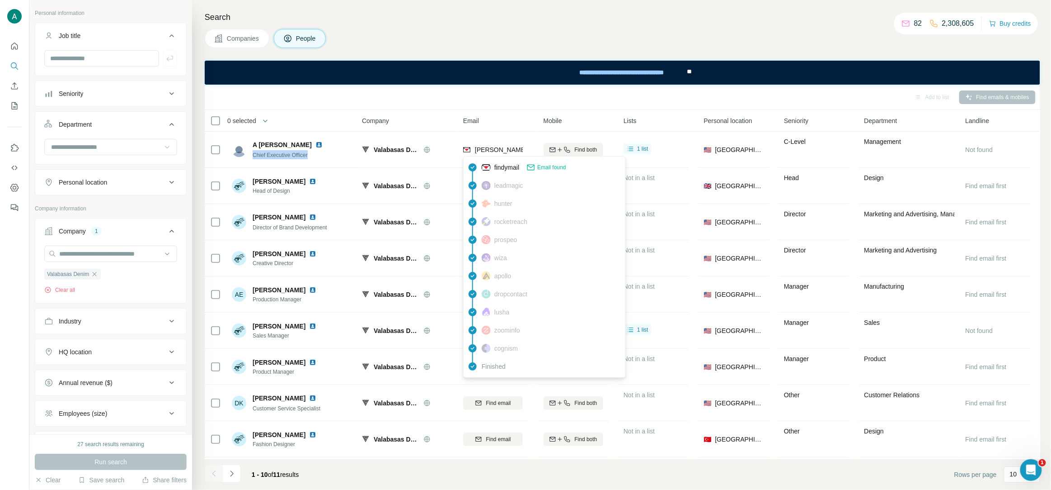
click at [499, 153] on span "[PERSON_NAME][EMAIL_ADDRESS][DOMAIN_NAME]" at bounding box center [554, 149] width 159 height 7
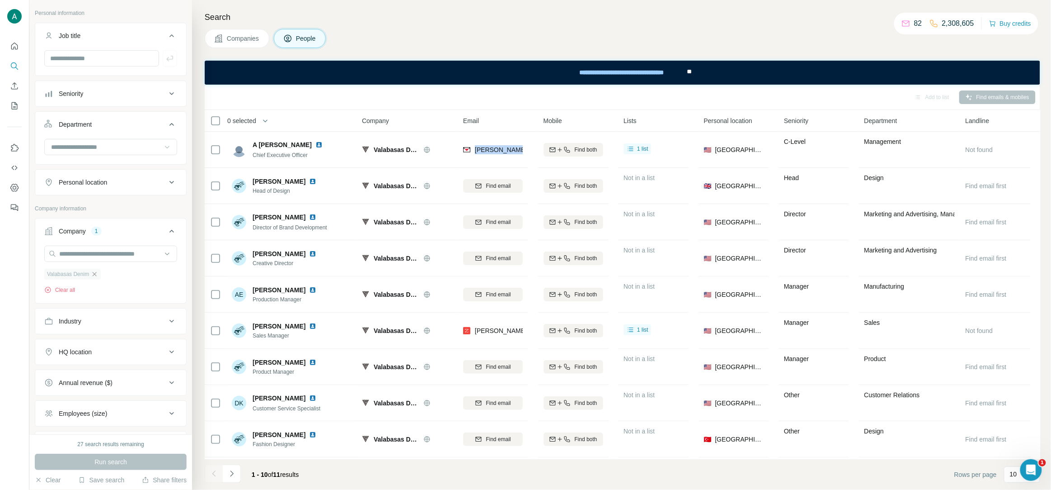
click at [96, 277] on icon "button" at bounding box center [94, 273] width 7 height 7
click at [92, 254] on input "text" at bounding box center [110, 253] width 133 height 16
paste input "**********"
type input "**********"
click at [149, 285] on div "[PERSON_NAME][DOMAIN_NAME]" at bounding box center [111, 279] width 128 height 24
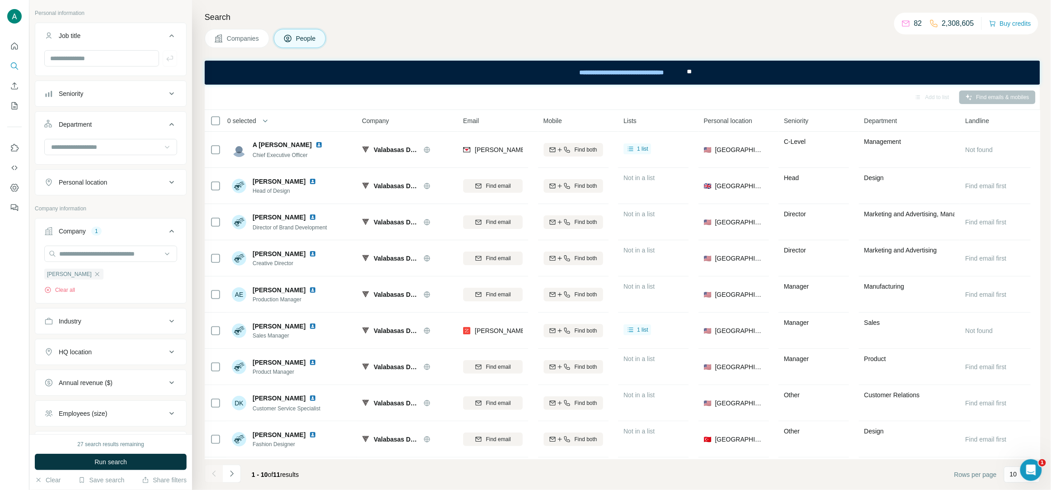
click at [118, 466] on button "Run search" at bounding box center [111, 461] width 152 height 16
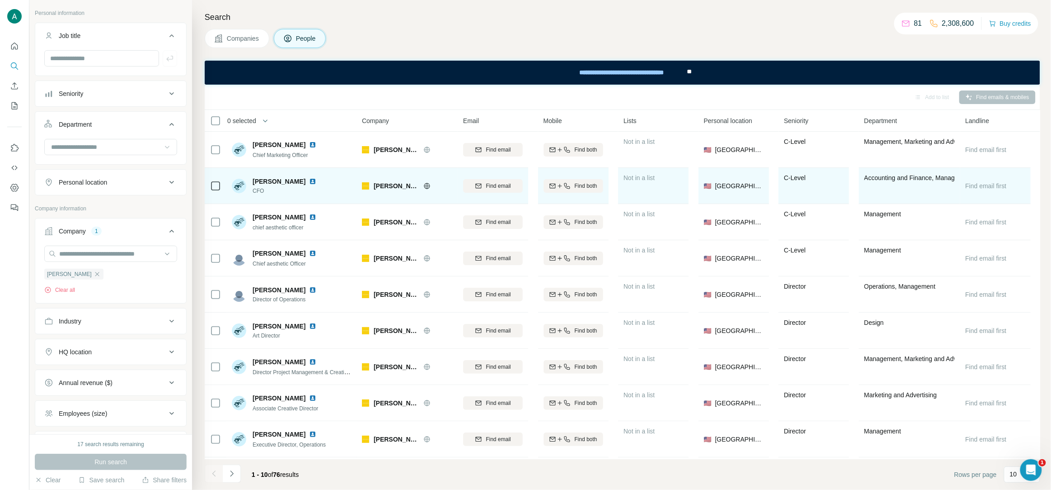
click at [311, 181] on img at bounding box center [312, 181] width 7 height 7
click at [476, 186] on icon "button" at bounding box center [478, 185] width 7 height 7
click at [261, 191] on span "CFO" at bounding box center [286, 191] width 67 height 8
click at [262, 192] on span "CFO" at bounding box center [286, 191] width 67 height 8
drag, startPoint x: 302, startPoint y: 181, endPoint x: 254, endPoint y: 180, distance: 47.9
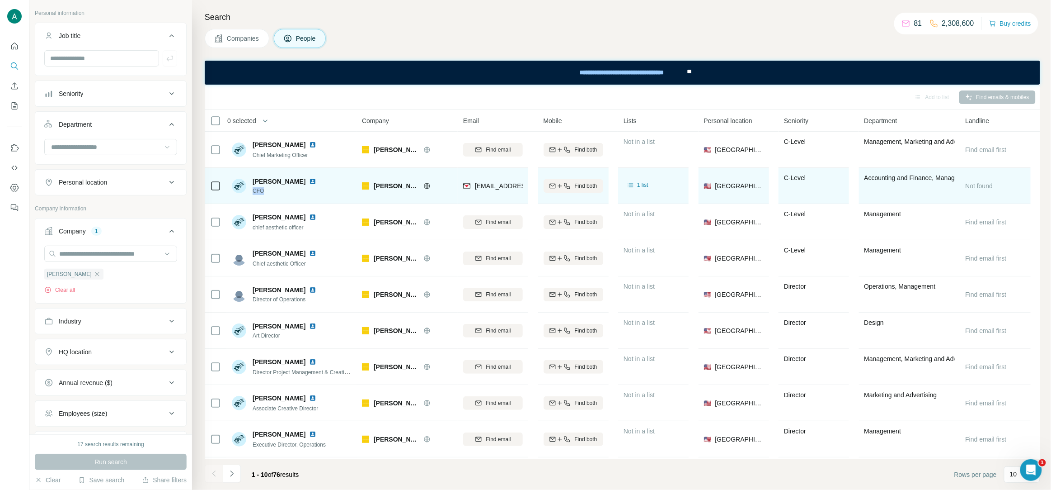
click at [254, 180] on span "[PERSON_NAME]" at bounding box center [279, 181] width 53 height 9
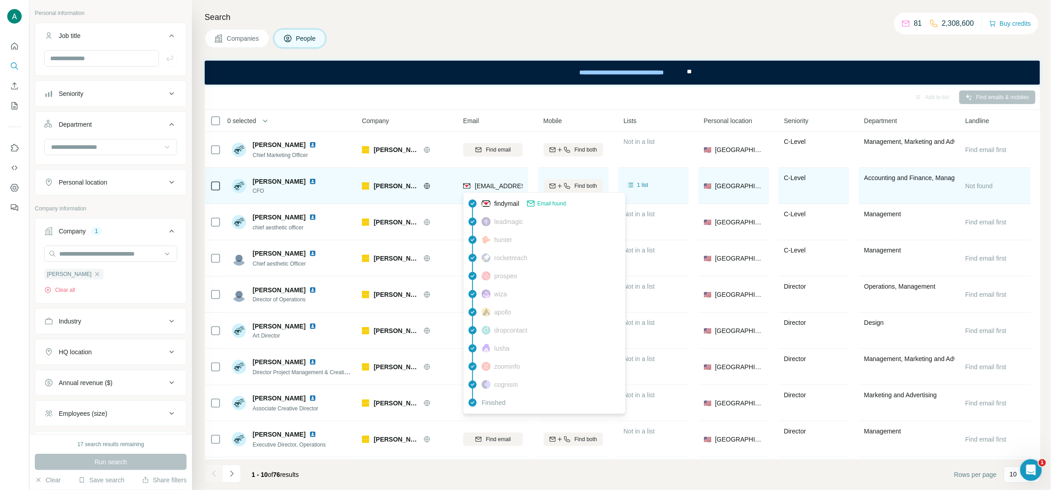
click at [497, 187] on span "[EMAIL_ADDRESS][PERSON_NAME][DOMAIN_NAME]" at bounding box center [554, 185] width 159 height 7
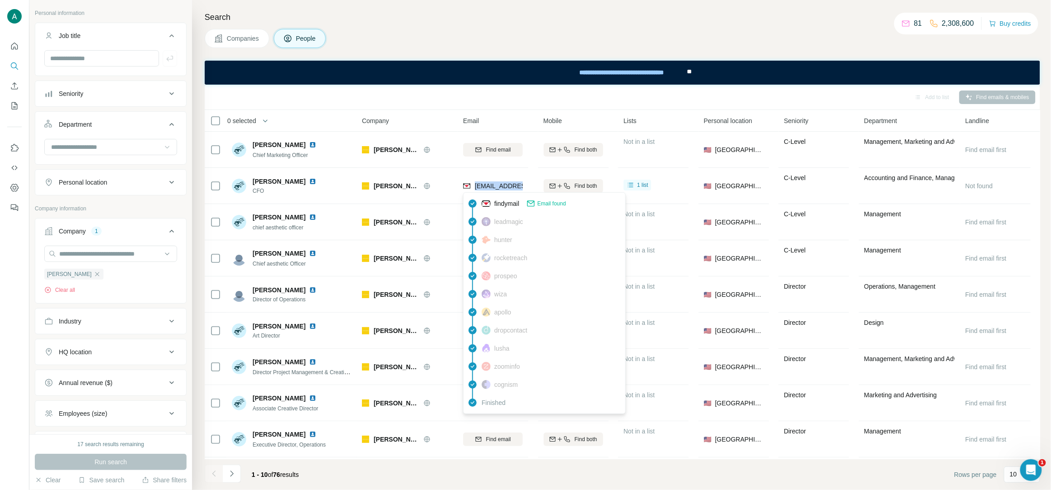
click at [528, 11] on h4 "Search" at bounding box center [623, 17] width 836 height 13
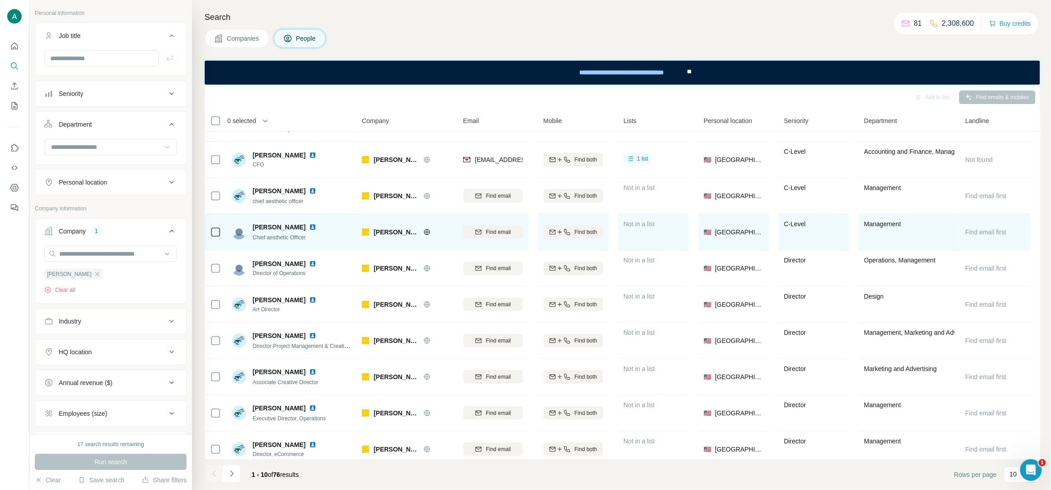
scroll to position [34, 0]
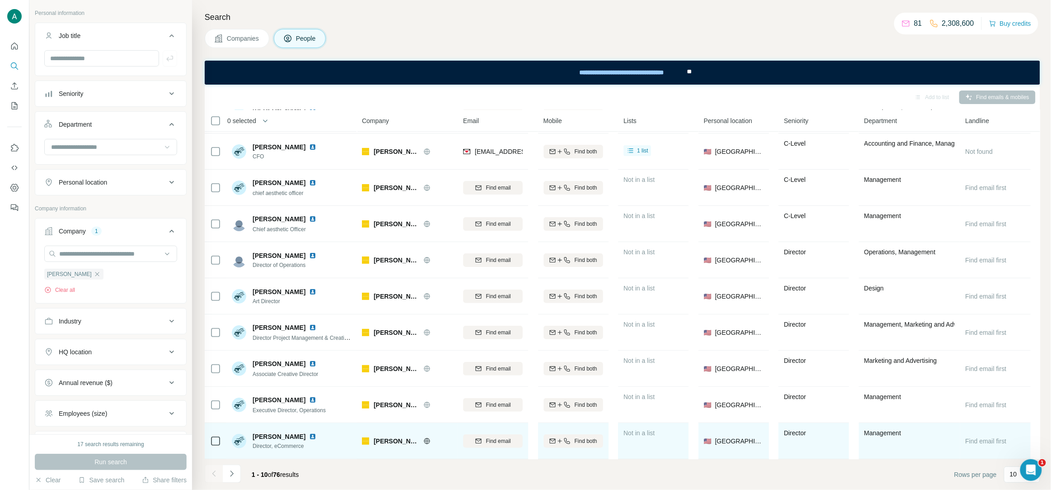
click at [293, 438] on div "[PERSON_NAME]" at bounding box center [286, 436] width 67 height 9
click at [309, 438] on img at bounding box center [312, 436] width 7 height 7
click at [482, 447] on div "Find email" at bounding box center [493, 440] width 60 height 25
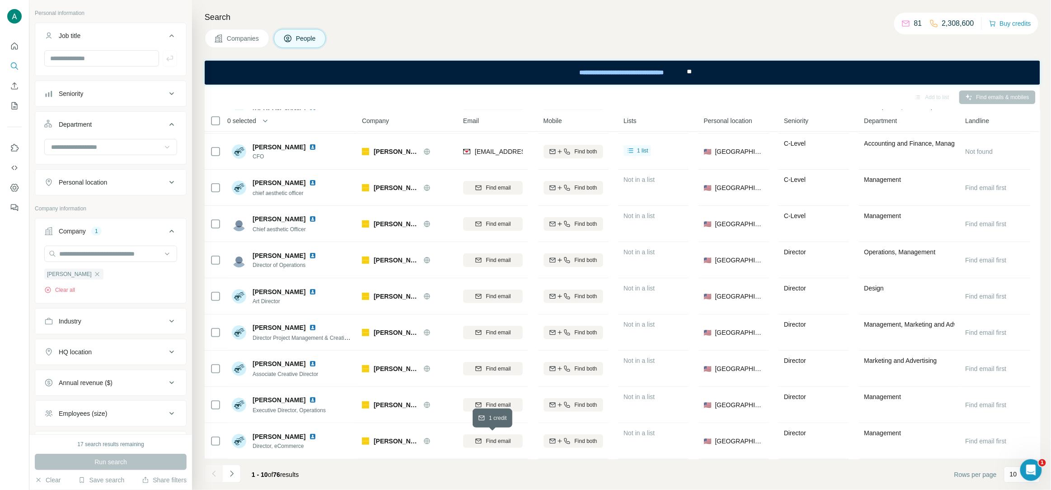
click at [489, 442] on span "Find email" at bounding box center [498, 441] width 25 height 8
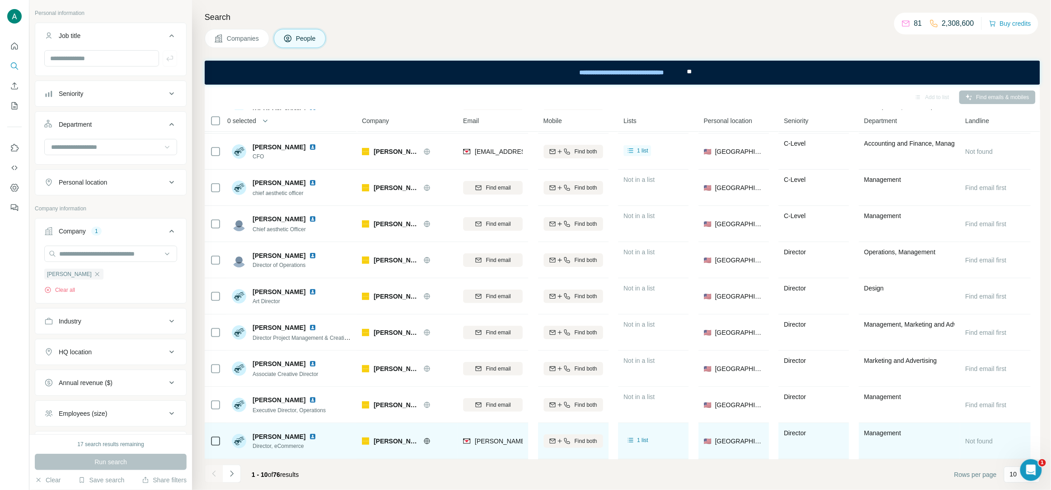
drag, startPoint x: 291, startPoint y: 437, endPoint x: 251, endPoint y: 438, distance: 39.8
click at [251, 438] on div "[PERSON_NAME] Director, eCommerce" at bounding box center [276, 441] width 88 height 18
drag, startPoint x: 308, startPoint y: 450, endPoint x: 252, endPoint y: 450, distance: 56.1
click at [252, 450] on div "[PERSON_NAME] Director, eCommerce" at bounding box center [292, 440] width 120 height 25
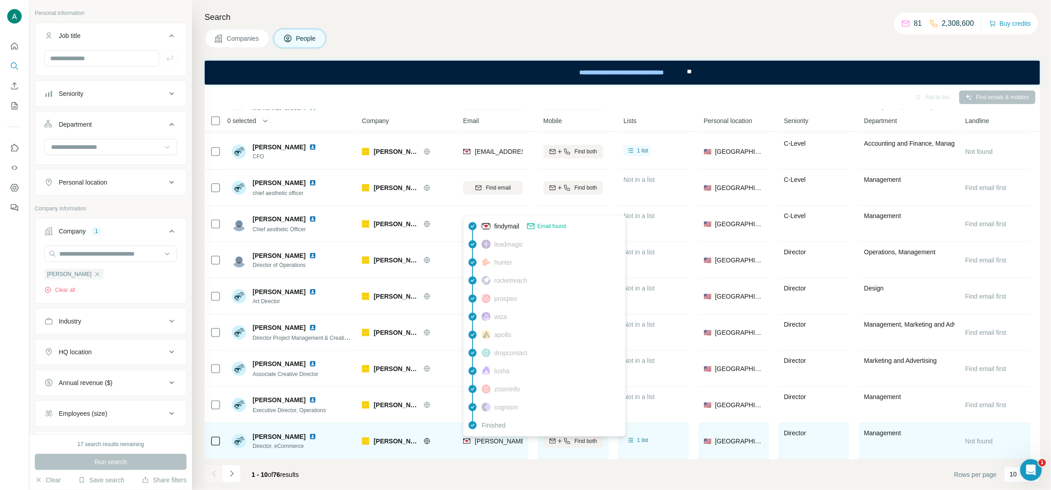
click at [497, 439] on span "[PERSON_NAME][EMAIL_ADDRESS][DOMAIN_NAME]" at bounding box center [554, 440] width 159 height 7
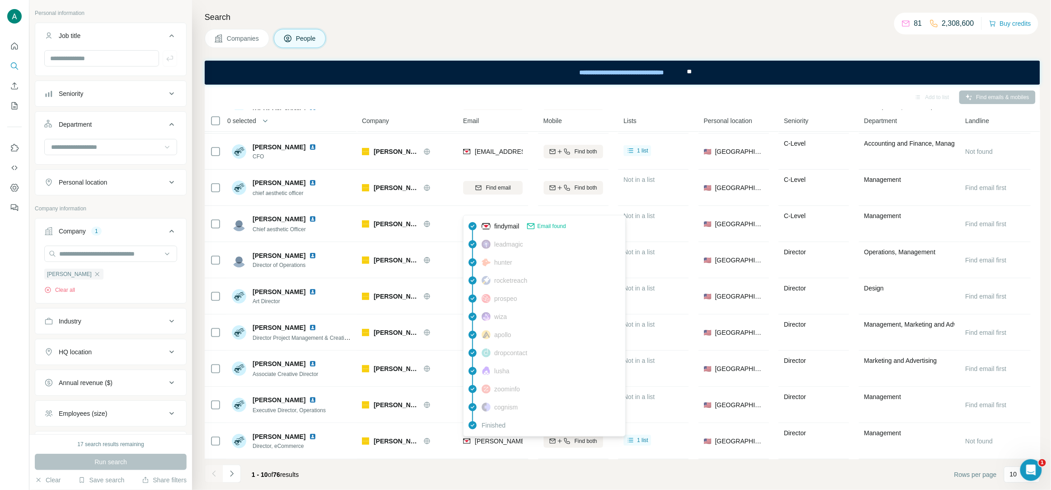
click at [598, 8] on div "Search Companies People Add to list Find emails & mobiles 0 selected People Com…" at bounding box center [621, 245] width 859 height 490
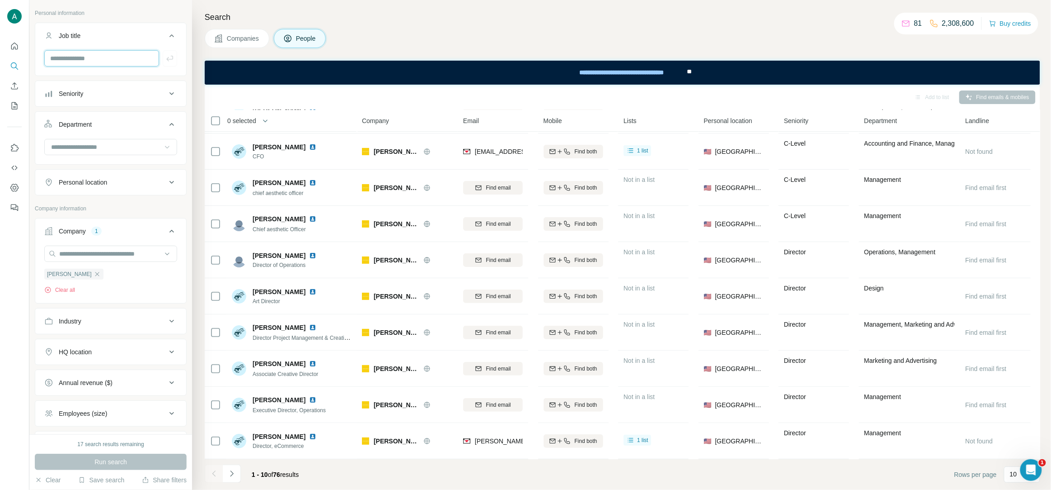
click at [102, 64] on input "text" at bounding box center [101, 58] width 115 height 16
click at [102, 63] on input "text" at bounding box center [101, 58] width 115 height 16
type input "**"
click at [171, 59] on icon "button" at bounding box center [169, 58] width 9 height 9
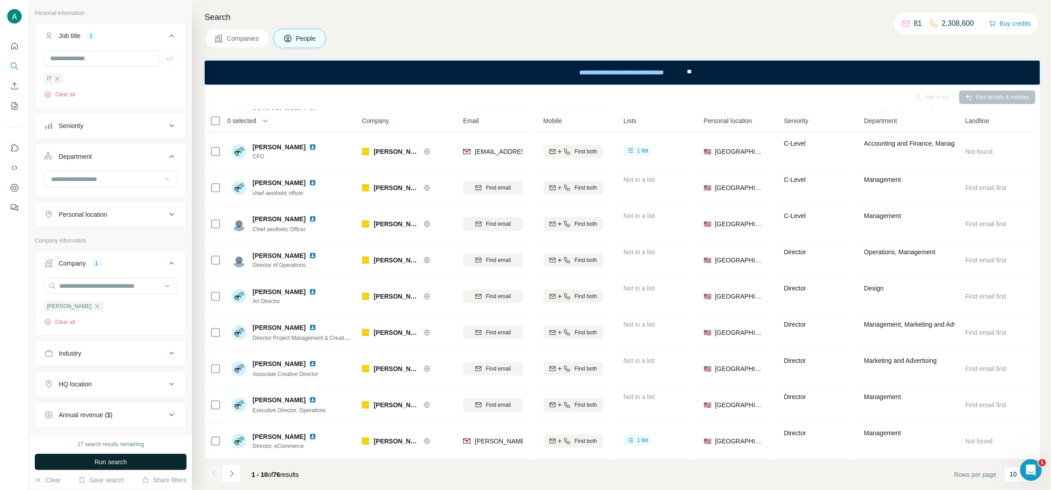
click at [112, 458] on span "Run search" at bounding box center [110, 461] width 33 height 9
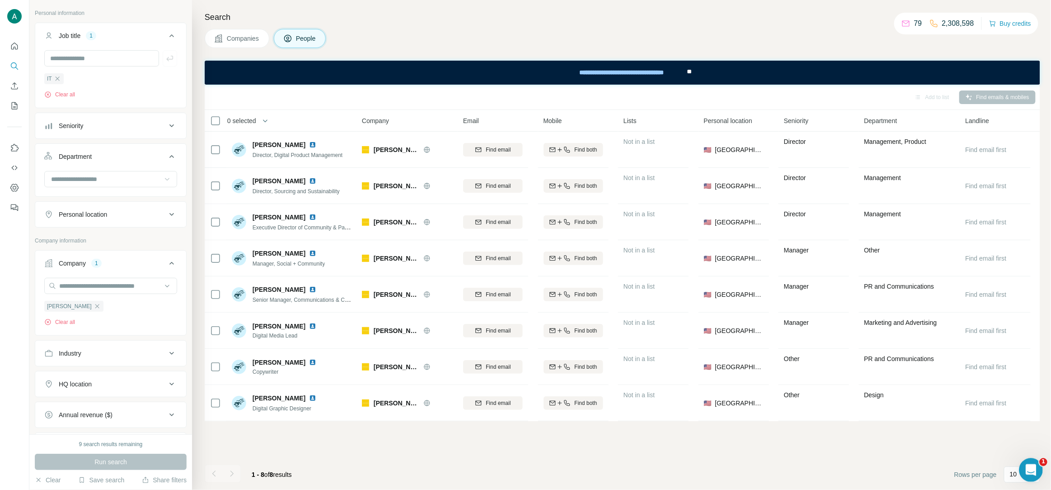
click at [1031, 479] on div "Open Intercom Messenger" at bounding box center [1030, 468] width 30 height 30
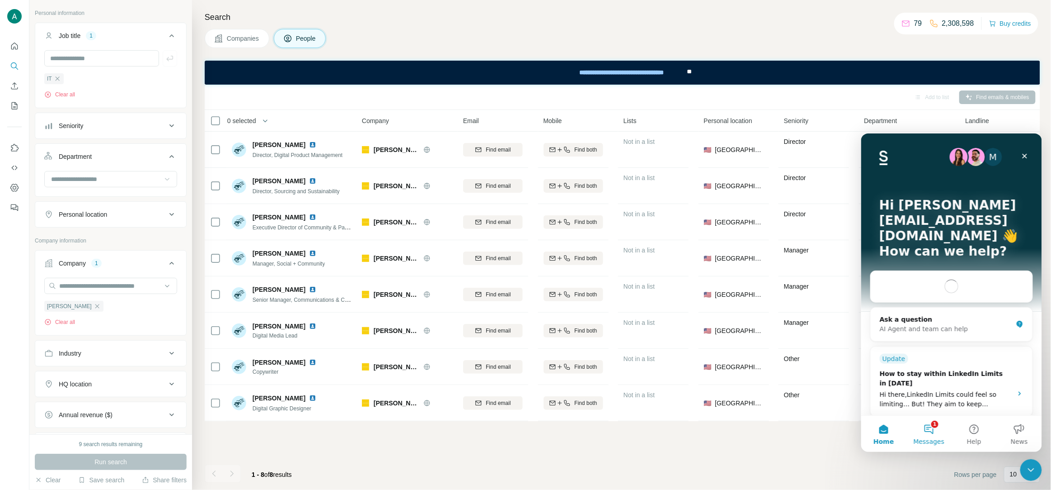
click at [936, 429] on button "1 Messages" at bounding box center [928, 433] width 45 height 36
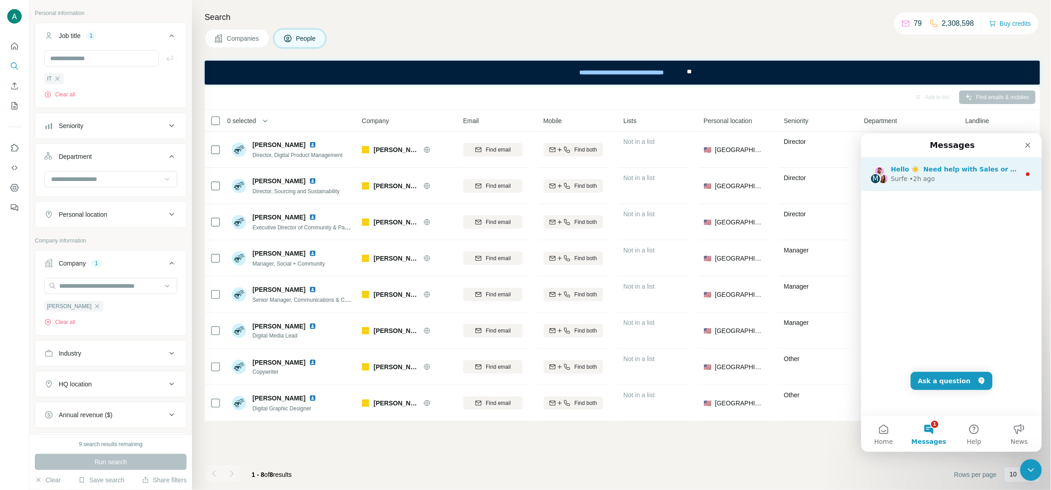
click at [1013, 174] on div "Surfe • 2h ago" at bounding box center [956, 178] width 130 height 9
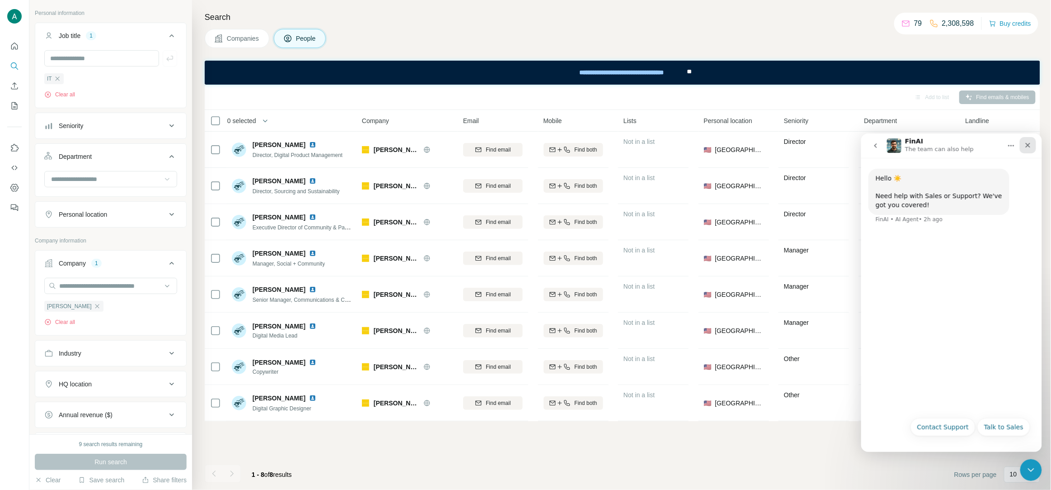
click at [1028, 140] on div "Close" at bounding box center [1028, 145] width 16 height 16
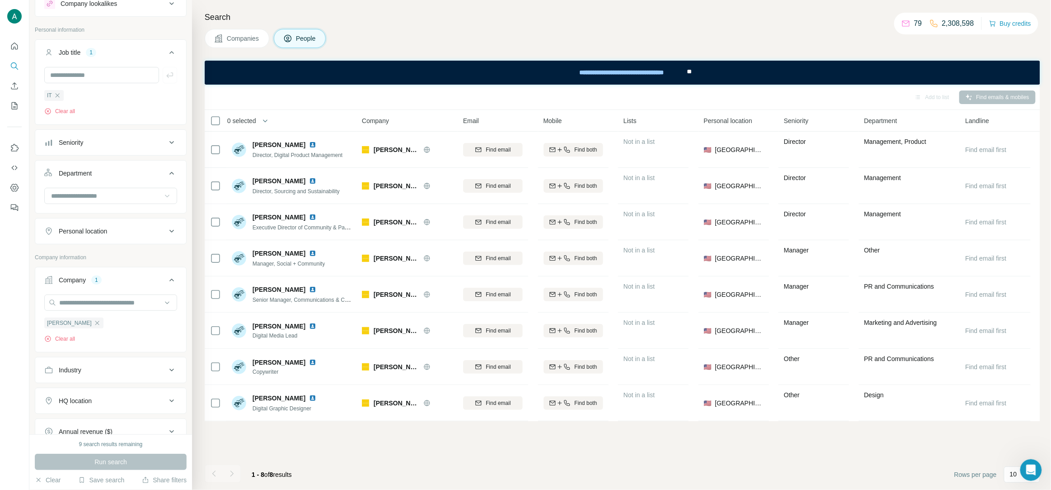
scroll to position [32, 0]
click at [54, 97] on icon "button" at bounding box center [57, 96] width 7 height 7
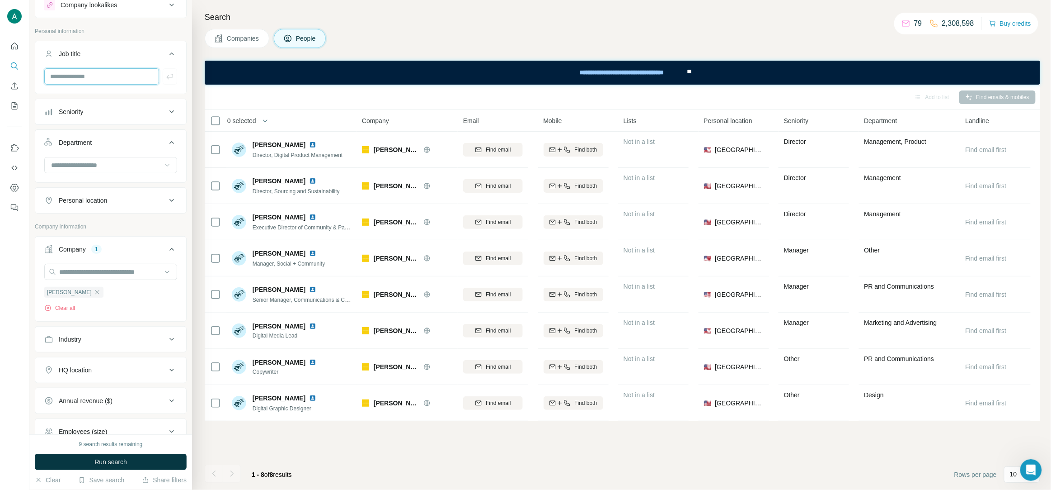
click at [90, 77] on input "text" at bounding box center [101, 76] width 115 height 16
paste input "*******"
type input "*******"
click at [176, 75] on button "button" at bounding box center [170, 76] width 14 height 16
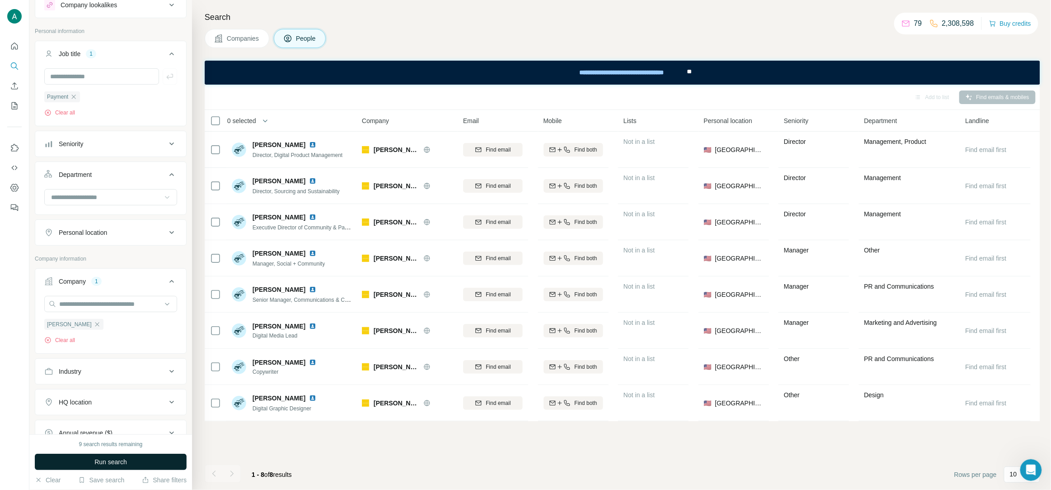
click at [112, 462] on span "Run search" at bounding box center [110, 461] width 33 height 9
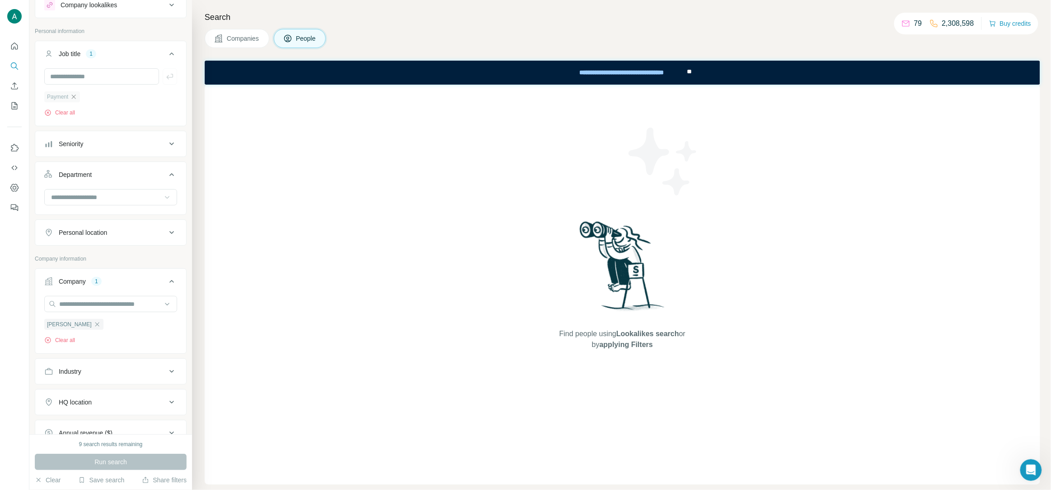
click at [75, 100] on icon "button" at bounding box center [73, 96] width 7 height 7
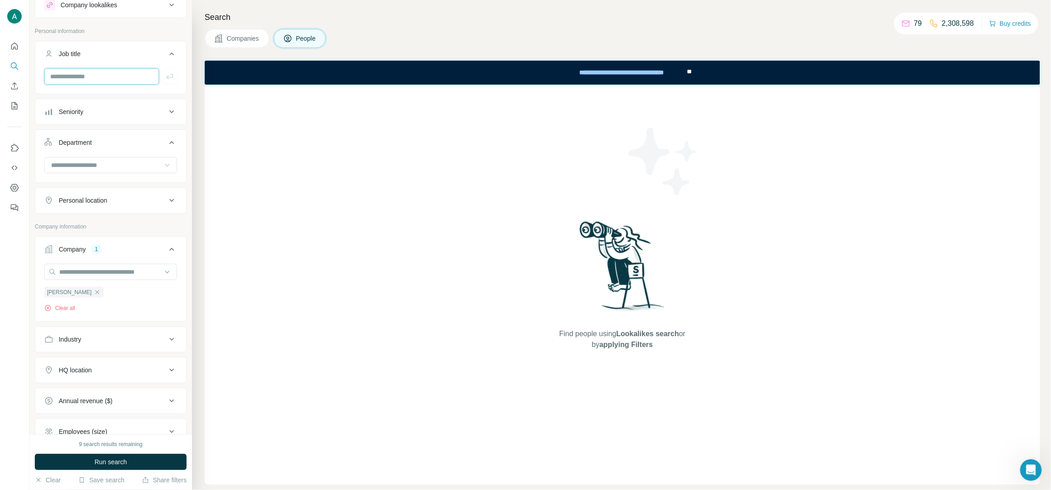
click at [84, 75] on input "text" at bounding box center [101, 76] width 115 height 16
type input "******"
click at [165, 74] on icon "button" at bounding box center [169, 76] width 9 height 9
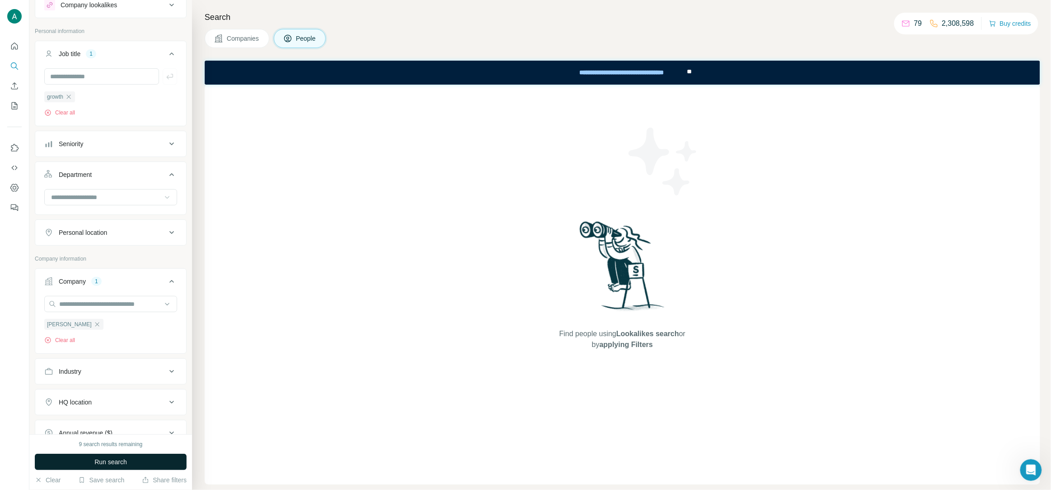
click at [100, 467] on button "Run search" at bounding box center [111, 461] width 152 height 16
click at [71, 99] on icon "button" at bounding box center [68, 96] width 7 height 7
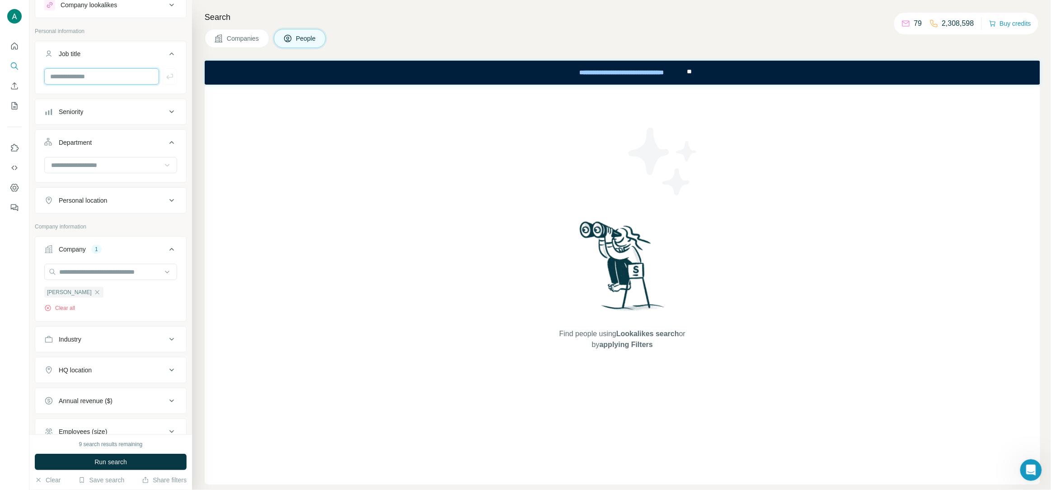
click at [76, 82] on input "text" at bounding box center [101, 76] width 115 height 16
type input "*********"
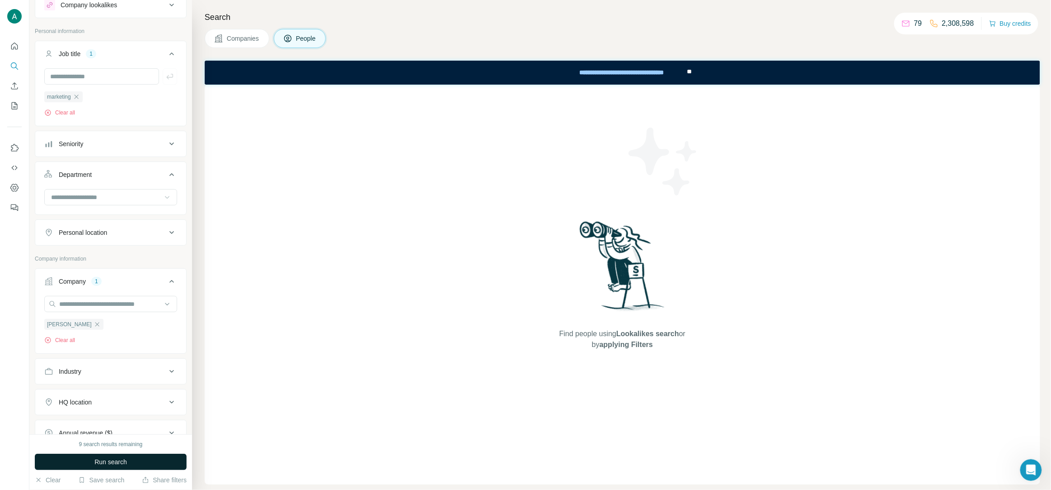
click at [109, 463] on span "Run search" at bounding box center [110, 461] width 33 height 9
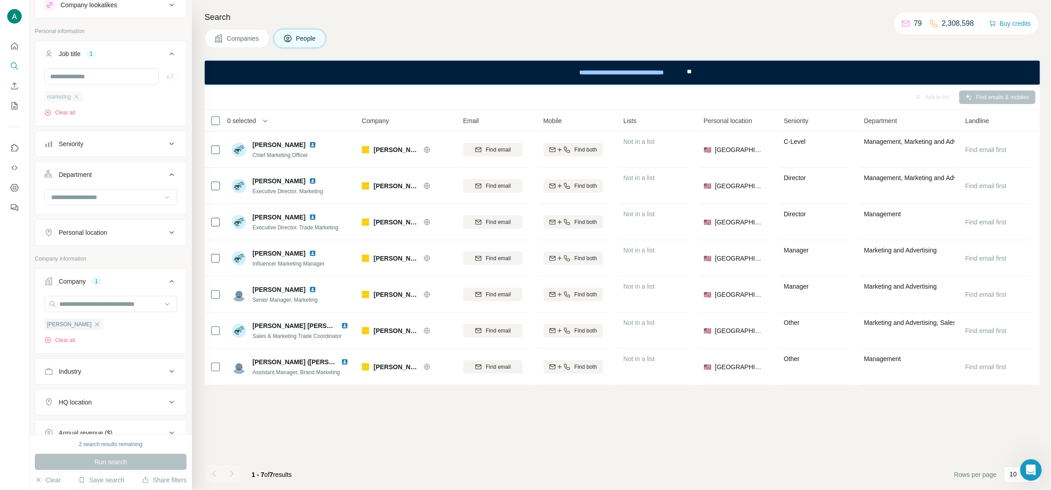
click at [83, 97] on div "marketing" at bounding box center [63, 96] width 38 height 11
click at [80, 99] on icon "button" at bounding box center [76, 96] width 7 height 7
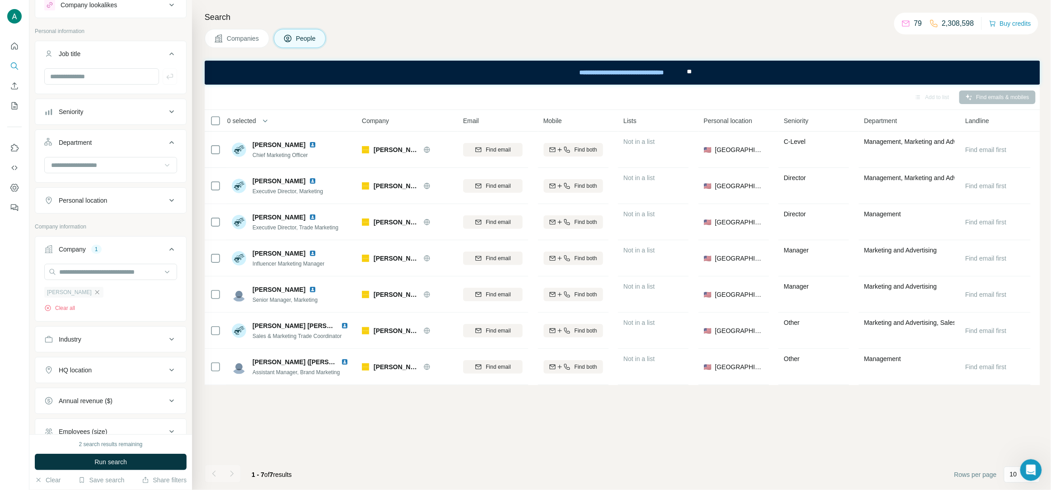
click at [94, 291] on icon "button" at bounding box center [97, 291] width 7 height 7
click at [86, 274] on input "text" at bounding box center [110, 272] width 133 height 16
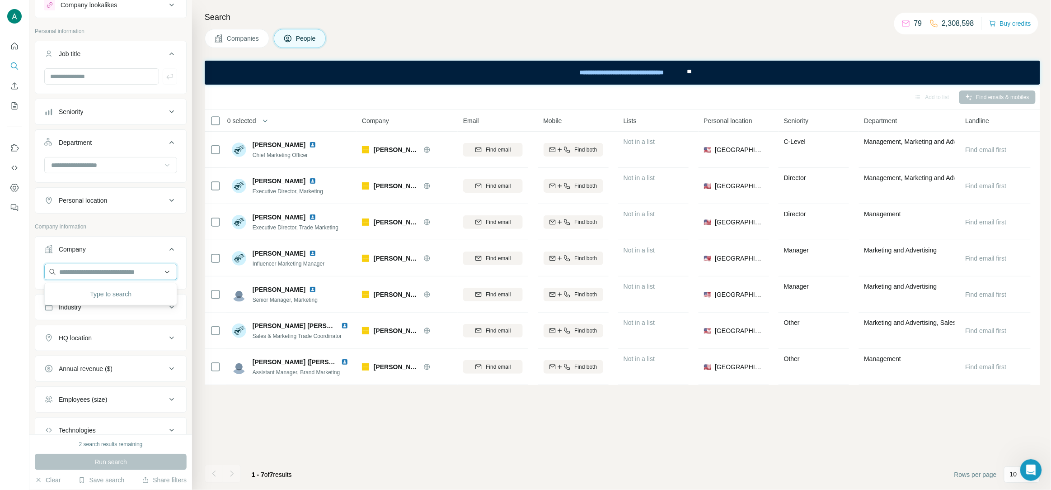
paste input "**********"
drag, startPoint x: 105, startPoint y: 270, endPoint x: -5, endPoint y: 269, distance: 110.3
click at [0, 269] on html "**********" at bounding box center [525, 245] width 1051 height 490
paste input "text"
type input "**********"
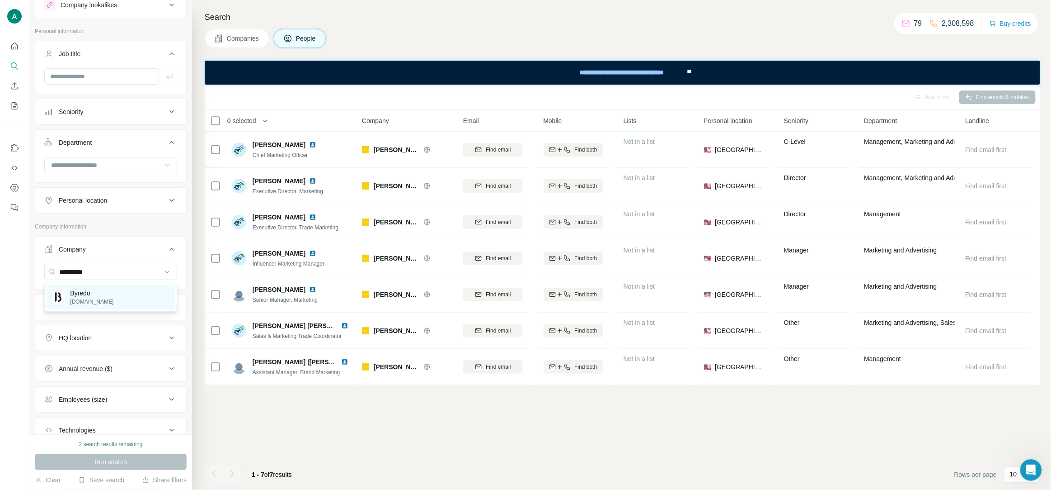
click at [130, 293] on div "Byredo [DOMAIN_NAME]" at bounding box center [111, 297] width 128 height 24
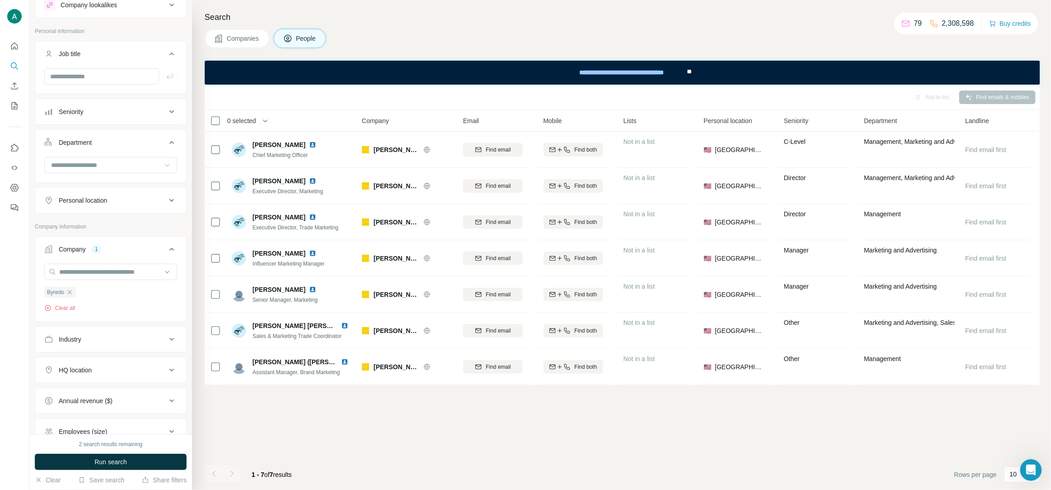
drag, startPoint x: 123, startPoint y: 458, endPoint x: 200, endPoint y: 460, distance: 76.4
click at [123, 458] on span "Run search" at bounding box center [110, 461] width 33 height 9
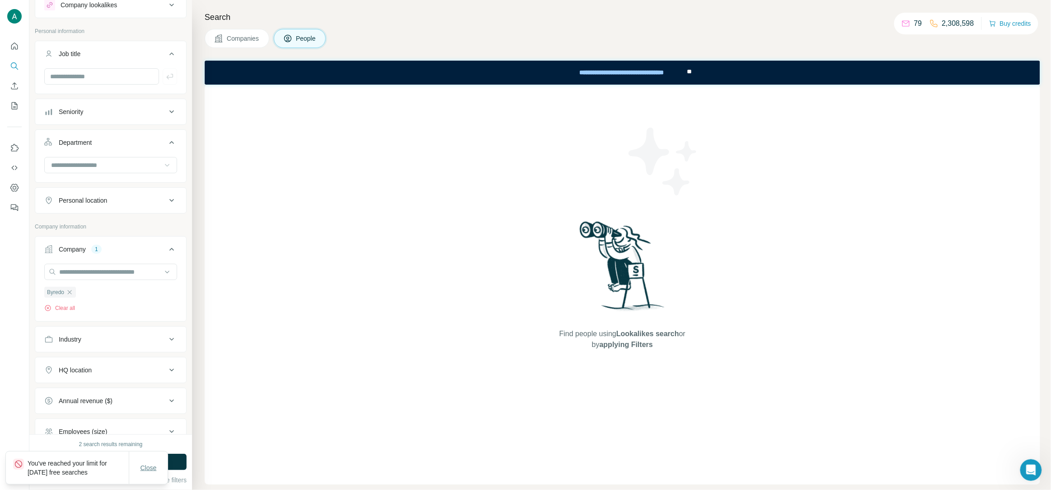
click at [143, 463] on span "Close" at bounding box center [149, 467] width 16 height 9
click at [260, 410] on div "Find people using Lookalikes search or by applying Filters" at bounding box center [623, 285] width 836 height 400
